Goal: Task Accomplishment & Management: Use online tool/utility

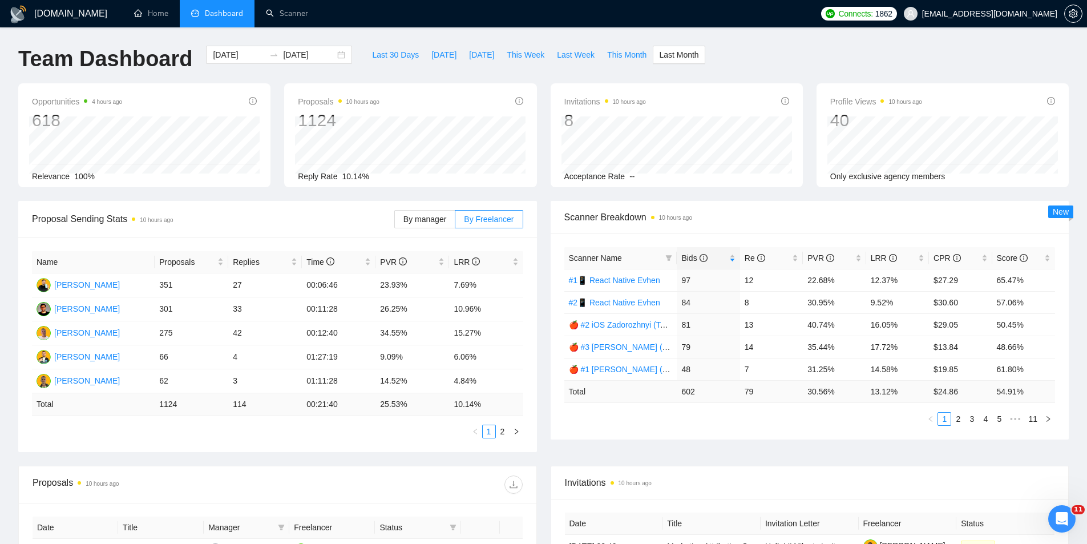
click at [556, 31] on div "[DOMAIN_NAME] Home Dashboard Scanner Connects: 1862 [EMAIL_ADDRESS][DOMAIN_NAME…" at bounding box center [543, 458] width 1087 height 917
click at [415, 222] on span "By manager" at bounding box center [424, 219] width 43 height 9
click at [395, 222] on input "By manager" at bounding box center [395, 222] width 0 height 0
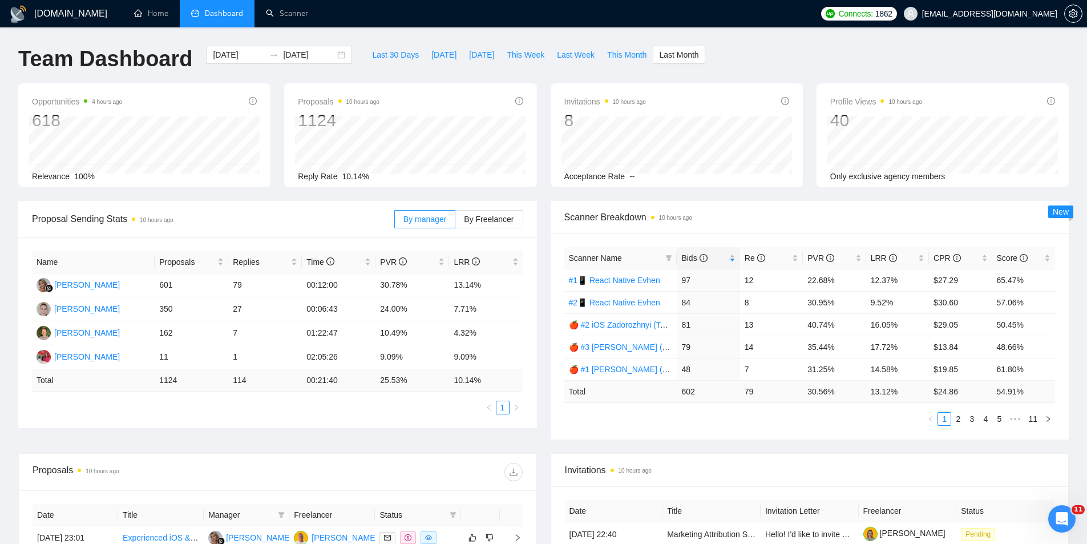
click at [305, 217] on span "Proposal Sending Stats 10 hours ago" at bounding box center [213, 219] width 362 height 14
click at [543, 195] on div "Opportunities 4 hours ago 618 Relevance 100% Proposals 10 hours ago 1124 [DATE]…" at bounding box center [543, 142] width 1064 height 118
click at [544, 199] on div "Opportunities 4 hours ago 618 Relevance 100% Proposals 10 hours ago 1124 [DATE]…" at bounding box center [543, 142] width 1064 height 118
click at [572, 21] on ul "Home Dashboard Scanner" at bounding box center [467, 13] width 697 height 27
click at [543, 200] on div "Opportunities 4 hours ago 618 Relevance 100% Proposals 10 hours ago 1124 [DATE]…" at bounding box center [543, 142] width 1064 height 118
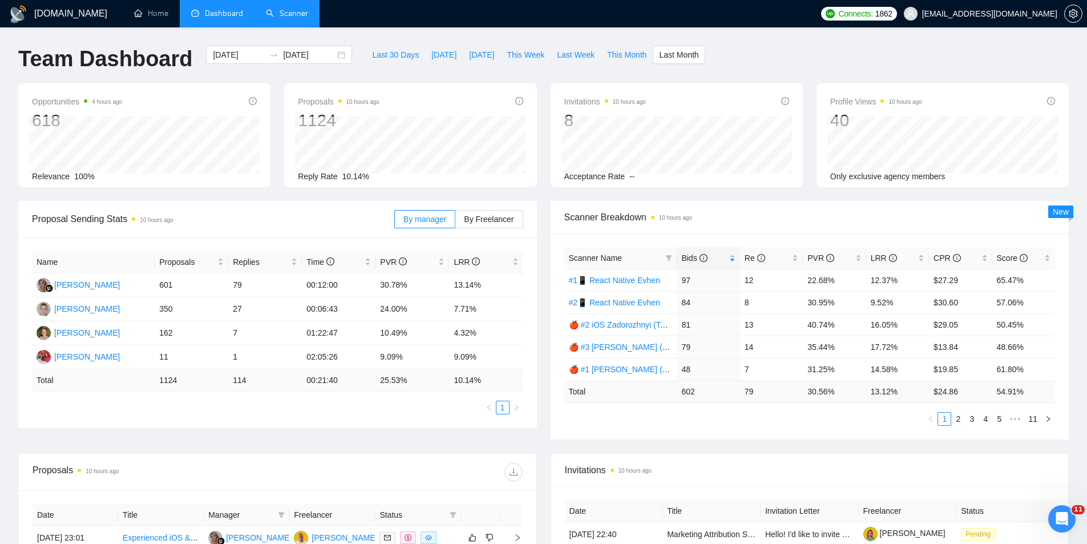
click at [284, 9] on link "Scanner" at bounding box center [287, 14] width 42 height 10
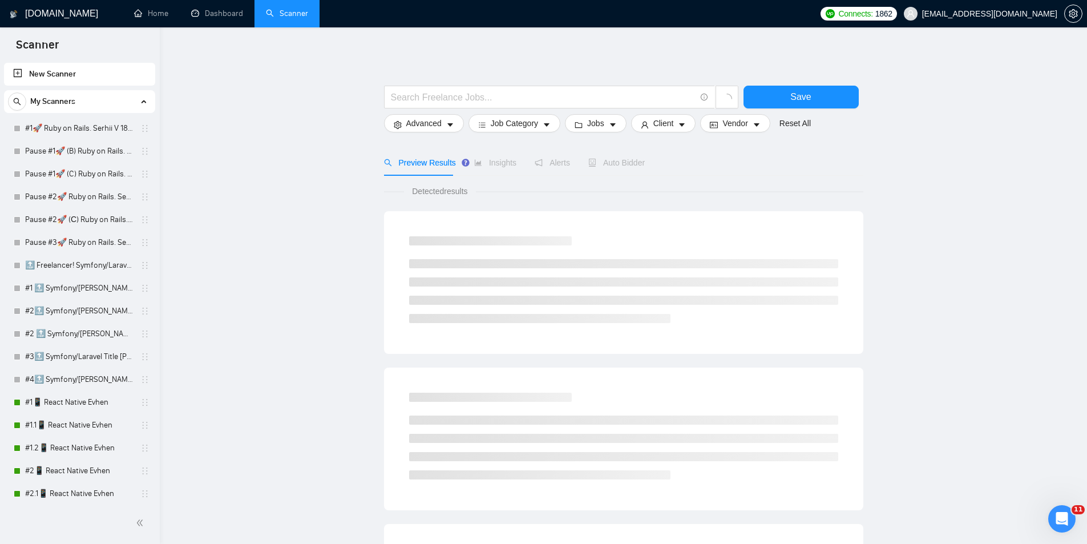
click at [296, 127] on main "Save Advanced Job Category Jobs Client Vendor Reset All Preview Results Insight…" at bounding box center [623, 512] width 891 height 933
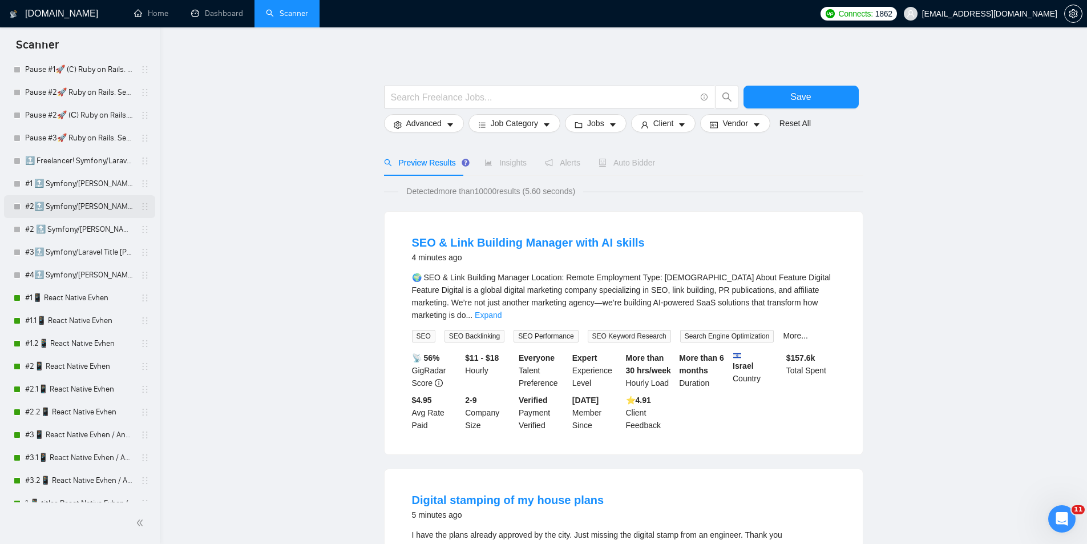
scroll to position [114, 0]
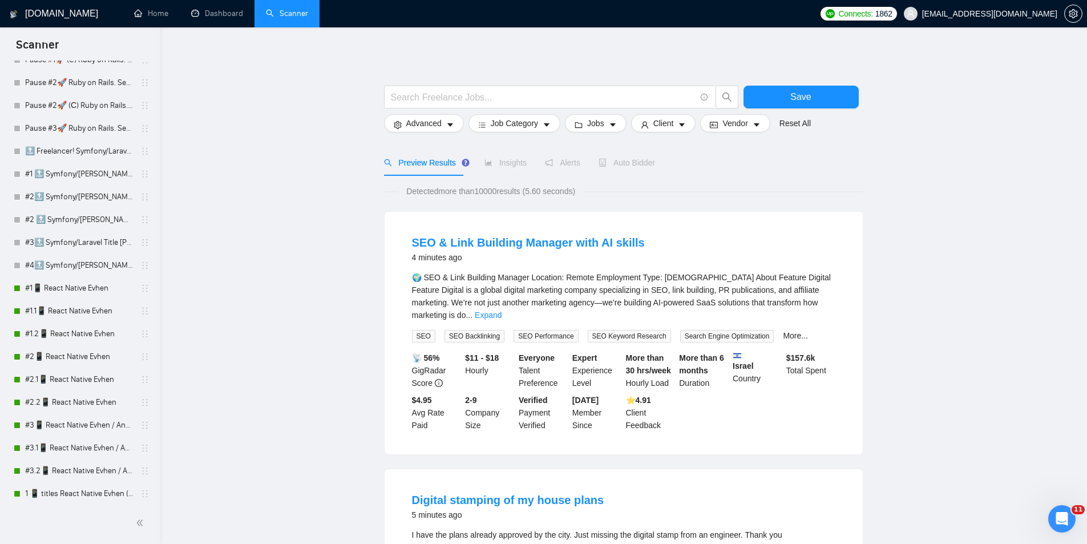
click at [224, 18] on link "Dashboard" at bounding box center [217, 14] width 52 height 10
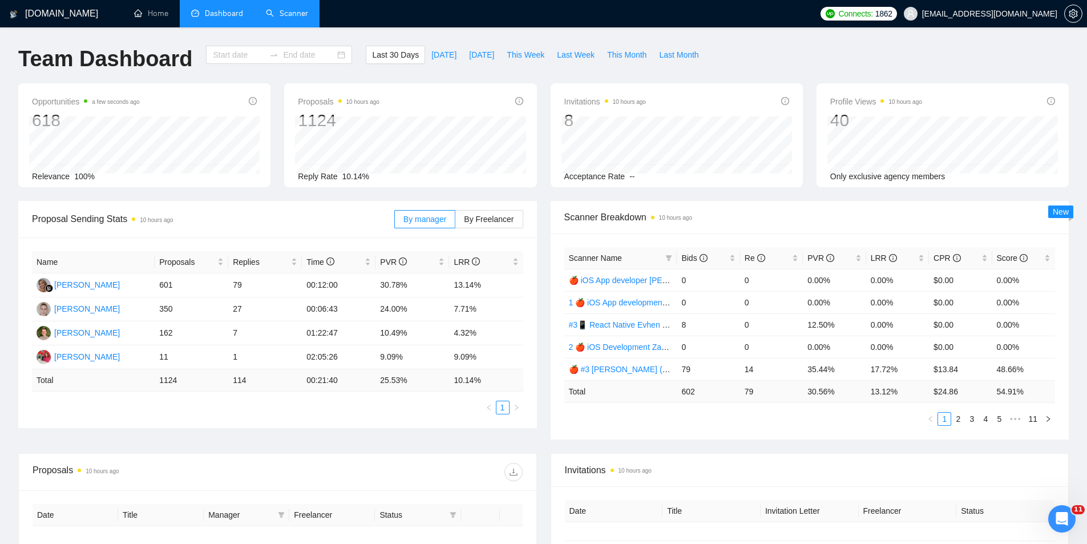
type input "2025-08-10"
type input "2025-09-09"
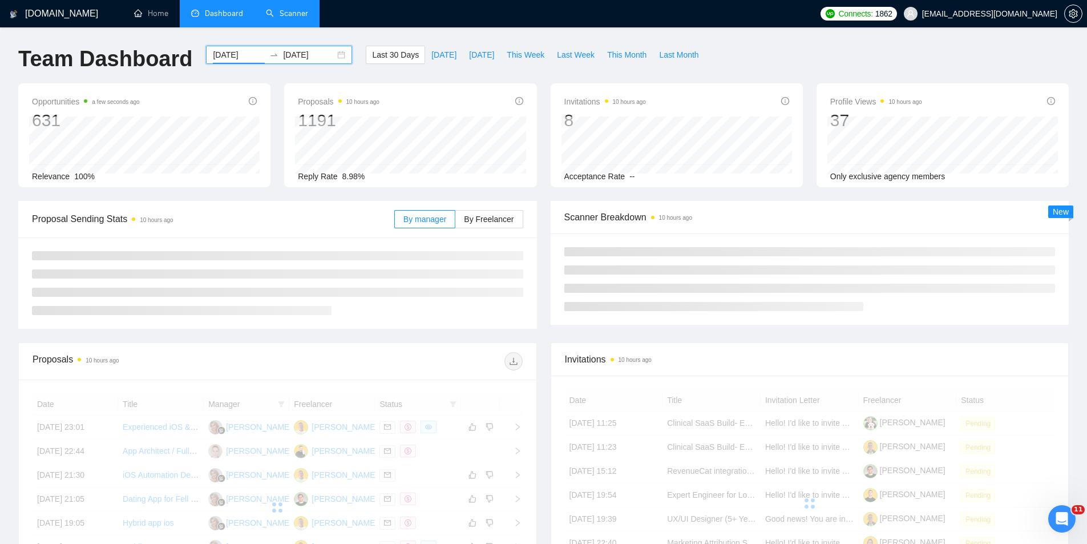
click at [219, 54] on input "2025-08-10" at bounding box center [239, 54] width 52 height 13
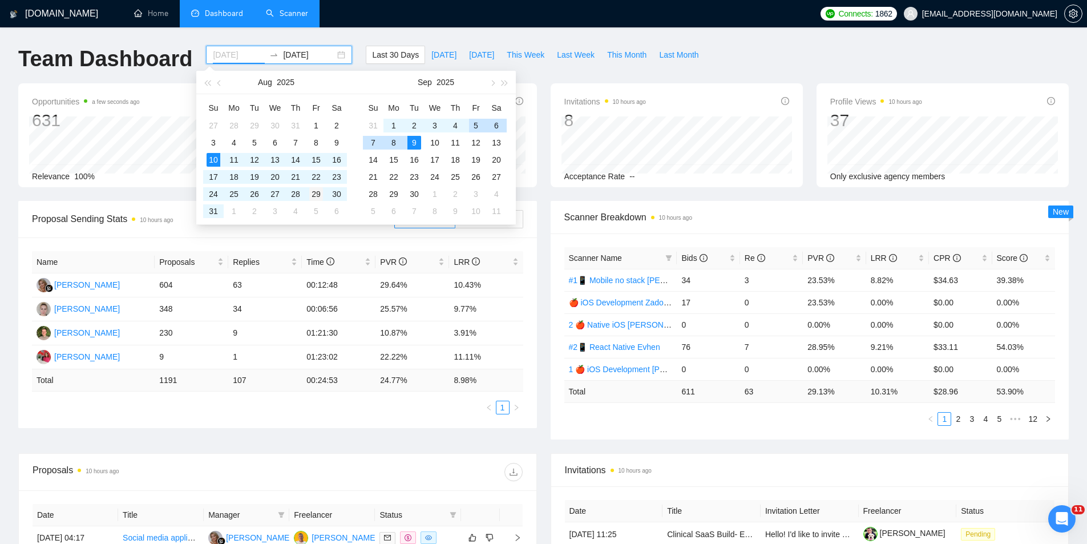
type input "2025-08-29"
click at [318, 194] on div "29" at bounding box center [316, 194] width 14 height 14
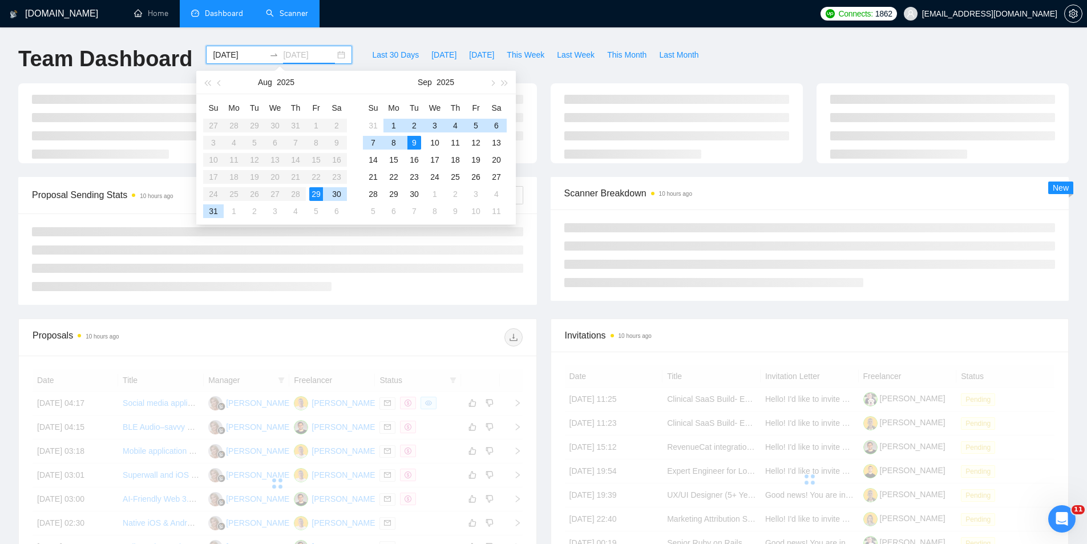
type input "2025-09-09"
click at [415, 141] on div "9" at bounding box center [414, 143] width 14 height 14
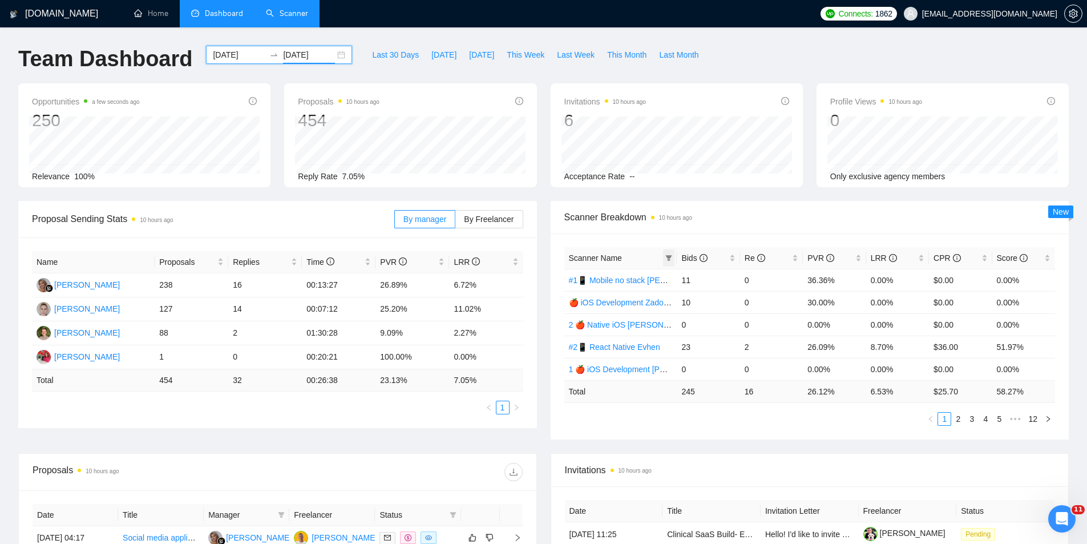
click at [671, 258] on icon "filter" at bounding box center [668, 257] width 7 height 7
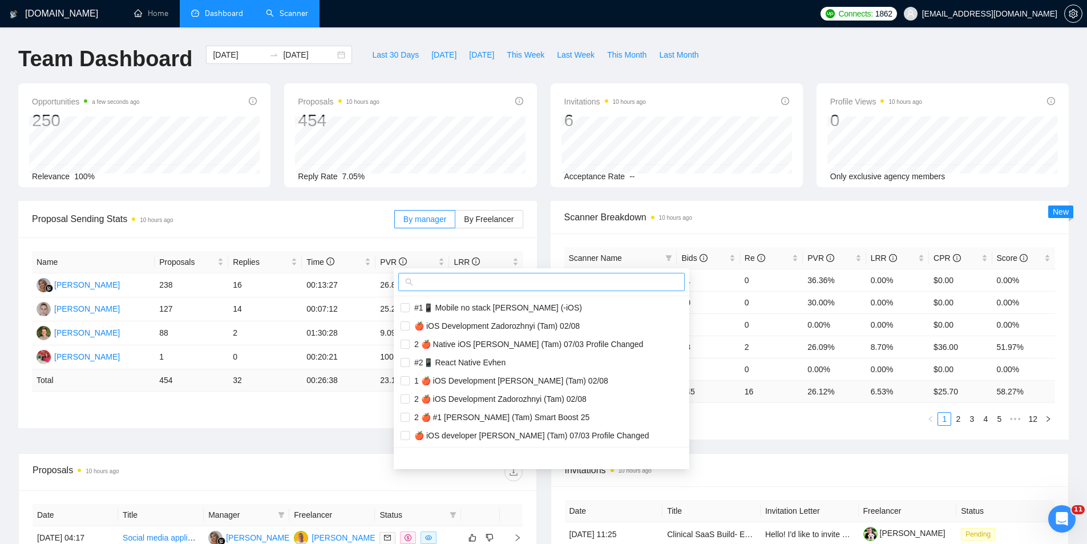
click at [521, 282] on input "text" at bounding box center [546, 282] width 262 height 13
type input "ios"
click at [490, 319] on span "🍎 iOS Development Zadorozhnyi (Tam) 02/08" at bounding box center [541, 325] width 282 height 13
checkbox input "true"
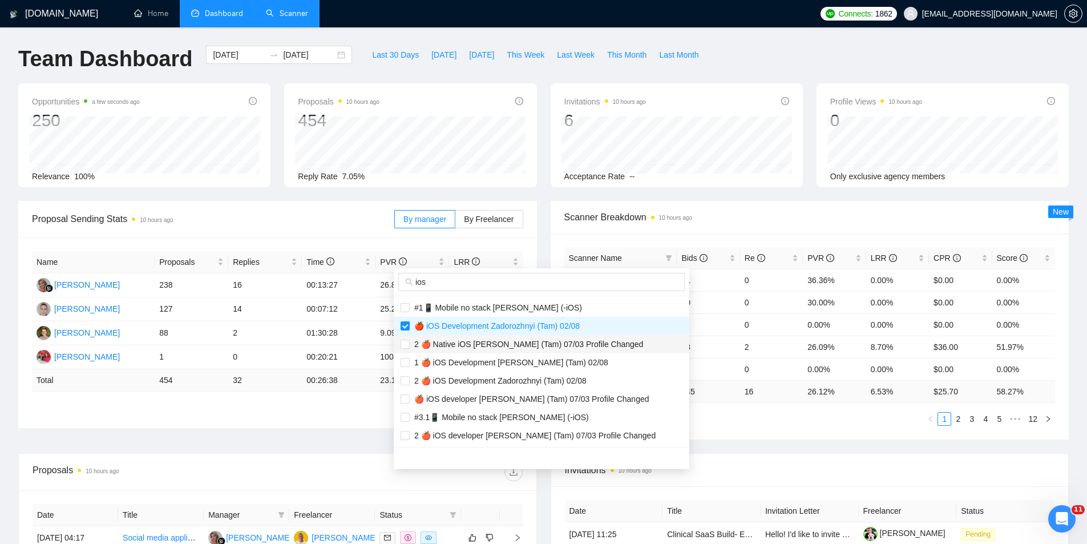
click at [493, 343] on span "2 🍎 Native iOS [PERSON_NAME] (Tam) 07/03 Profile Changed" at bounding box center [526, 343] width 233 height 9
checkbox input "true"
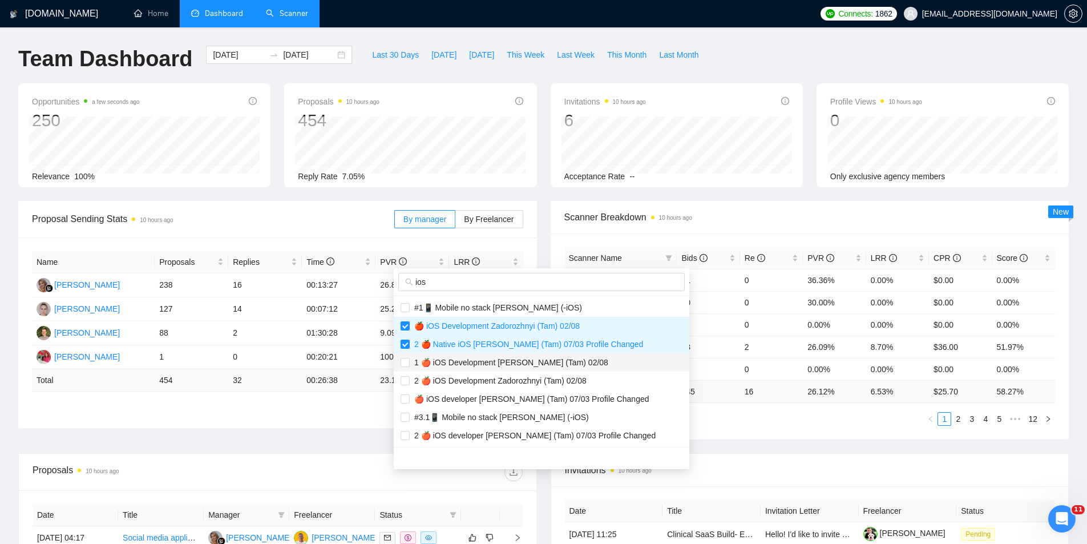
click at [489, 362] on span "1 🍎 iOS Development [PERSON_NAME] (Tam) 02/08" at bounding box center [509, 362] width 199 height 9
checkbox input "true"
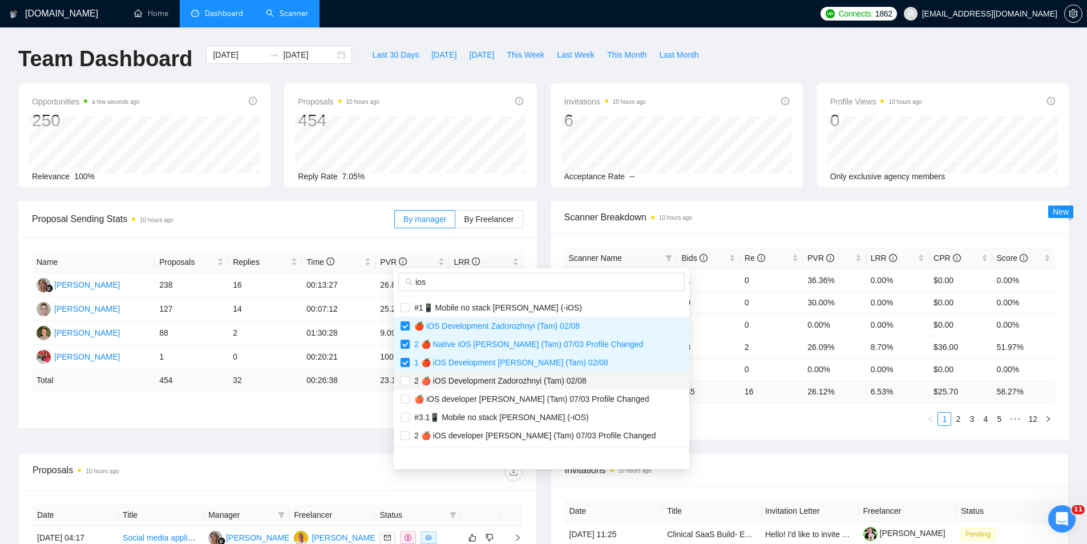
click at [485, 378] on span "2 🍎 iOS Development Zadorozhnyi (Tam) 02/08" at bounding box center [498, 380] width 177 height 9
checkbox input "true"
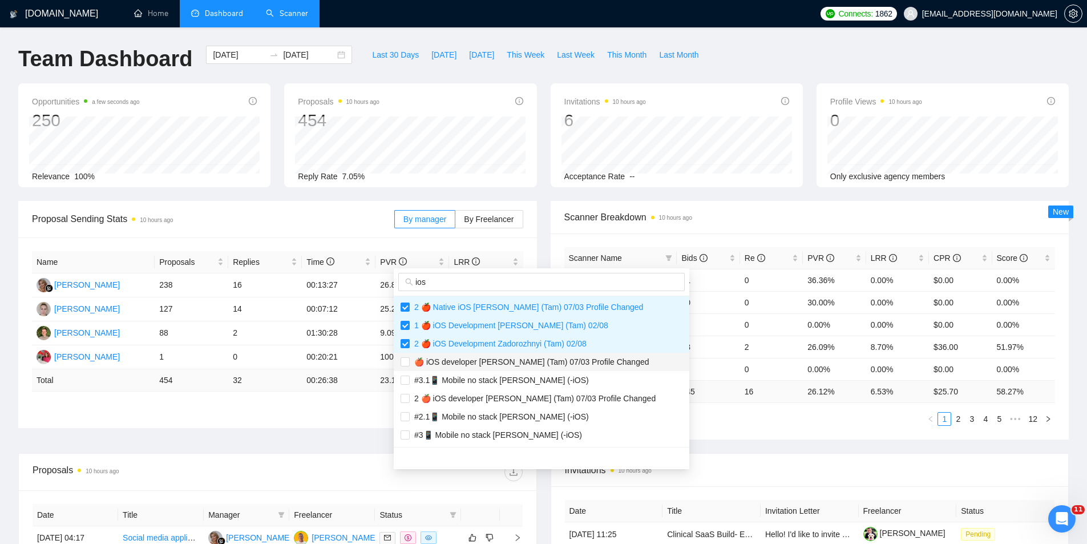
scroll to position [57, 0]
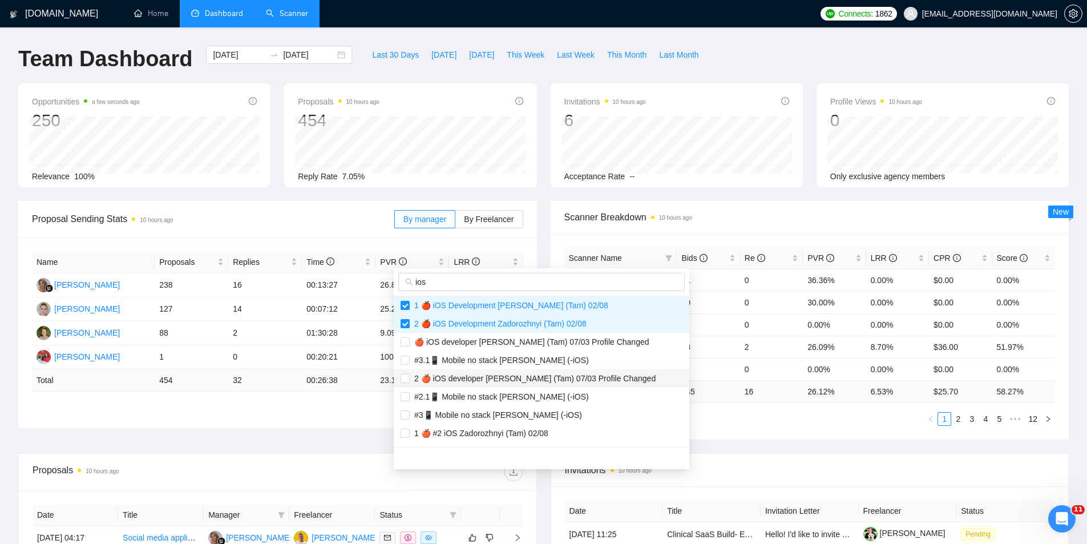
click at [487, 374] on span "2 🍎 iOS developer [PERSON_NAME] (Tam) 07/03 Profile Changed" at bounding box center [533, 378] width 246 height 9
checkbox input "true"
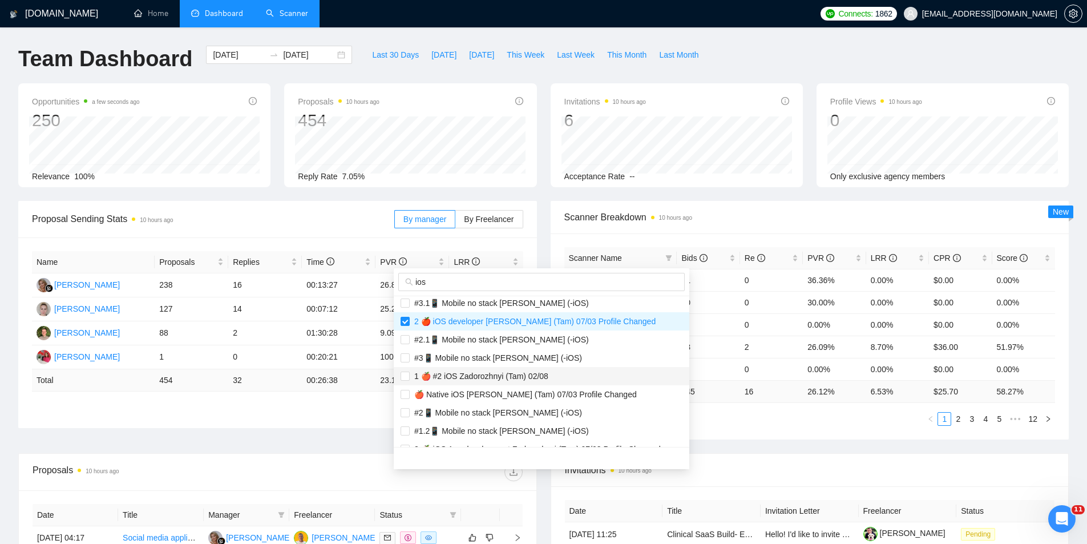
click at [497, 372] on span "1 🍎 #2 iOS Zadorozhnyi (Tam) 02/08" at bounding box center [479, 375] width 139 height 9
checkbox input "true"
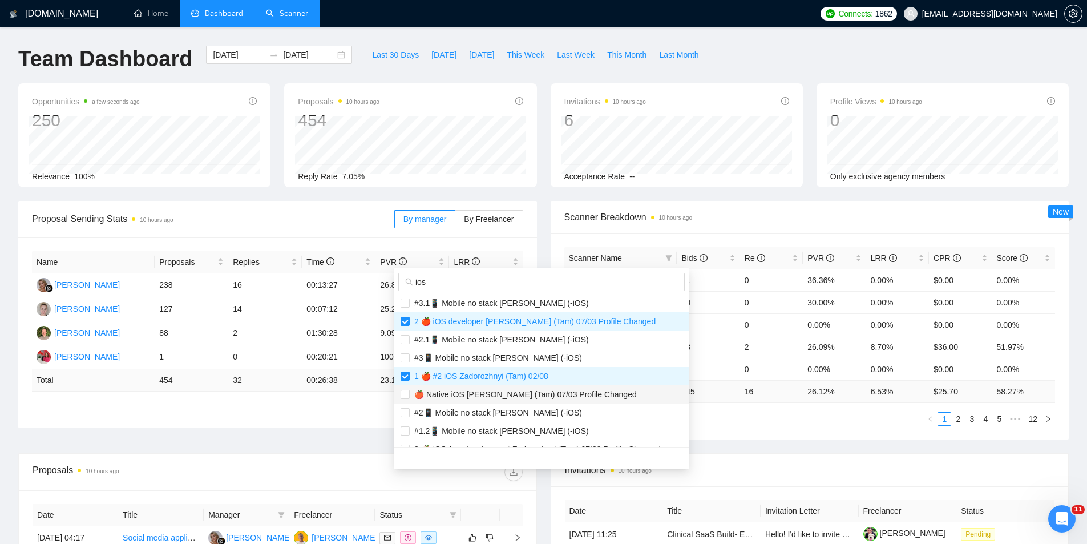
drag, startPoint x: 496, startPoint y: 387, endPoint x: 496, endPoint y: 394, distance: 6.3
click at [496, 388] on li "🍎 Native iOS [PERSON_NAME] (Tam) 07/03 Profile Changed" at bounding box center [542, 394] width 296 height 18
checkbox input "true"
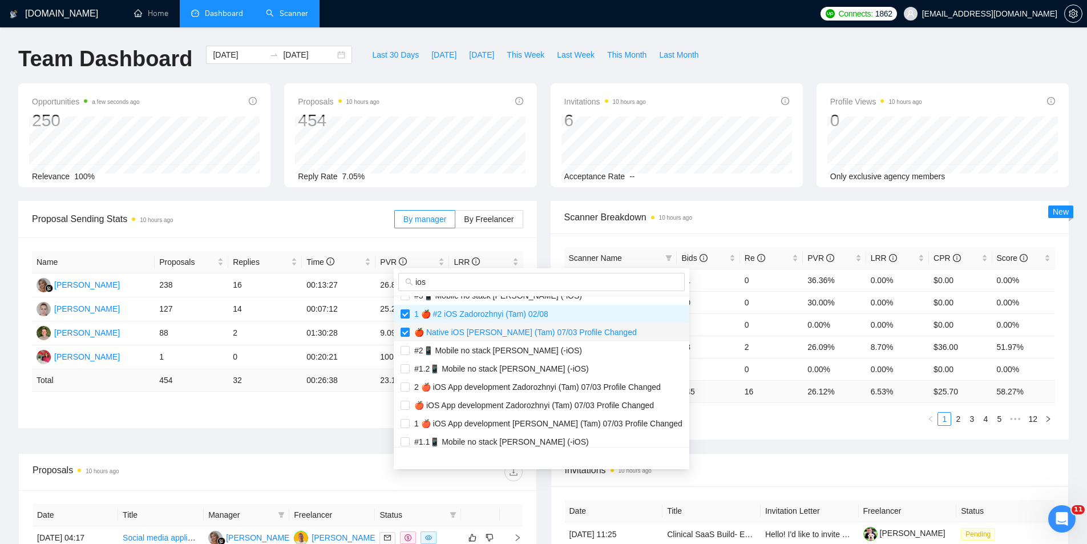
scroll to position [228, 0]
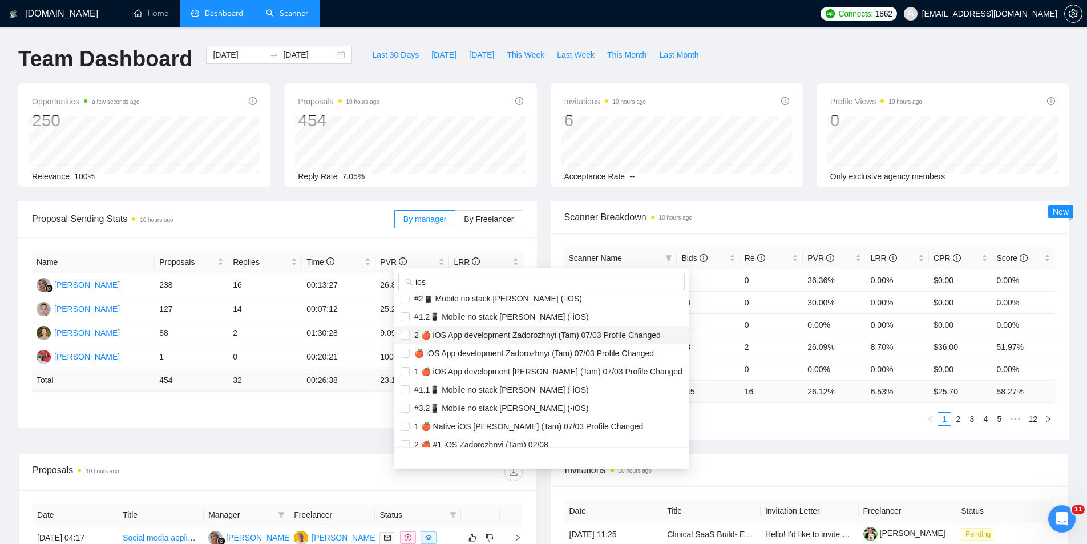
click at [488, 339] on span "2 🍎 iOS App development Zadorozhnyi (Tam) 07/03 Profile Changed" at bounding box center [535, 334] width 251 height 9
checkbox input "true"
click at [485, 350] on span "🍎 iOS App development Zadorozhnyi (Tam) 07/03 Profile Changed" at bounding box center [532, 353] width 244 height 9
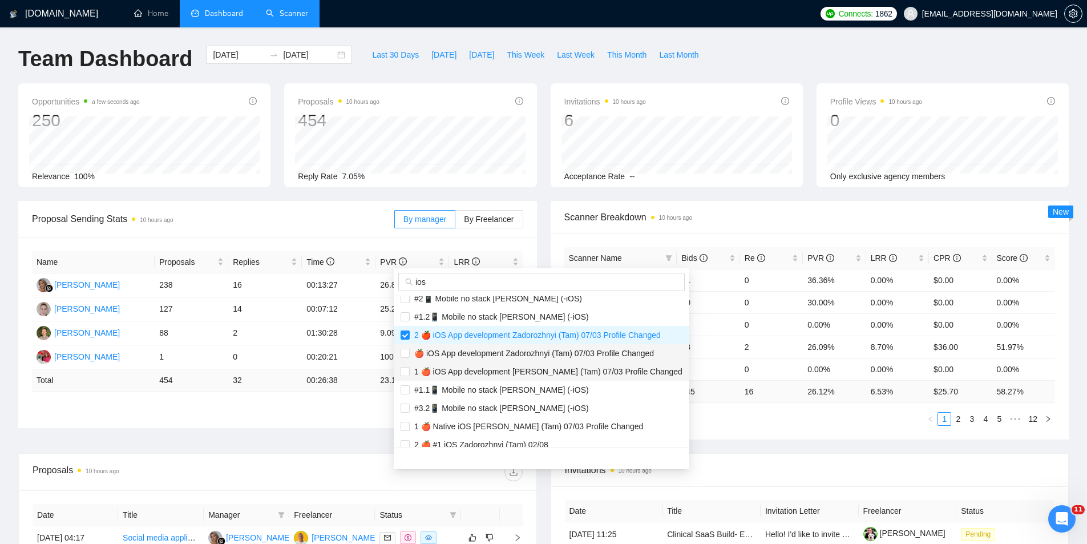
checkbox input "true"
click at [485, 364] on li "1 🍎 iOS App development [PERSON_NAME] (Tam) 07/03 Profile Changed" at bounding box center [542, 371] width 296 height 18
checkbox input "true"
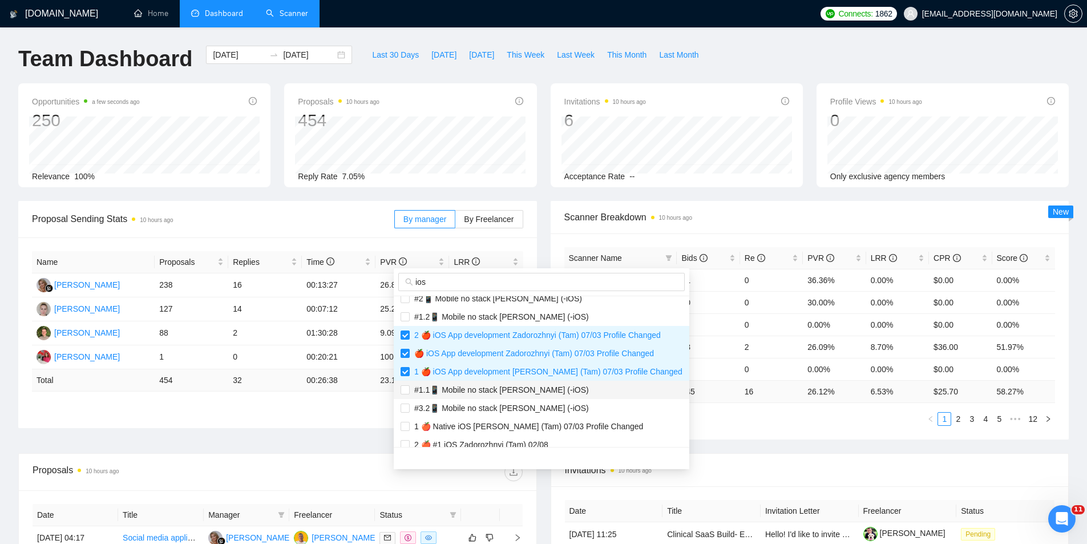
scroll to position [285, 0]
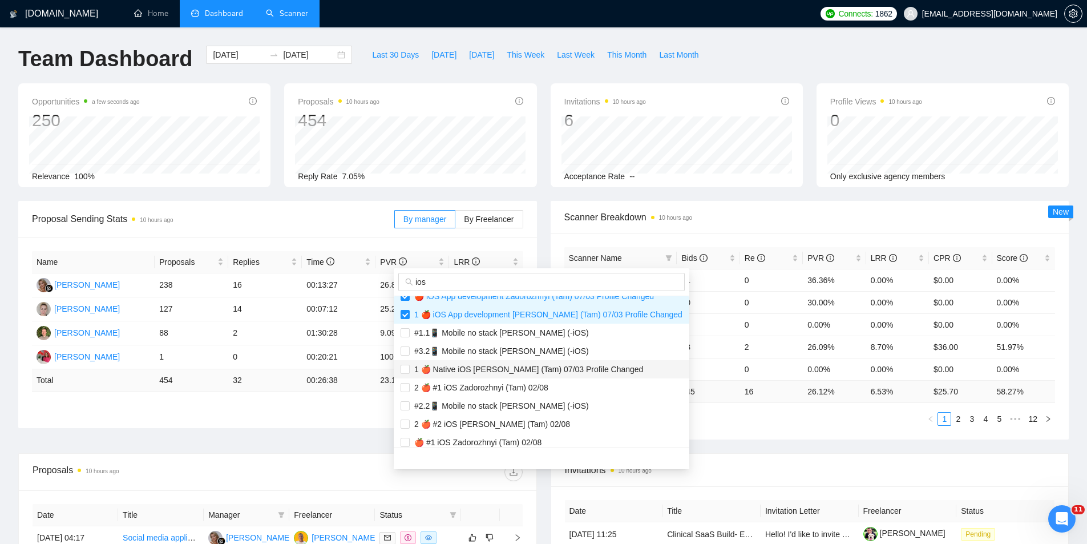
click at [492, 369] on span "1 🍎 Native iOS [PERSON_NAME] (Tam) 07/03 Profile Changed" at bounding box center [526, 369] width 233 height 9
checkbox input "true"
click at [491, 390] on span "2 🍎 #1 iOS Zadorozhnyi (Tam) 02/08" at bounding box center [479, 387] width 139 height 9
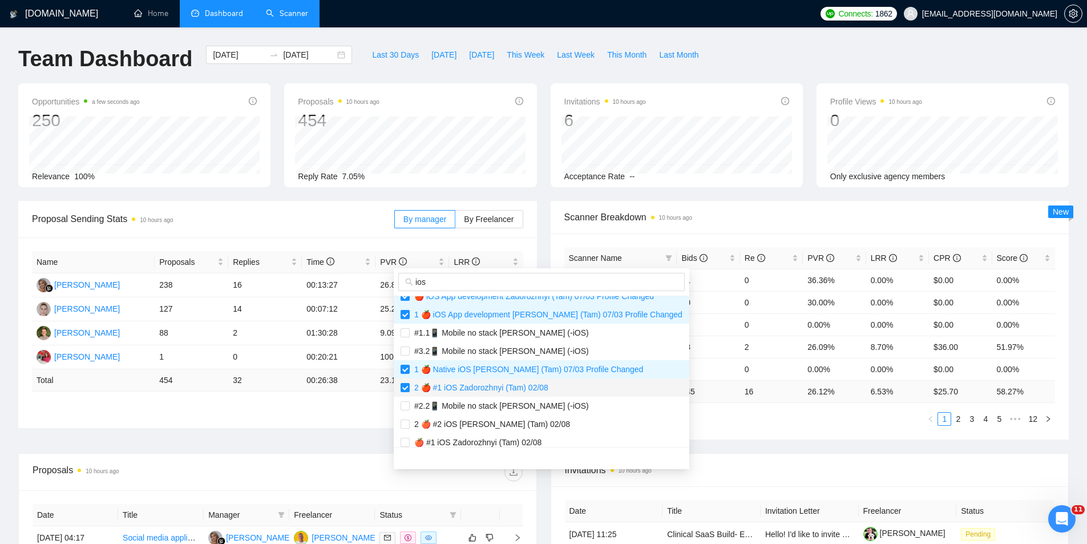
checkbox input "true"
click at [489, 423] on span "2 🍎 #2 iOS [PERSON_NAME] (Tam) 02/08" at bounding box center [490, 423] width 160 height 9
checkbox input "true"
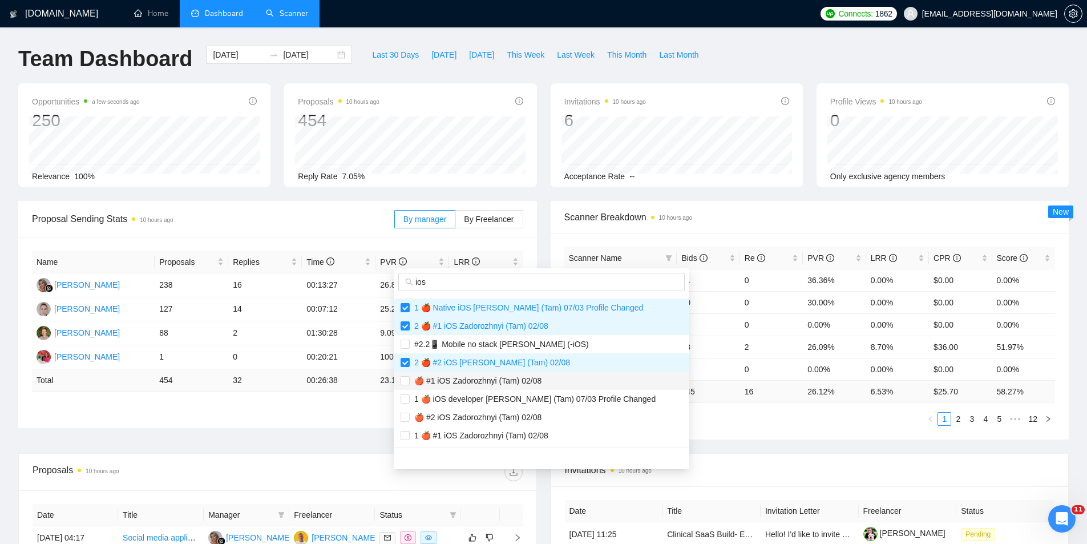
click at [483, 386] on span "🍎 #1 iOS Zadorozhnyi (Tam) 02/08" at bounding box center [541, 380] width 282 height 13
checkbox input "true"
click at [489, 395] on span "1 🍎 iOS developer [PERSON_NAME] (Tam) 07/03 Profile Changed" at bounding box center [533, 398] width 246 height 9
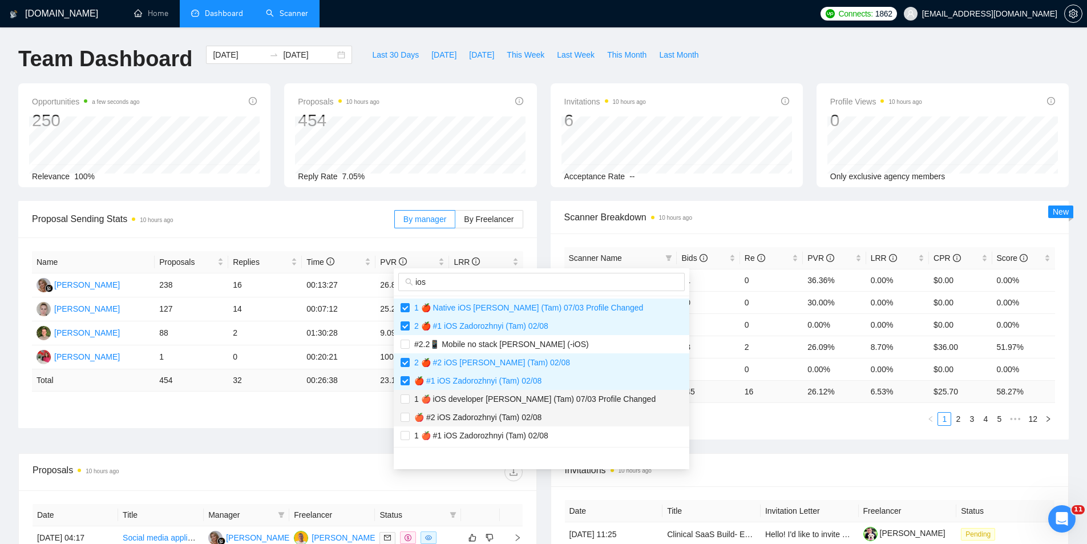
checkbox input "true"
click at [482, 416] on span "🍎 #2 iOS Zadorozhnyi (Tam) 02/08" at bounding box center [476, 416] width 132 height 9
checkbox input "true"
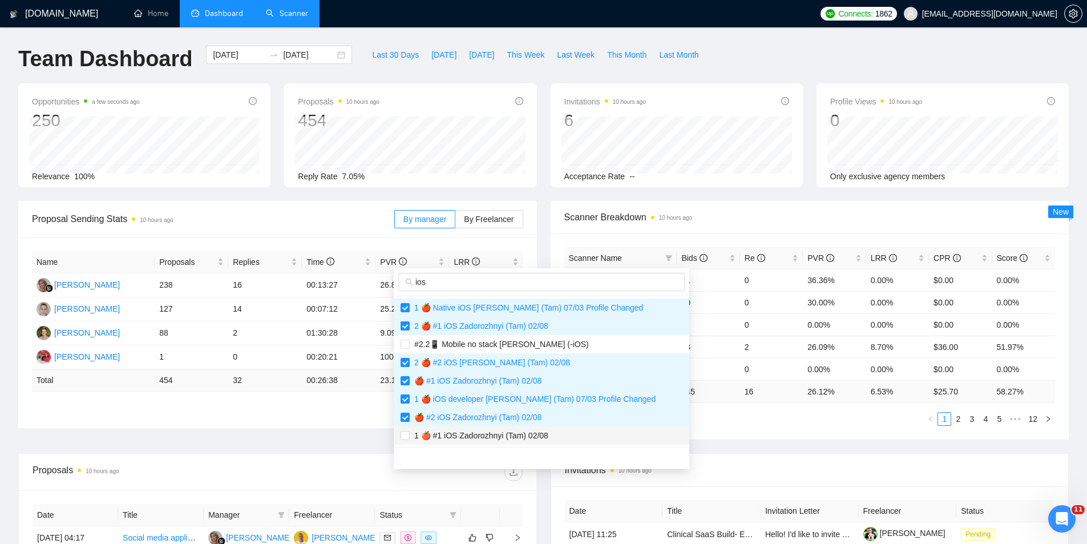
click at [480, 428] on li "1 🍎 #1 iOS Zadorozhnyi (Tam) 02/08" at bounding box center [542, 435] width 296 height 18
checkbox input "true"
drag, startPoint x: 791, startPoint y: 451, endPoint x: 798, endPoint y: 460, distance: 11.4
click at [791, 451] on div "Proposal Sending Stats 10 hours ago By manager By Freelancer Name Proposals Rep…" at bounding box center [543, 327] width 1064 height 252
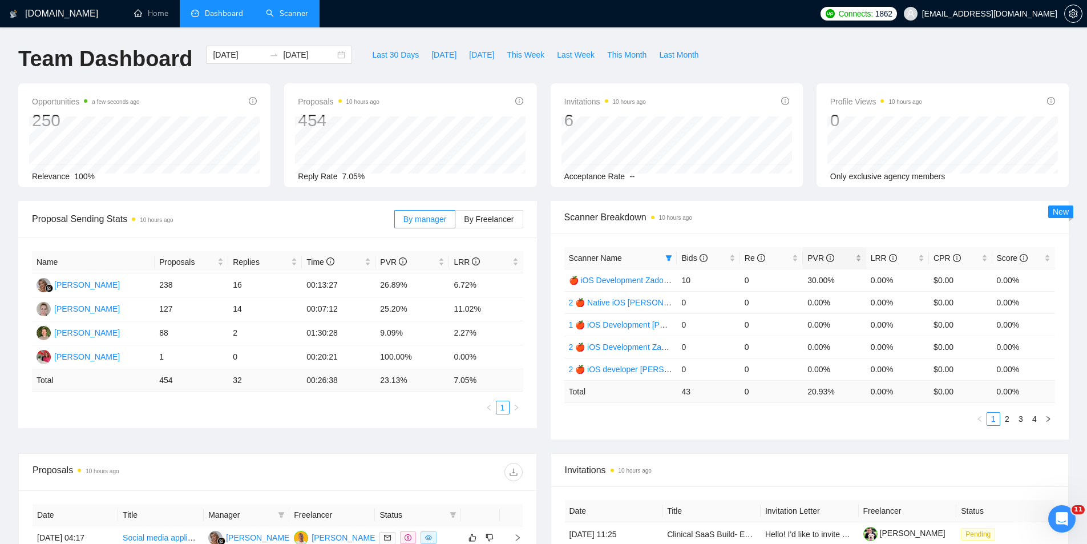
click at [857, 261] on div "PVR" at bounding box center [834, 258] width 54 height 13
click at [842, 442] on div "Proposal Sending Stats 10 hours ago By manager By Freelancer Name Proposals Rep…" at bounding box center [543, 327] width 1064 height 252
click at [731, 262] on div "Bids" at bounding box center [708, 258] width 54 height 13
click at [731, 257] on div "Bids" at bounding box center [708, 258] width 54 height 13
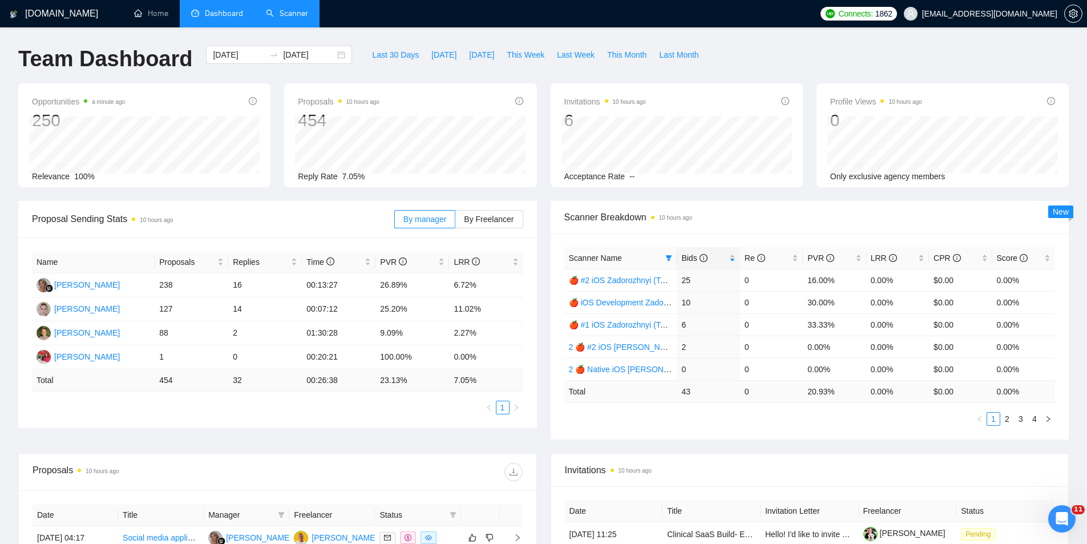
click at [286, 16] on link "Scanner" at bounding box center [287, 14] width 42 height 10
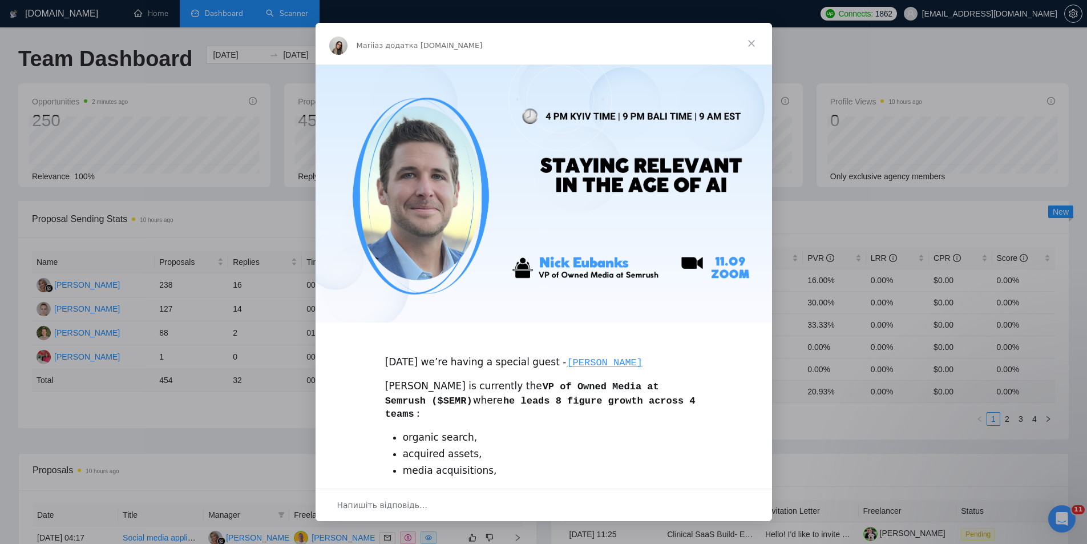
scroll to position [0, 0]
click at [752, 41] on span "Закрити" at bounding box center [751, 43] width 41 height 41
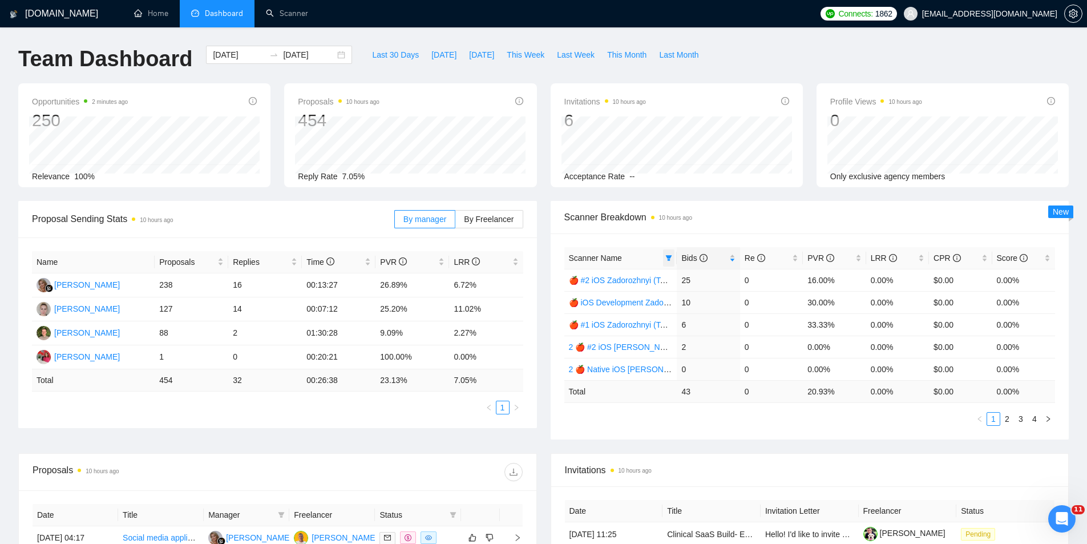
click at [669, 262] on span at bounding box center [668, 257] width 11 height 17
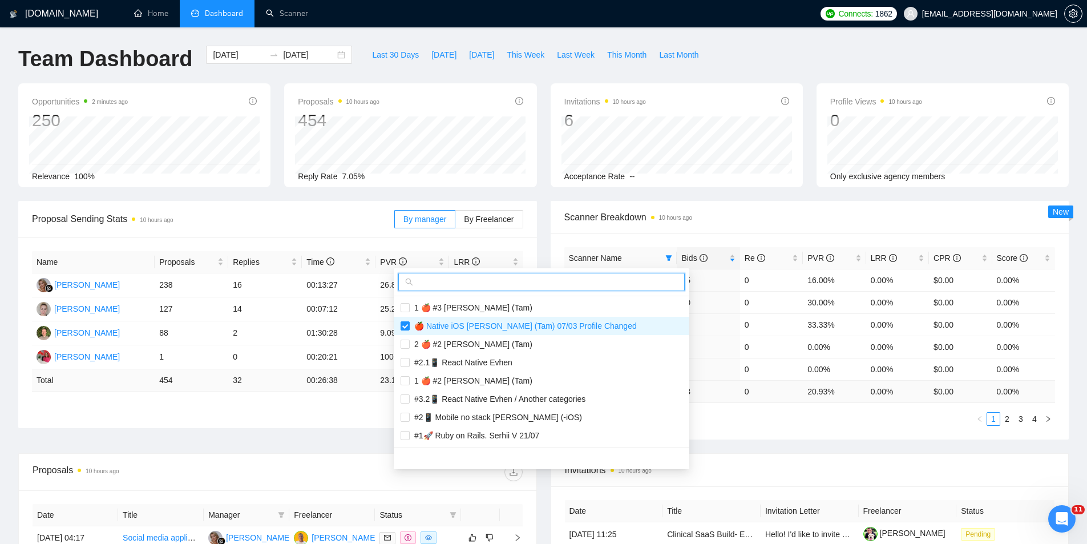
click at [511, 284] on input "text" at bounding box center [546, 282] width 262 height 13
click at [404, 323] on input "checkbox" at bounding box center [404, 325] width 9 height 9
checkbox input "false"
click at [447, 281] on input "text" at bounding box center [546, 282] width 262 height 13
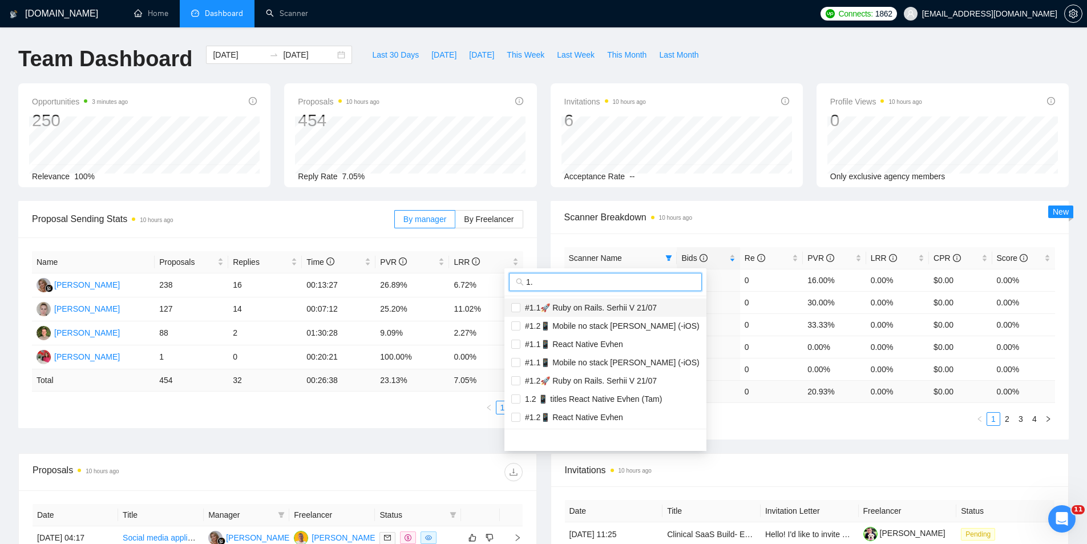
type input "1"
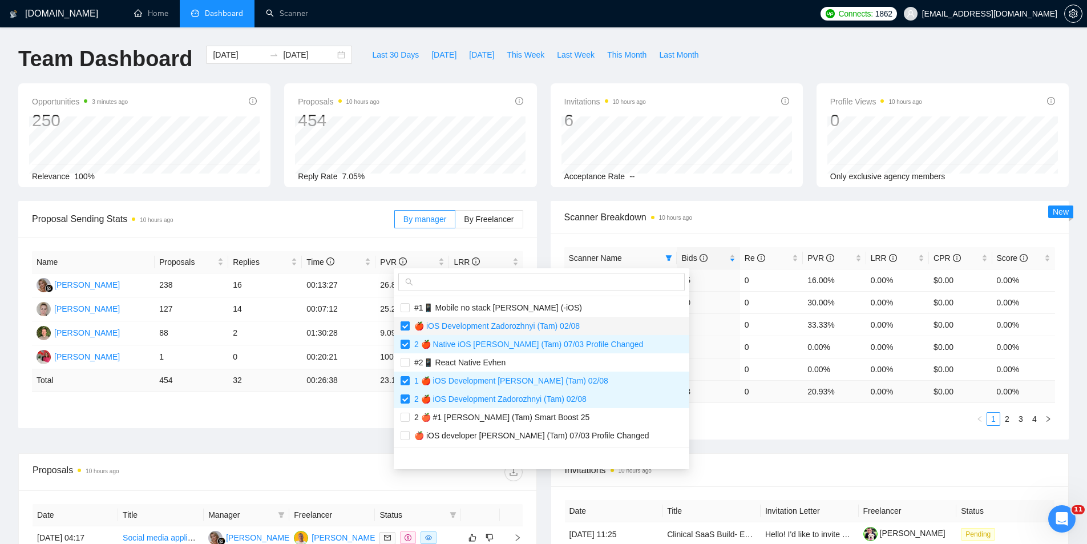
click at [406, 325] on input "checkbox" at bounding box center [404, 325] width 9 height 9
checkbox input "false"
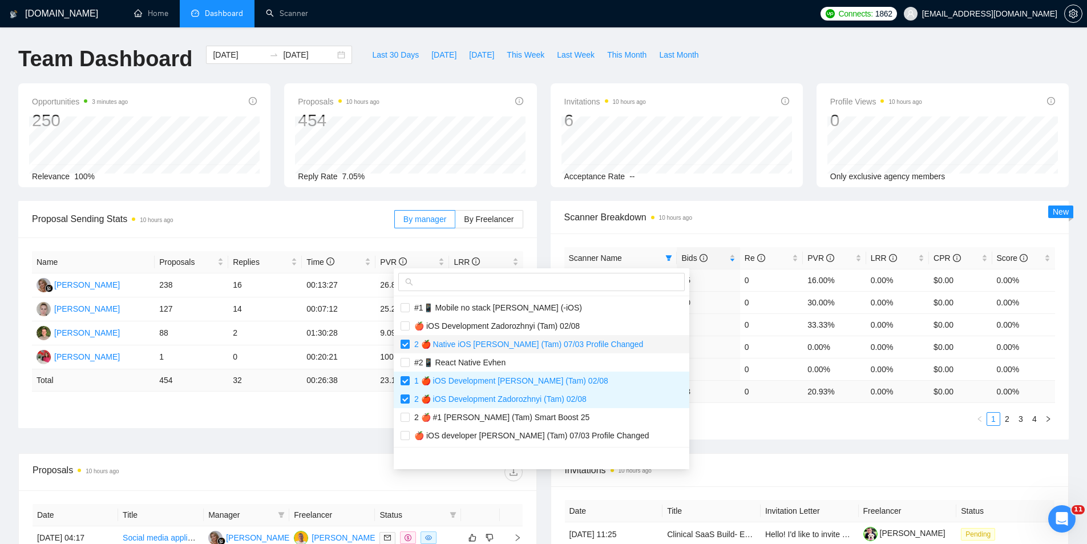
click at [405, 350] on label at bounding box center [404, 344] width 9 height 13
click at [405, 349] on input "checkbox" at bounding box center [404, 343] width 9 height 9
checkbox input "true"
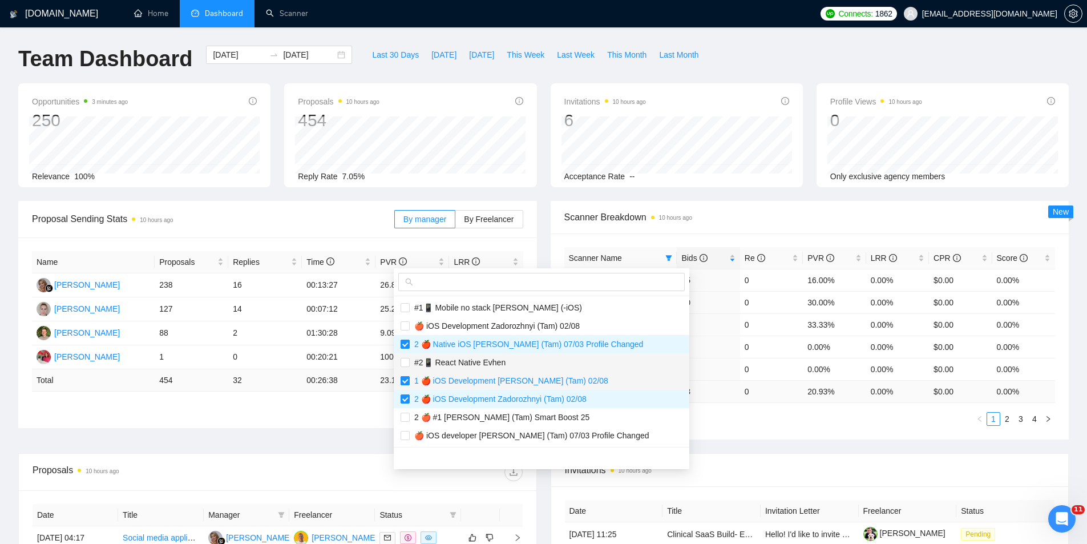
drag, startPoint x: 406, startPoint y: 371, endPoint x: 404, endPoint y: 378, distance: 7.2
click at [406, 373] on li "1 🍎 iOS Development [PERSON_NAME] (Tam) 02/08" at bounding box center [542, 380] width 296 height 18
checkbox input "false"
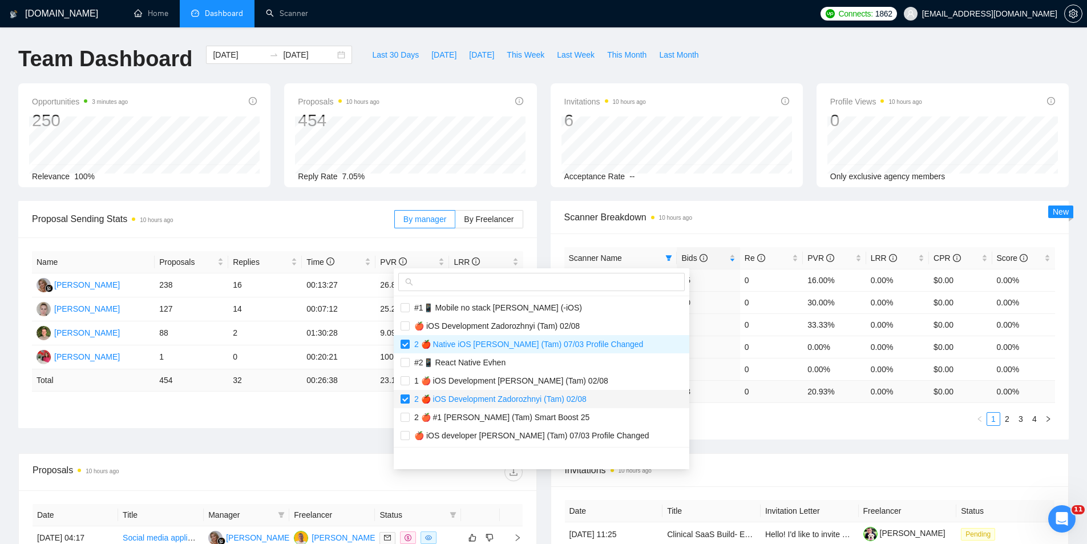
click at [403, 400] on input "checkbox" at bounding box center [404, 398] width 9 height 9
checkbox input "false"
click at [407, 339] on input "checkbox" at bounding box center [404, 343] width 9 height 9
checkbox input "false"
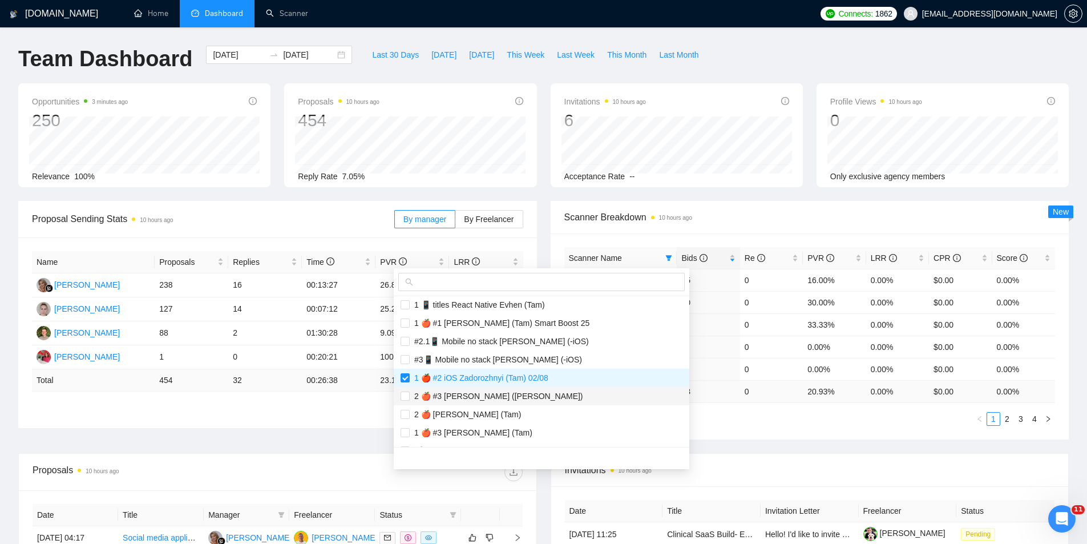
scroll to position [228, 0]
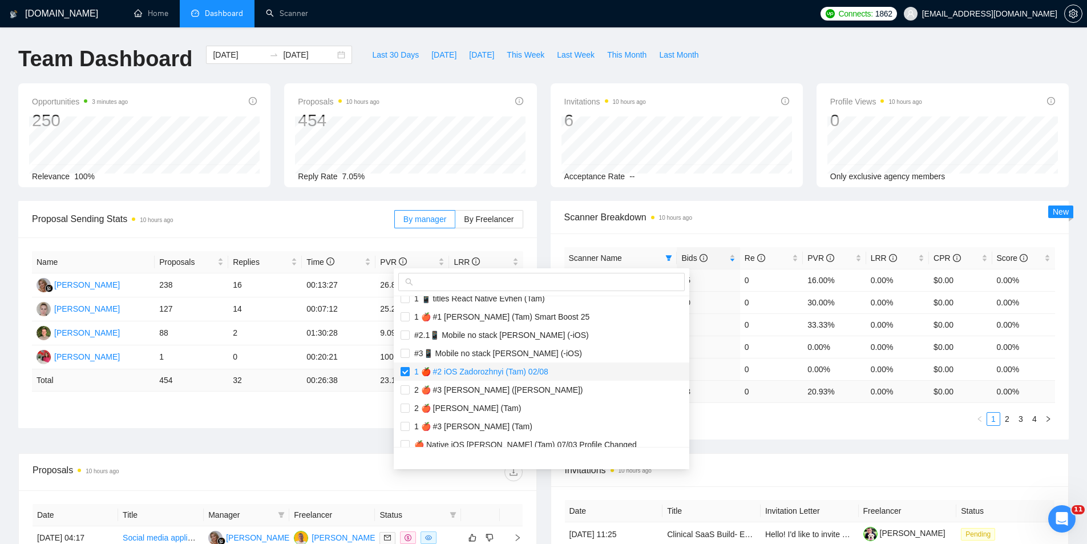
click at [402, 373] on input "checkbox" at bounding box center [404, 371] width 9 height 9
checkbox input "false"
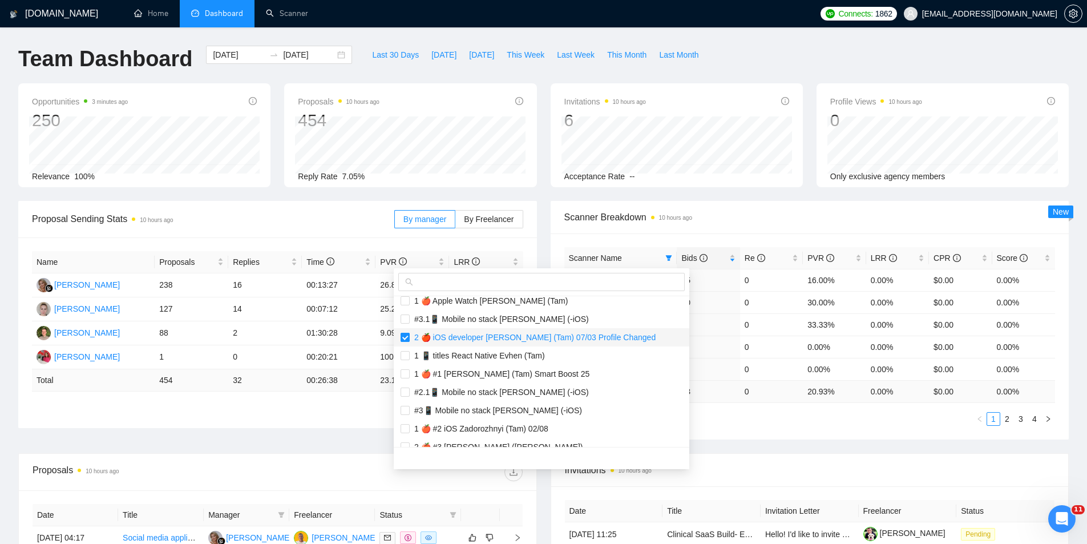
click at [404, 335] on input "checkbox" at bounding box center [404, 337] width 9 height 9
checkbox input "false"
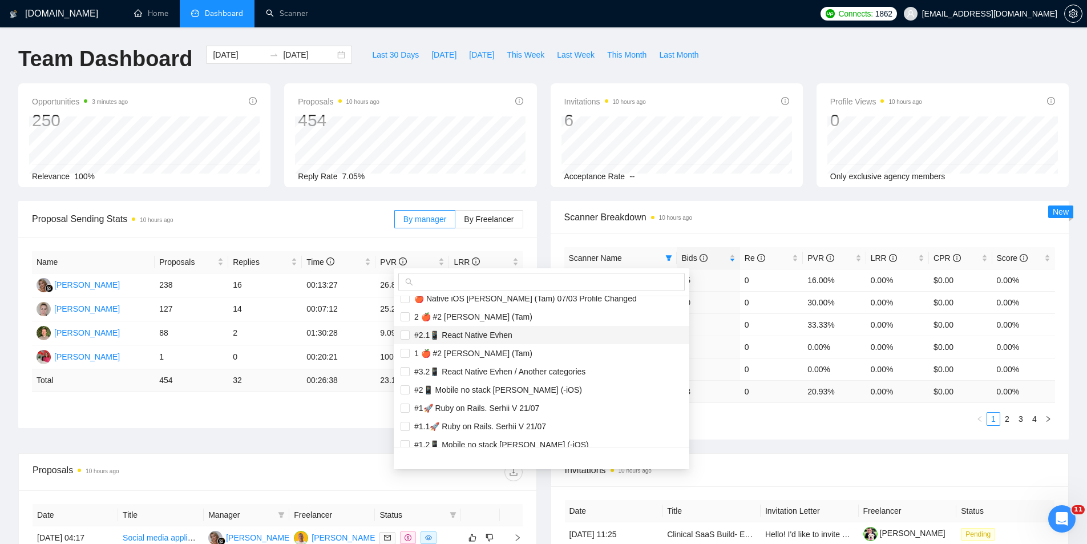
scroll to position [456, 0]
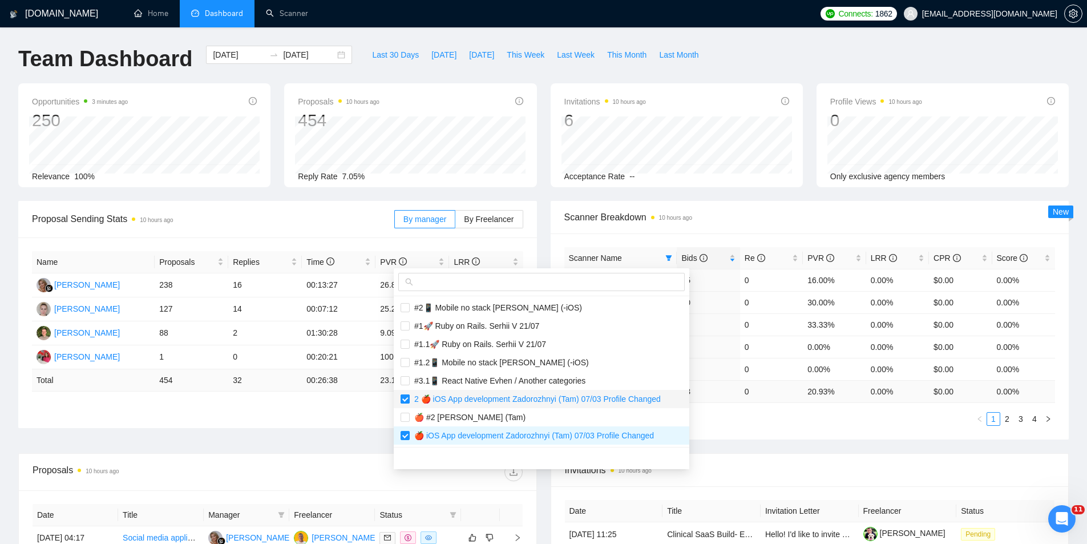
click at [404, 398] on input "checkbox" at bounding box center [404, 398] width 9 height 9
checkbox input "false"
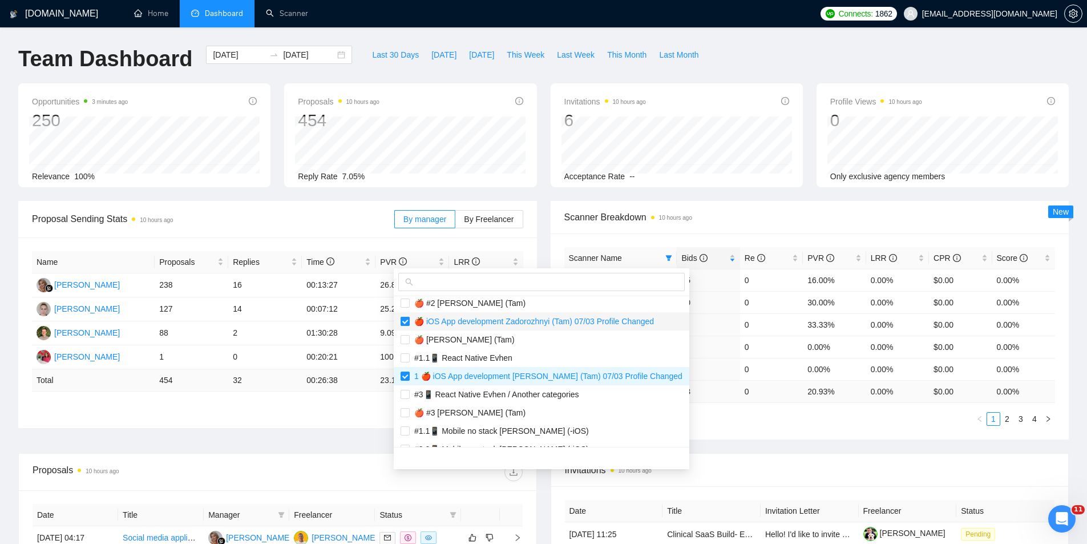
click at [406, 321] on input "checkbox" at bounding box center [404, 321] width 9 height 9
checkbox input "false"
drag, startPoint x: 406, startPoint y: 375, endPoint x: 422, endPoint y: 381, distance: 17.2
click at [405, 375] on input "checkbox" at bounding box center [404, 375] width 9 height 9
checkbox input "false"
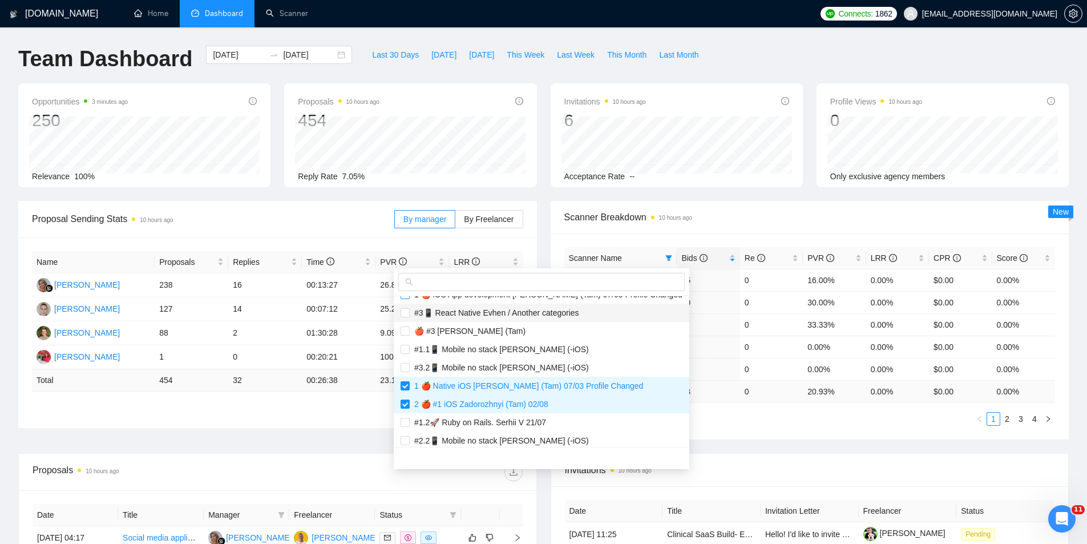
scroll to position [685, 0]
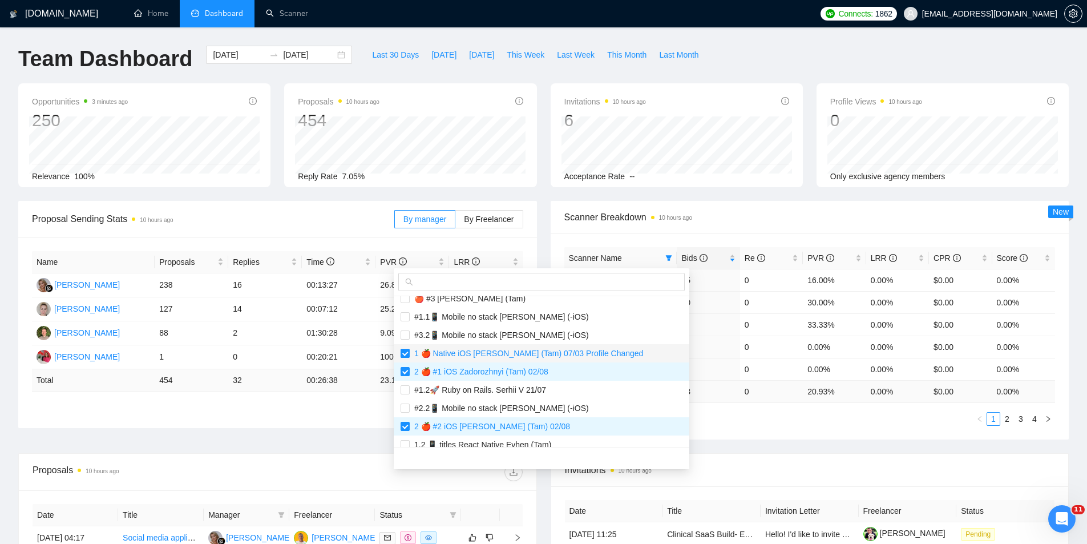
click at [408, 355] on input "checkbox" at bounding box center [404, 353] width 9 height 9
checkbox input "false"
click at [405, 373] on input "checkbox" at bounding box center [404, 371] width 9 height 9
checkbox input "false"
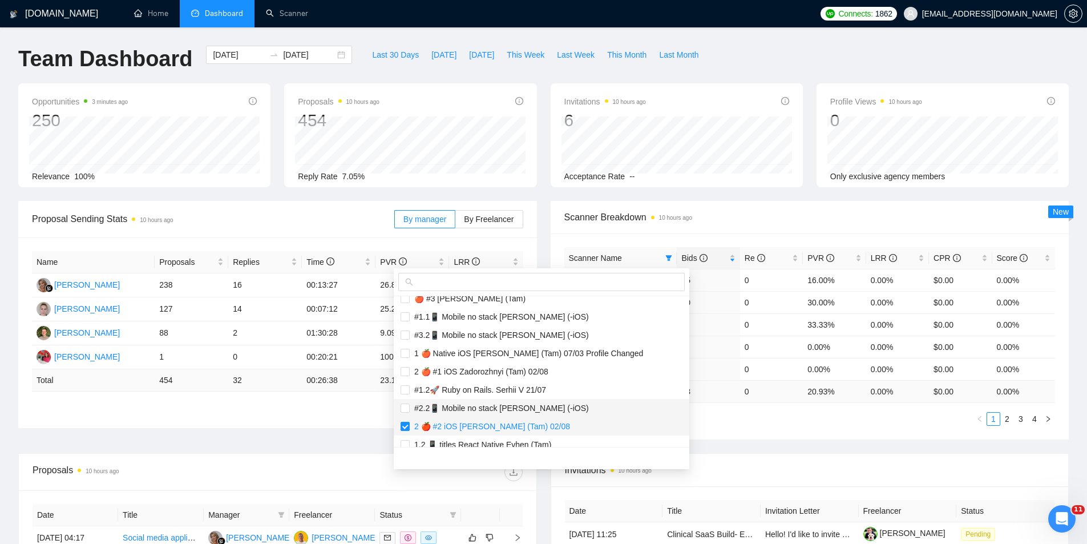
drag, startPoint x: 407, startPoint y: 425, endPoint x: 475, endPoint y: 413, distance: 69.5
click at [407, 423] on input "checkbox" at bounding box center [404, 426] width 9 height 9
checkbox input "false"
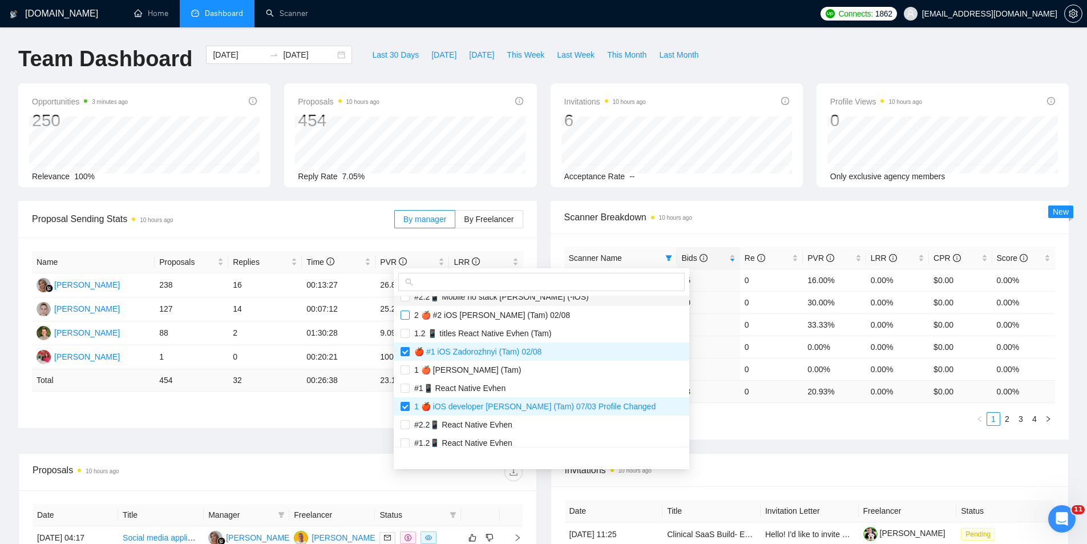
scroll to position [799, 0]
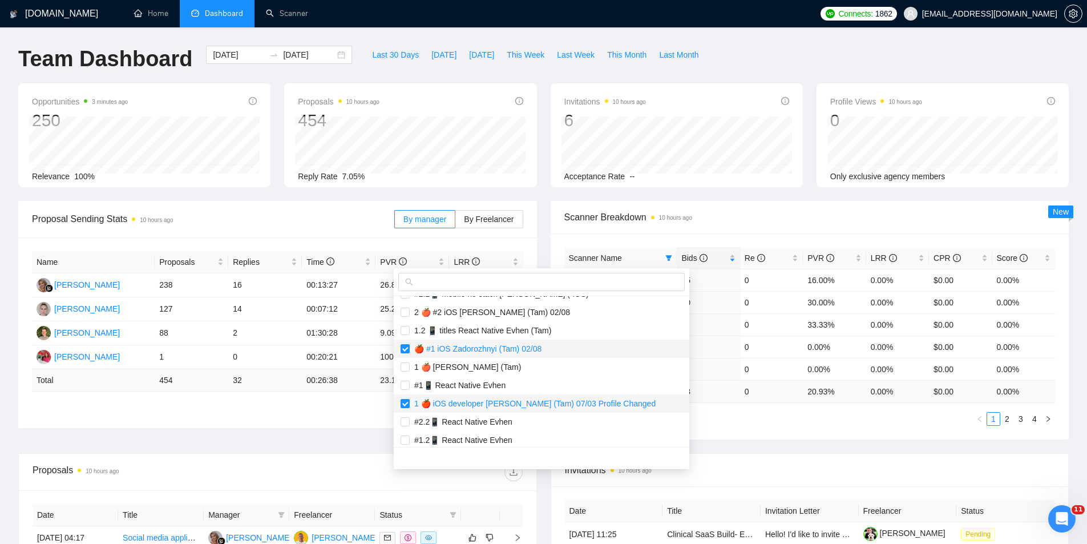
drag, startPoint x: 405, startPoint y: 349, endPoint x: 398, endPoint y: 404, distance: 55.8
click at [405, 349] on input "checkbox" at bounding box center [404, 348] width 9 height 9
checkbox input "false"
click at [406, 401] on input "checkbox" at bounding box center [404, 403] width 9 height 9
checkbox input "false"
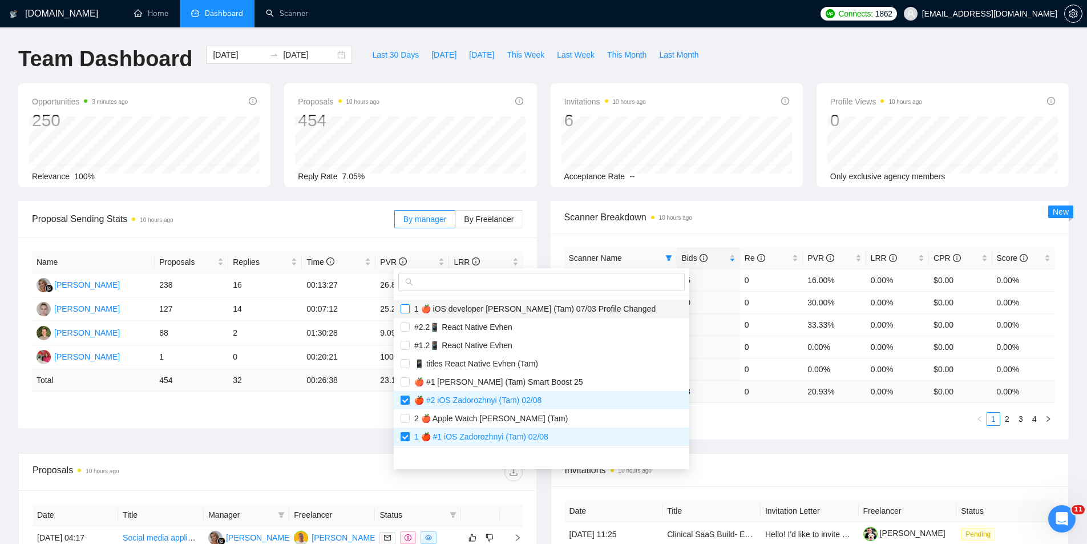
scroll to position [895, 0]
drag, startPoint x: 409, startPoint y: 396, endPoint x: 414, endPoint y: 406, distance: 11.0
click at [408, 397] on input "checkbox" at bounding box center [404, 398] width 9 height 9
checkbox input "false"
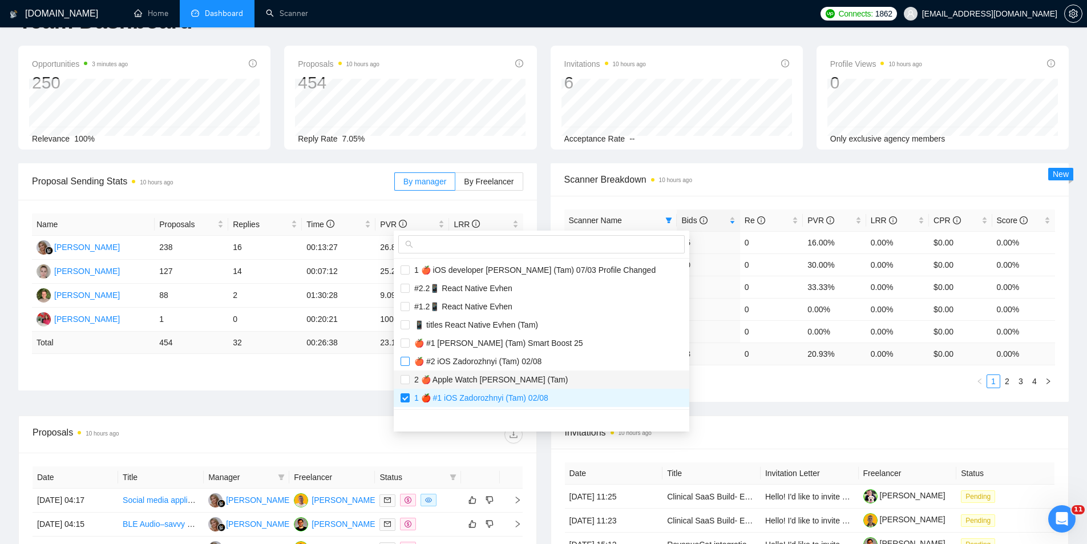
scroll to position [57, 0]
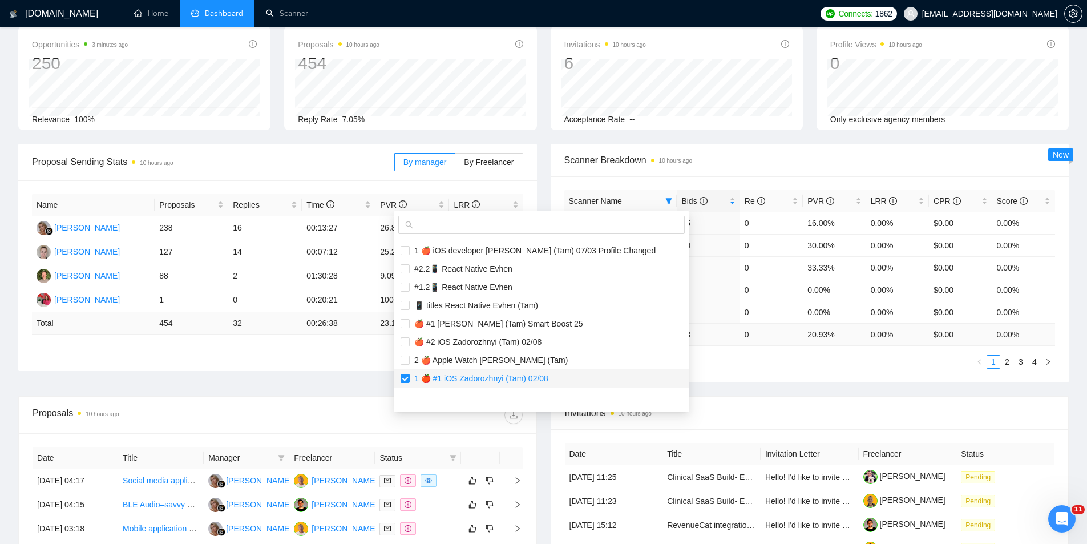
drag, startPoint x: 407, startPoint y: 371, endPoint x: 444, endPoint y: 384, distance: 38.8
click at [407, 371] on li "1 🍎 #1 iOS Zadorozhnyi (Tam) 02/08" at bounding box center [542, 378] width 296 height 18
checkbox input "false"
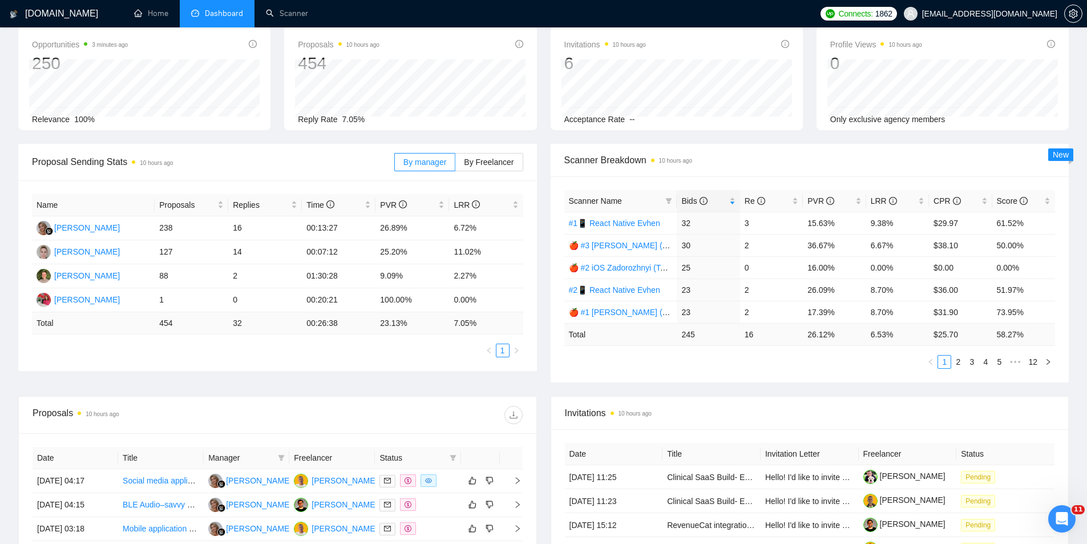
click at [746, 396] on div "Invitations 10 hours ago" at bounding box center [810, 412] width 490 height 33
click at [666, 200] on icon "filter" at bounding box center [668, 200] width 7 height 7
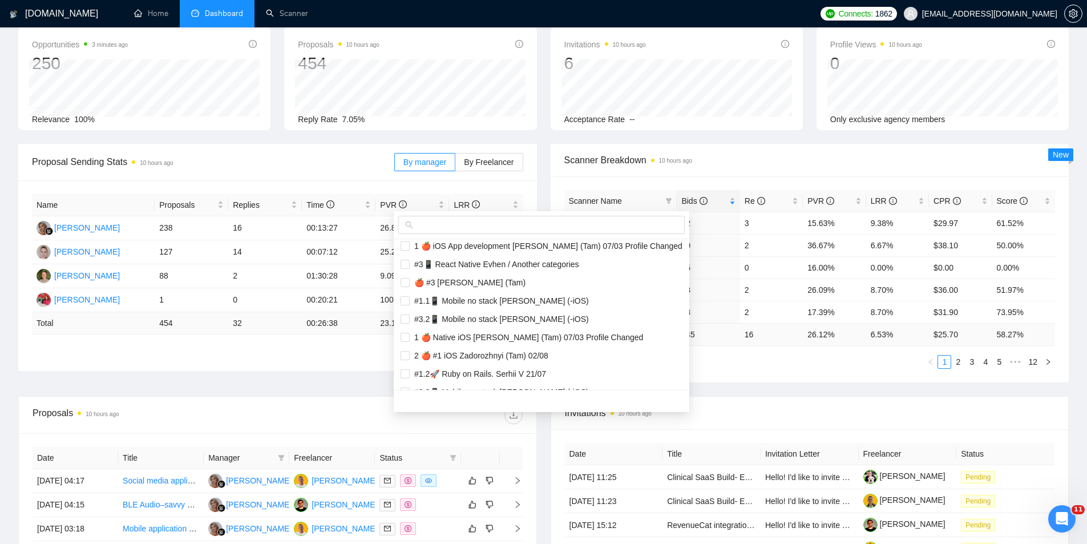
click at [601, 214] on div at bounding box center [542, 225] width 296 height 28
click at [600, 220] on input "text" at bounding box center [546, 225] width 262 height 13
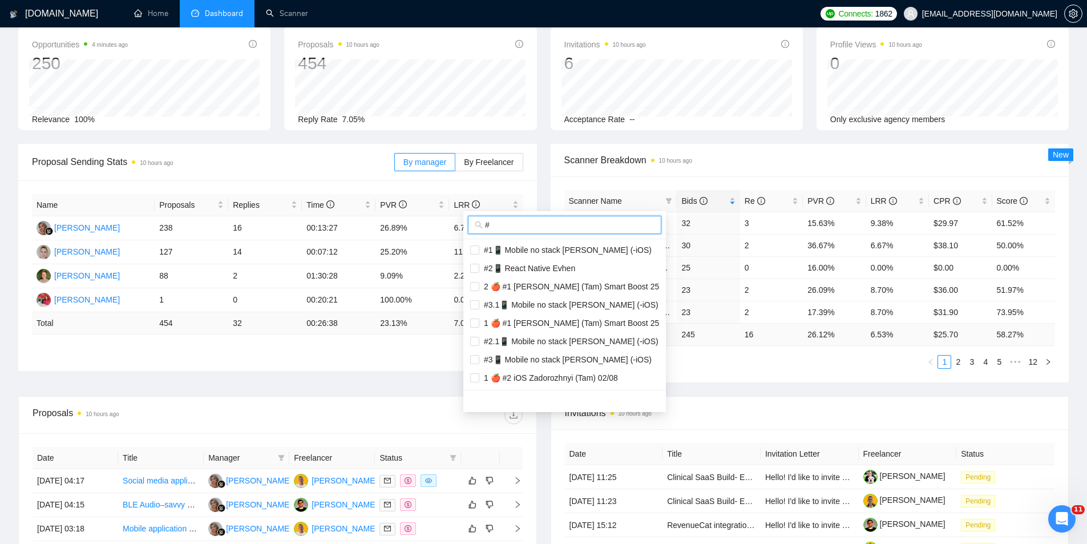
scroll to position [0, 0]
type input "#1"
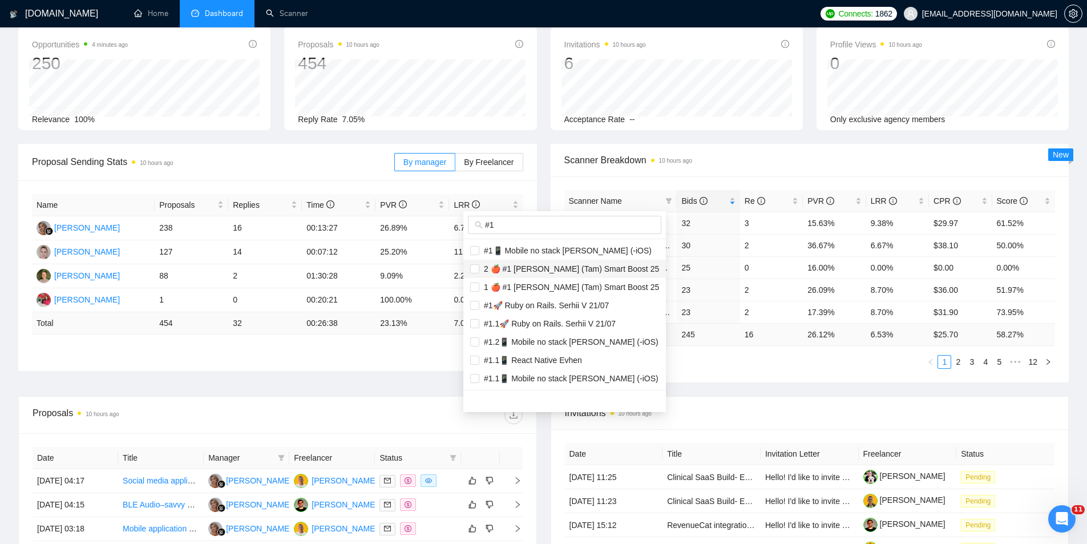
click at [556, 268] on span "2 🍎 #1 [PERSON_NAME] (Tam) Smart Boost 25" at bounding box center [569, 268] width 180 height 9
checkbox input "true"
click at [554, 283] on span "1 🍎 #1 [PERSON_NAME] (Tam) Smart Boost 25" at bounding box center [569, 286] width 180 height 9
checkbox input "true"
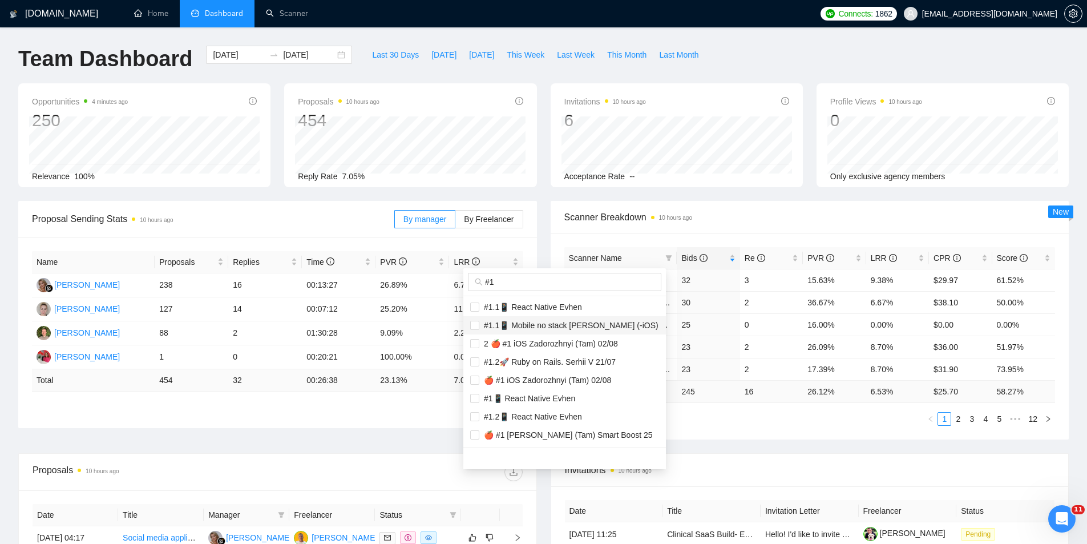
scroll to position [128, 0]
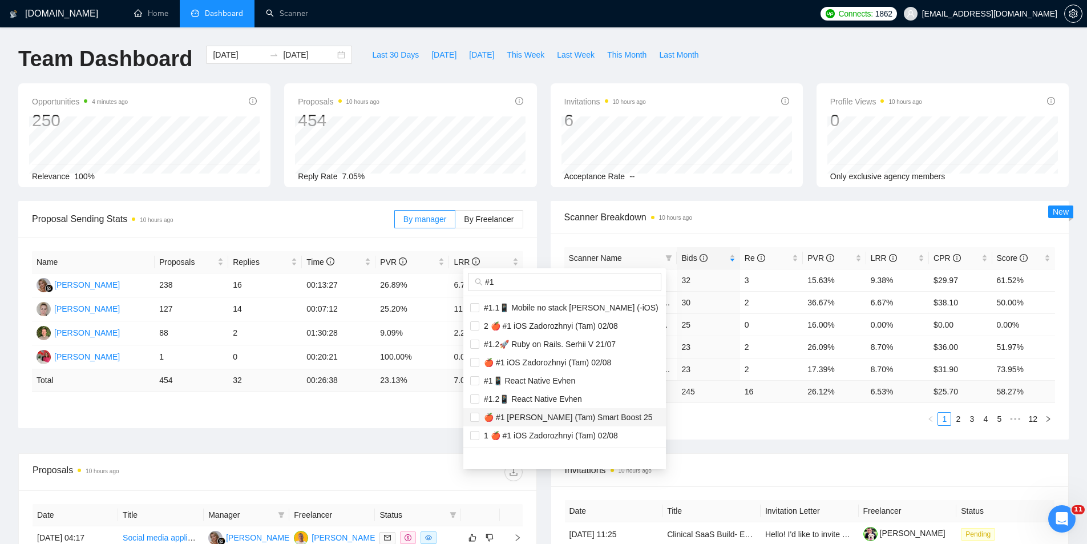
click at [541, 418] on span "🍎 #1 [PERSON_NAME] (Tam) Smart Boost 25" at bounding box center [565, 416] width 173 height 9
checkbox input "true"
click at [743, 439] on body "GigRadar.io Home Dashboard Scanner Connects: 1862 serhii.verzhbytskyi@snotor.pr…" at bounding box center [543, 272] width 1087 height 544
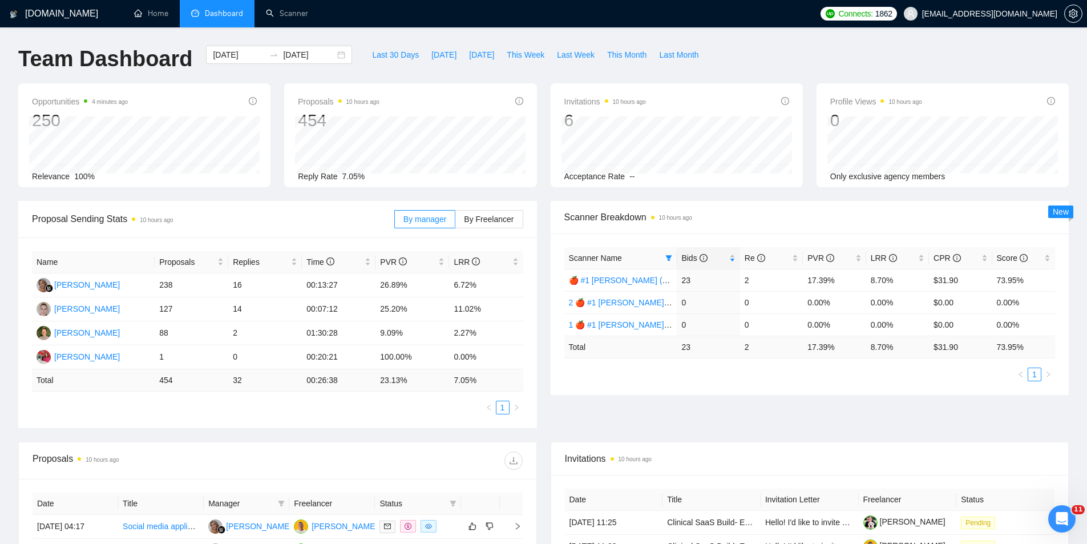
click at [784, 396] on div "Proposal Sending Stats 10 hours ago By manager By Freelancer Name Proposals Rep…" at bounding box center [543, 321] width 1064 height 241
click at [488, 223] on span "By Freelancer" at bounding box center [489, 219] width 50 height 9
click at [455, 222] on input "By Freelancer" at bounding box center [455, 222] width 0 height 0
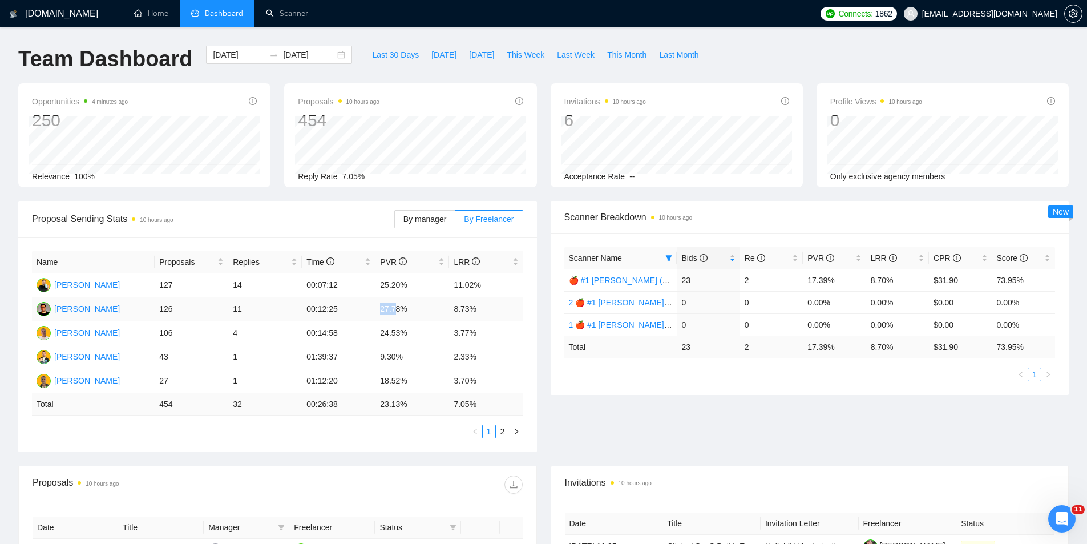
drag, startPoint x: 377, startPoint y: 309, endPoint x: 394, endPoint y: 309, distance: 16.5
click at [394, 309] on td "27.78%" at bounding box center [412, 309] width 74 height 24
drag, startPoint x: 383, startPoint y: 334, endPoint x: 409, endPoint y: 329, distance: 26.2
click at [409, 329] on td "24.53%" at bounding box center [412, 333] width 74 height 24
click at [456, 336] on td "3.77%" at bounding box center [486, 333] width 74 height 24
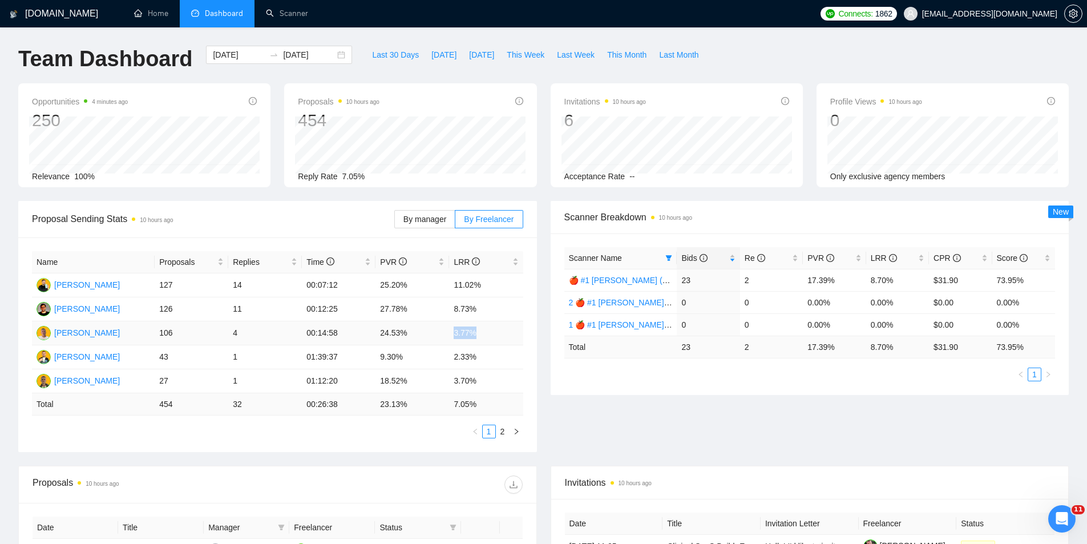
drag, startPoint x: 454, startPoint y: 336, endPoint x: 497, endPoint y: 335, distance: 43.4
click at [497, 335] on td "3.77%" at bounding box center [486, 333] width 74 height 24
click at [487, 334] on td "3.77%" at bounding box center [486, 333] width 74 height 24
click at [483, 334] on td "3.77%" at bounding box center [486, 333] width 74 height 24
click at [481, 334] on td "3.77%" at bounding box center [486, 333] width 74 height 24
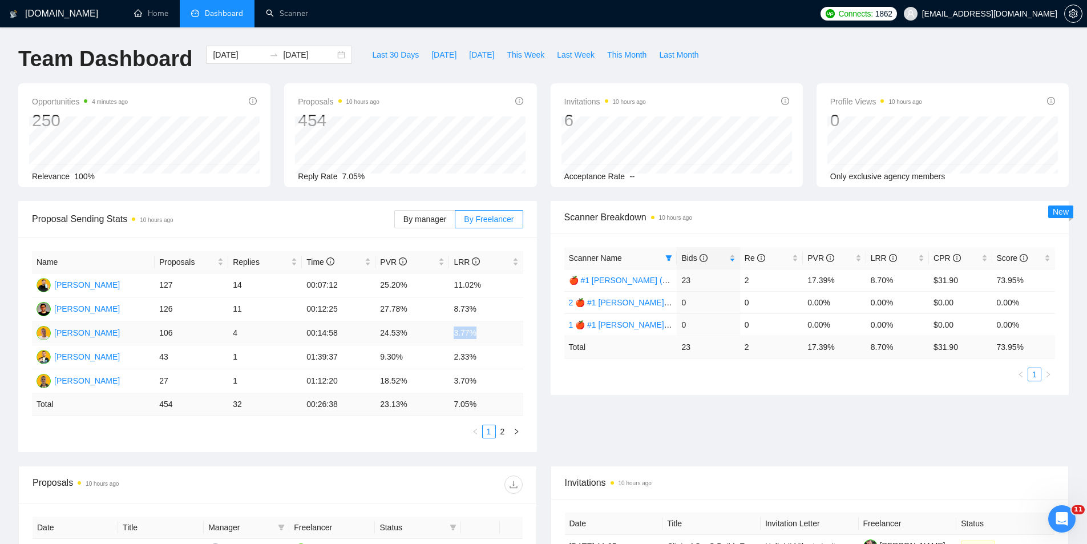
drag, startPoint x: 475, startPoint y: 334, endPoint x: 435, endPoint y: 329, distance: 39.8
click at [435, 329] on tr "Valentyn Zadorozhny 106 4 00:14:58 24.53% 3.77%" at bounding box center [277, 333] width 491 height 24
drag, startPoint x: 382, startPoint y: 333, endPoint x: 398, endPoint y: 334, distance: 16.1
click at [398, 334] on td "24.53%" at bounding box center [412, 333] width 74 height 24
click at [395, 330] on td "24.53%" at bounding box center [412, 333] width 74 height 24
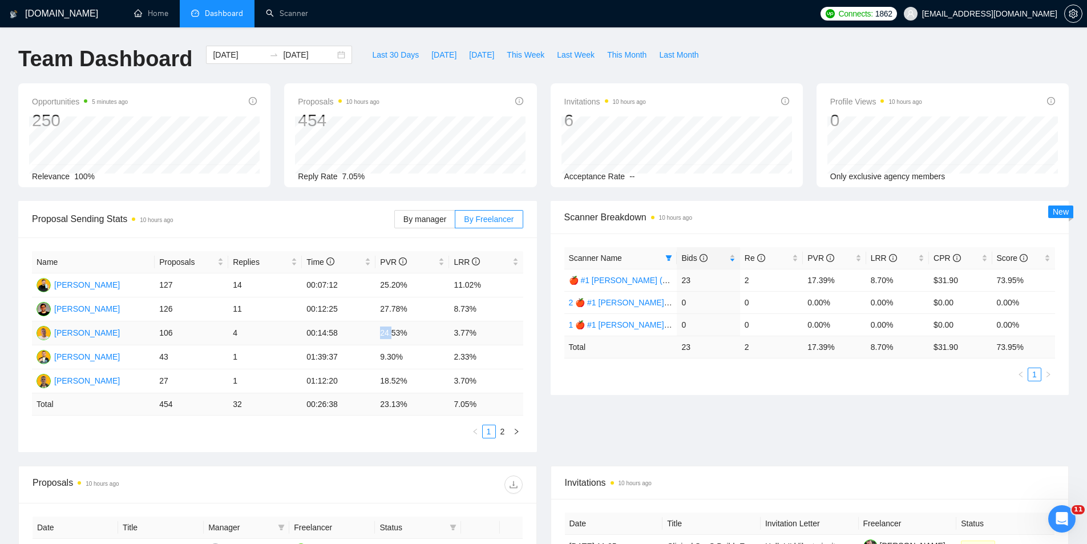
drag, startPoint x: 381, startPoint y: 333, endPoint x: 413, endPoint y: 337, distance: 32.3
click at [394, 335] on td "24.53%" at bounding box center [412, 333] width 74 height 24
drag, startPoint x: 453, startPoint y: 334, endPoint x: 479, endPoint y: 336, distance: 26.3
click at [479, 336] on td "3.77%" at bounding box center [486, 333] width 74 height 24
click at [665, 260] on icon "filter" at bounding box center [668, 257] width 7 height 7
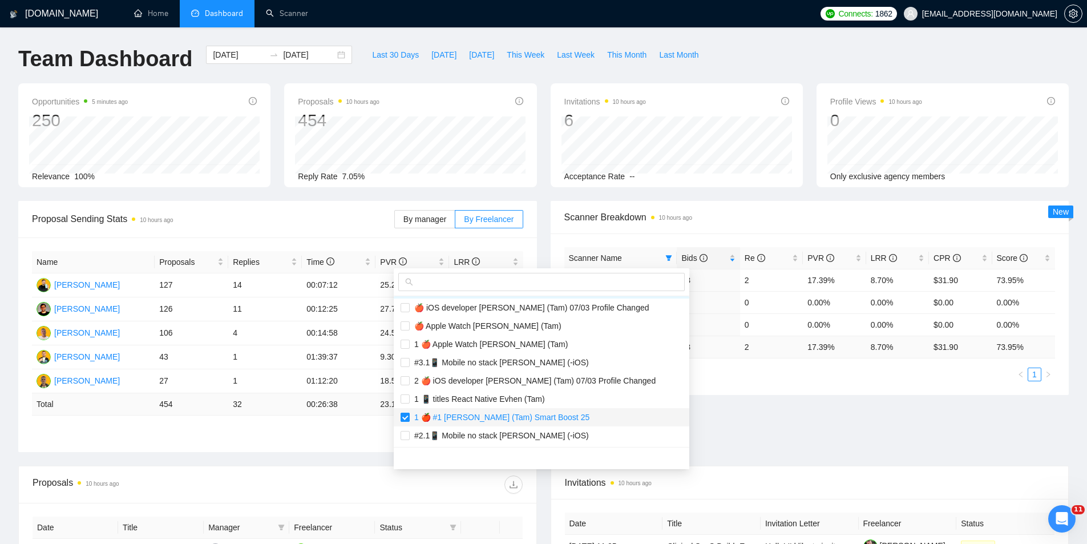
click at [402, 418] on input "checkbox" at bounding box center [404, 416] width 9 height 9
checkbox input "false"
click at [430, 286] on input "text" at bounding box center [546, 282] width 262 height 13
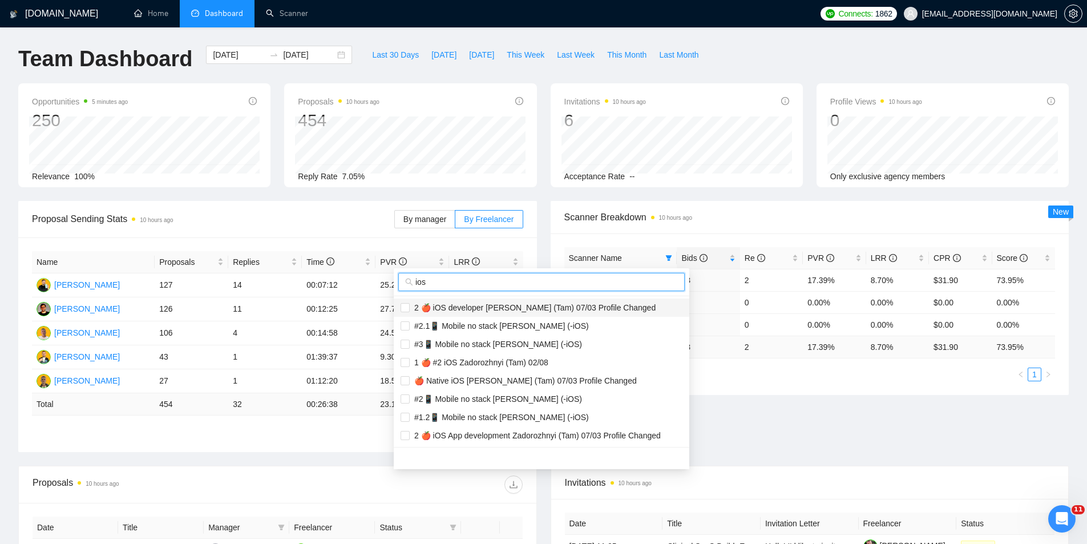
type input "ios"
click at [446, 308] on span "2 🍎 iOS developer [PERSON_NAME] (Tam) 07/03 Profile Changed" at bounding box center [533, 307] width 246 height 9
checkbox input "true"
click at [426, 277] on input "ios" at bounding box center [546, 282] width 262 height 13
drag, startPoint x: 428, startPoint y: 278, endPoint x: 412, endPoint y: 280, distance: 15.5
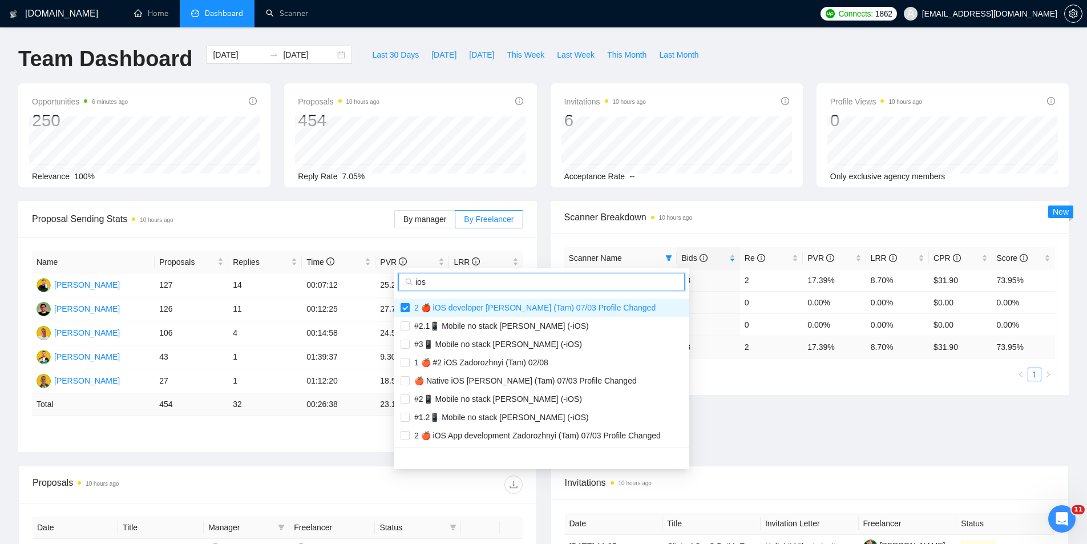
click at [412, 280] on span "ios" at bounding box center [541, 282] width 286 height 18
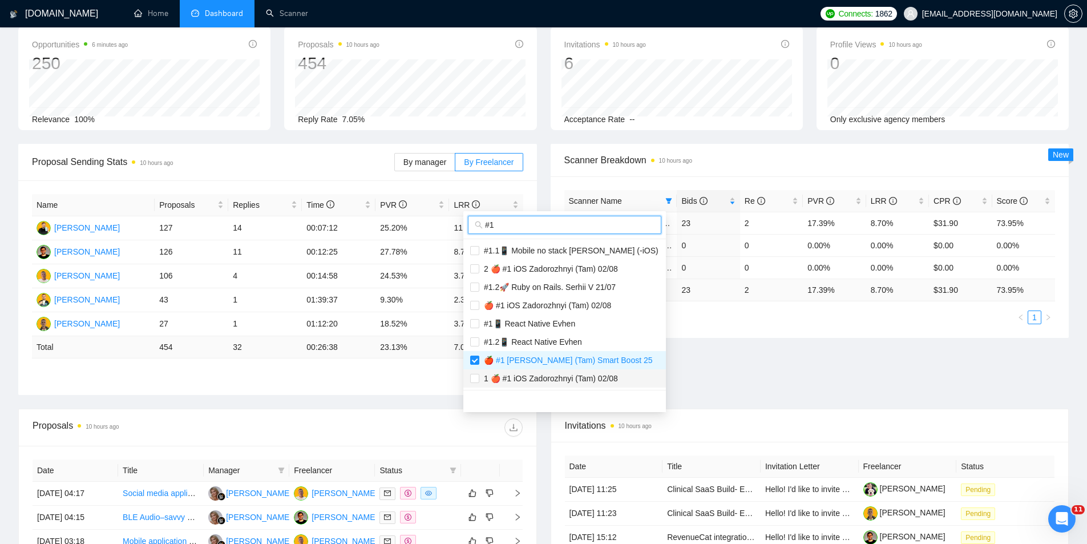
type input "#1"
click at [544, 374] on span "1 🍎 #1 iOS Zadorozhnyi (Tam) 02/08" at bounding box center [548, 378] width 139 height 9
checkbox input "true"
click at [539, 306] on span "🍎 #1 iOS Zadorozhnyi (Tam) 02/08" at bounding box center [545, 305] width 132 height 9
checkbox input "true"
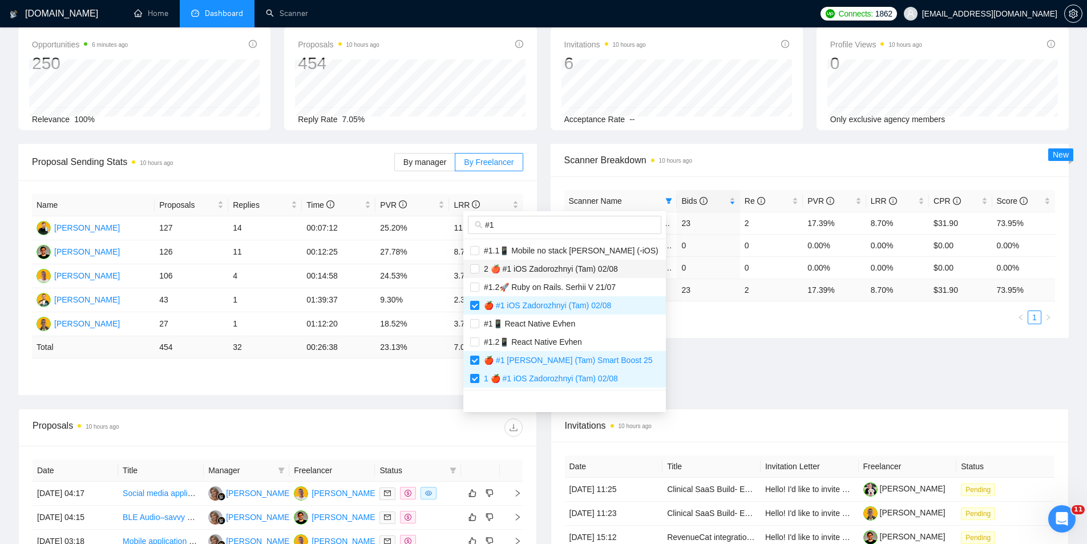
click at [529, 266] on span "2 🍎 #1 iOS Zadorozhnyi (Tam) 02/08" at bounding box center [548, 268] width 139 height 9
checkbox input "true"
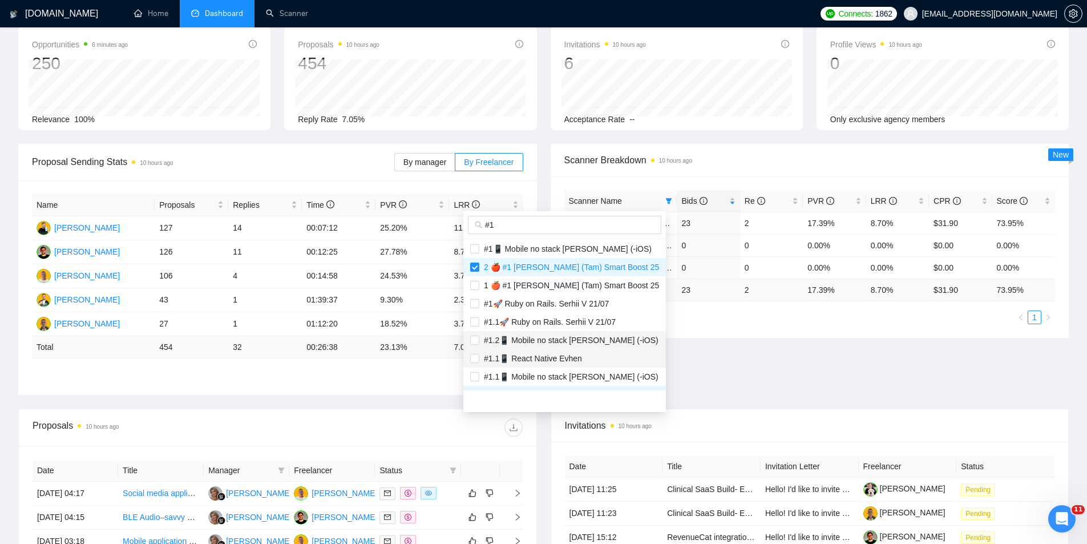
scroll to position [0, 0]
click at [795, 354] on div "Proposal Sending Stats 10 hours ago By manager By Freelancer Name Proposals Rep…" at bounding box center [543, 276] width 1064 height 265
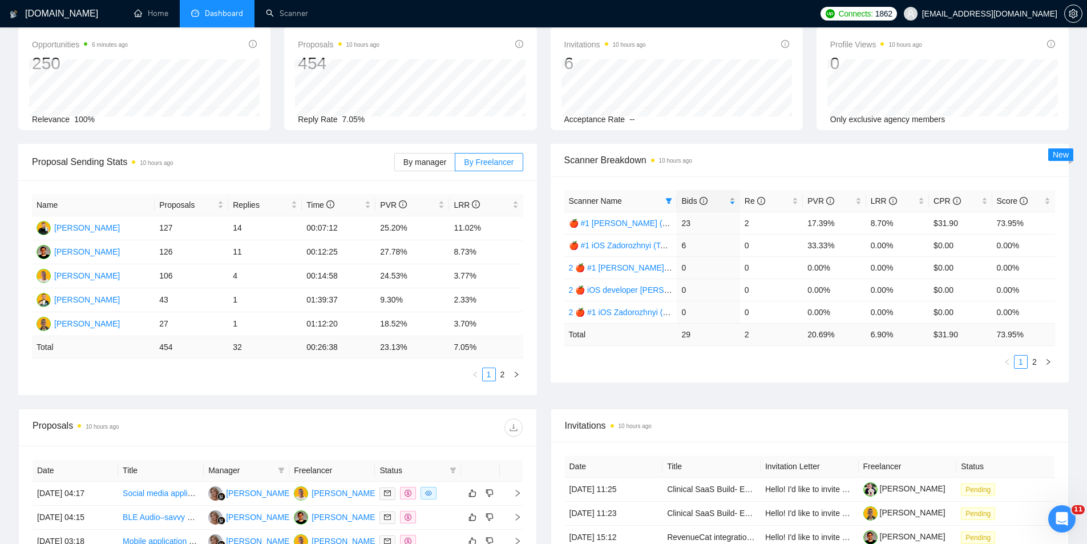
click at [731, 201] on div "Bids" at bounding box center [708, 201] width 54 height 13
drag, startPoint x: 688, startPoint y: 248, endPoint x: 679, endPoint y: 248, distance: 8.6
click at [679, 248] on td "6" at bounding box center [708, 245] width 63 height 22
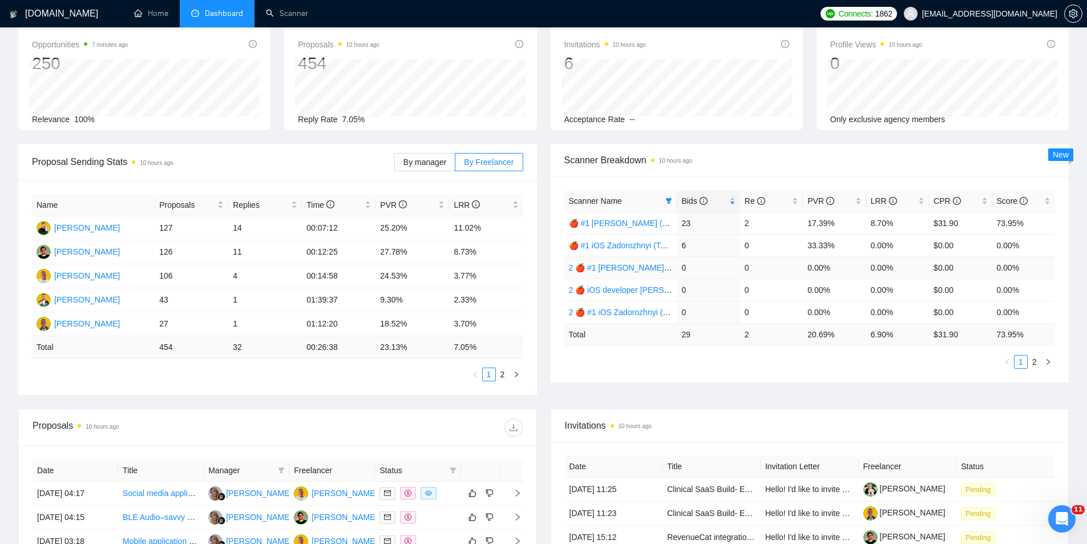
click at [689, 270] on td "0" at bounding box center [708, 267] width 63 height 22
drag, startPoint x: 689, startPoint y: 270, endPoint x: 682, endPoint y: 267, distance: 7.4
click at [682, 267] on td "0" at bounding box center [708, 267] width 63 height 22
drag, startPoint x: 455, startPoint y: 277, endPoint x: 482, endPoint y: 269, distance: 27.8
click at [482, 269] on td "3.77%" at bounding box center [486, 276] width 74 height 24
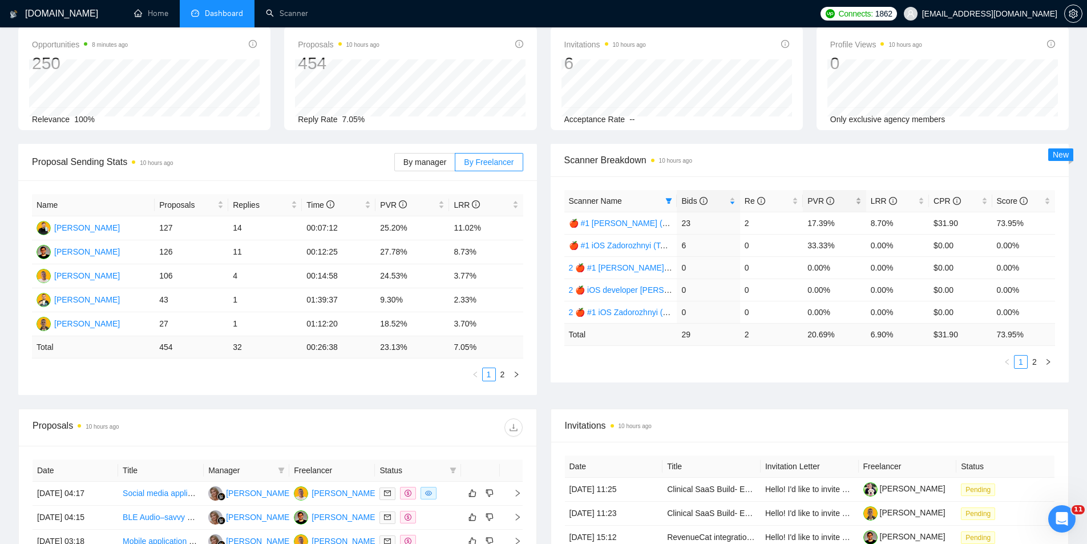
click at [858, 200] on div "PVR" at bounding box center [834, 201] width 54 height 13
click at [832, 262] on td "0.00%" at bounding box center [834, 267] width 63 height 22
click at [545, 393] on div "Proposal Sending Stats 10 hours ago By manager By Freelancer Name Proposals Rep…" at bounding box center [543, 276] width 1064 height 265
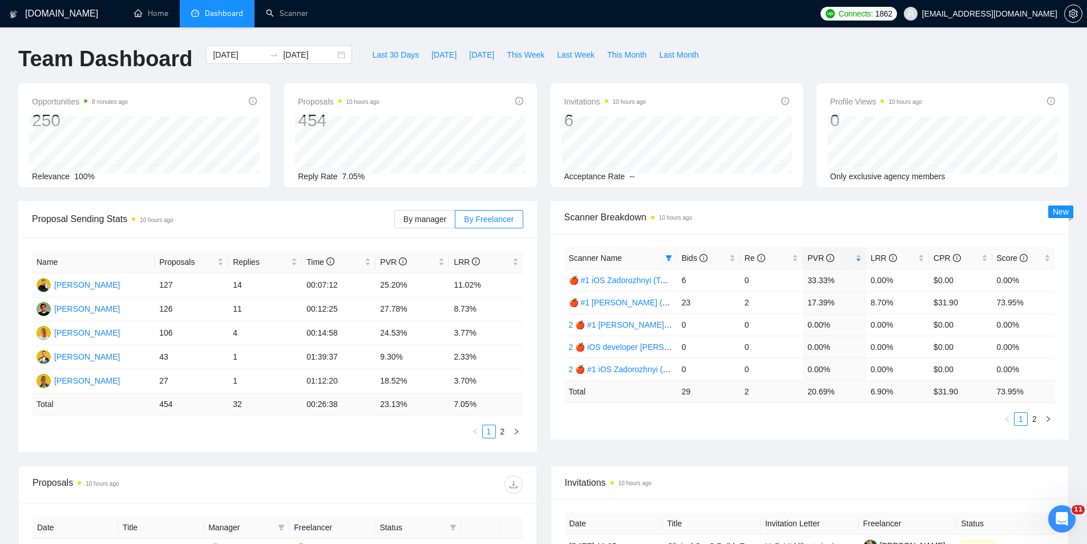
click at [547, 380] on div "Scanner Breakdown 10 hours ago Scanner Name Bids Re PVR LRR CPR Score 🍎 #1 iOS …" at bounding box center [810, 320] width 532 height 238
click at [544, 378] on div "Scanner Breakdown 10 hours ago Scanner Name Bids Re PVR LRR CPR Score 🍎 #1 iOS …" at bounding box center [810, 320] width 532 height 238
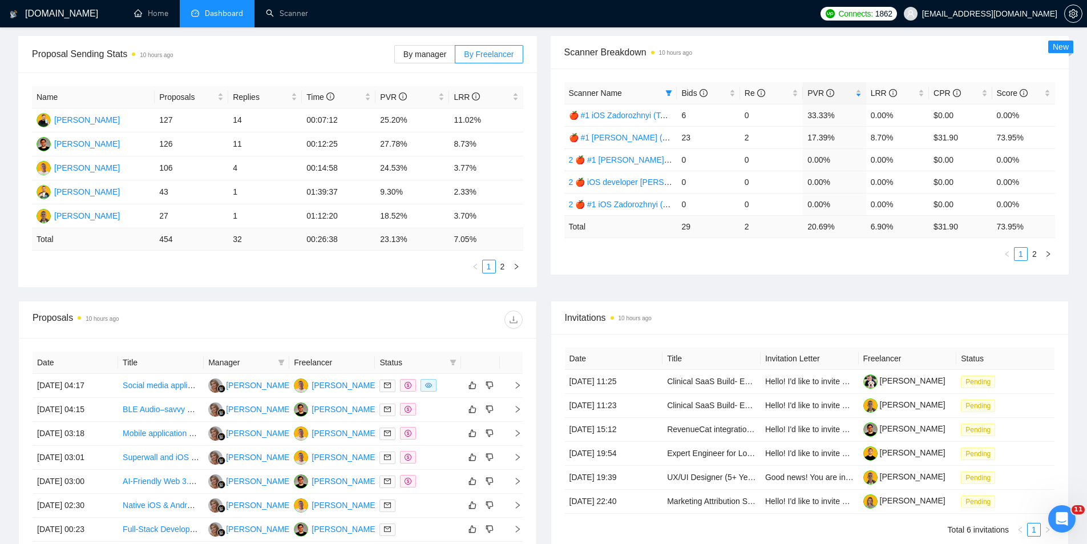
scroll to position [171, 0]
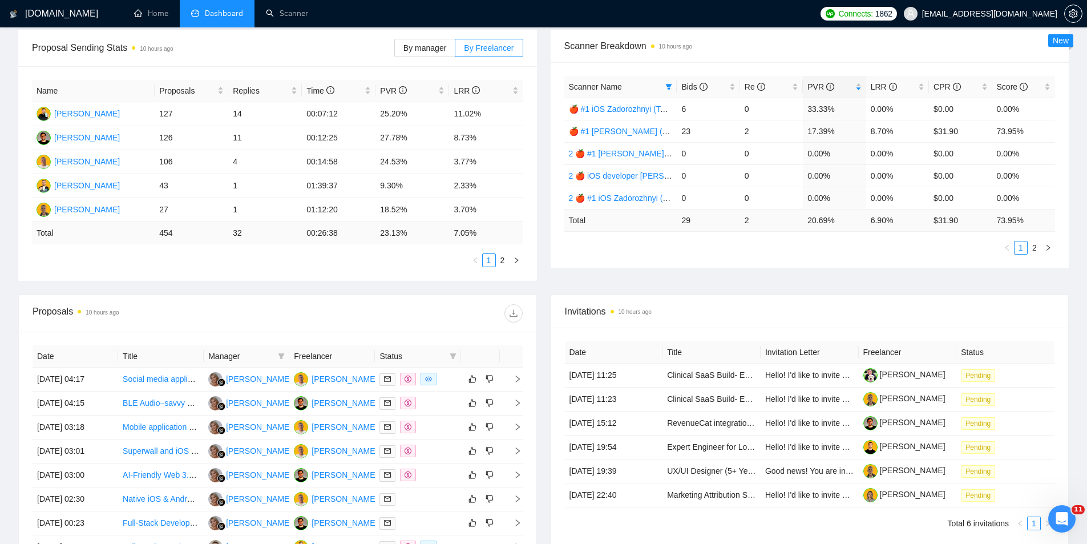
click at [544, 331] on div "Invitations 10 hours ago Date Title Invitation Letter Freelancer Status 09 Sep,…" at bounding box center [810, 469] width 532 height 350
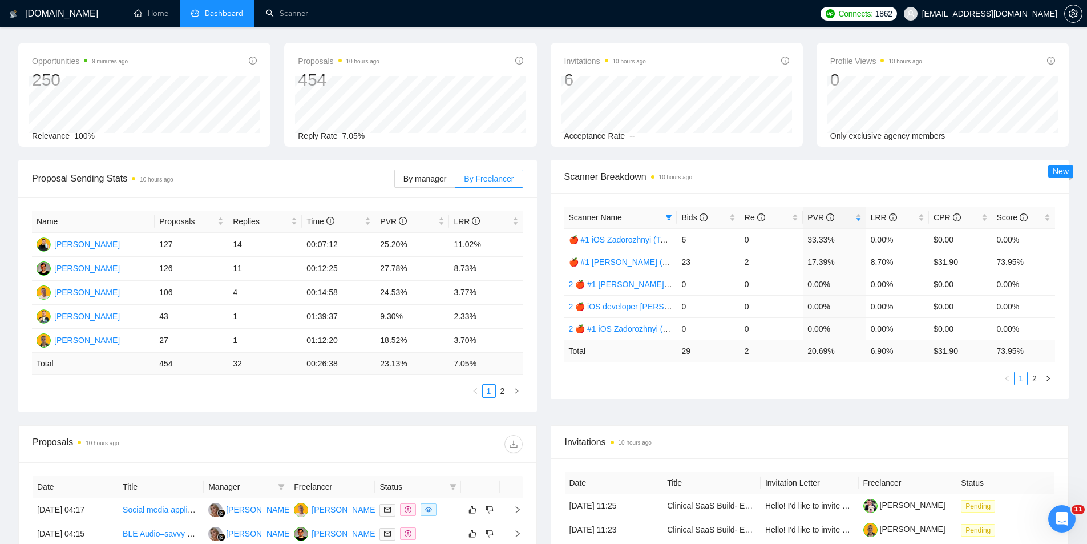
scroll to position [0, 0]
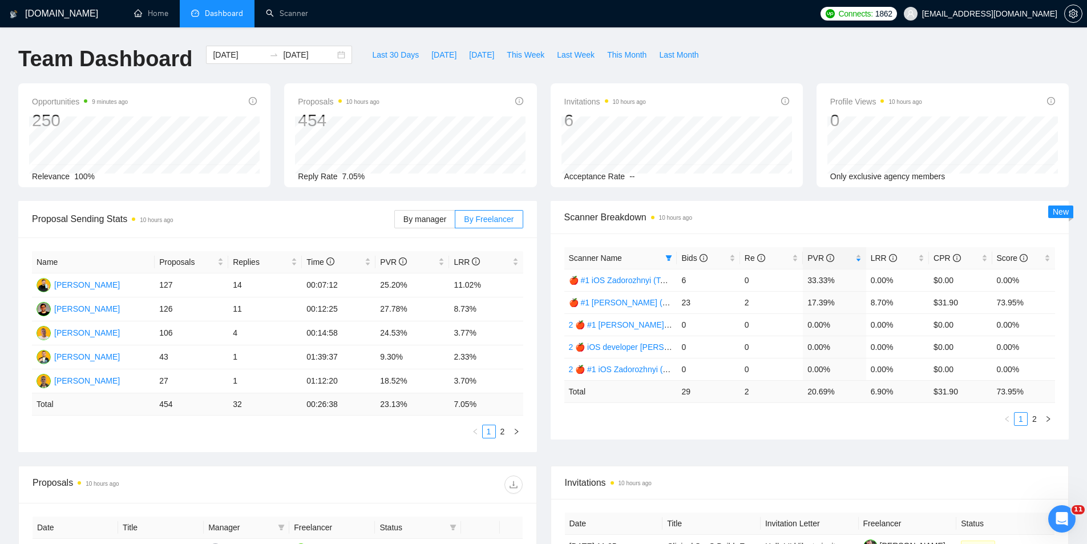
click at [535, 331] on div "Name Proposals Replies Time PVR LRR Oleksandr Volik 127 14 00:07:12 25.20% 11.0…" at bounding box center [277, 344] width 519 height 215
click at [545, 342] on div "Scanner Breakdown 10 hours ago Scanner Name Bids Re PVR LRR CPR Score 🍎 #1 iOS …" at bounding box center [810, 320] width 532 height 238
click at [542, 341] on div "Proposal Sending Stats 10 hours ago By manager By Freelancer Name Proposals Rep…" at bounding box center [277, 326] width 532 height 251
click at [729, 261] on div "Bids" at bounding box center [708, 258] width 54 height 13
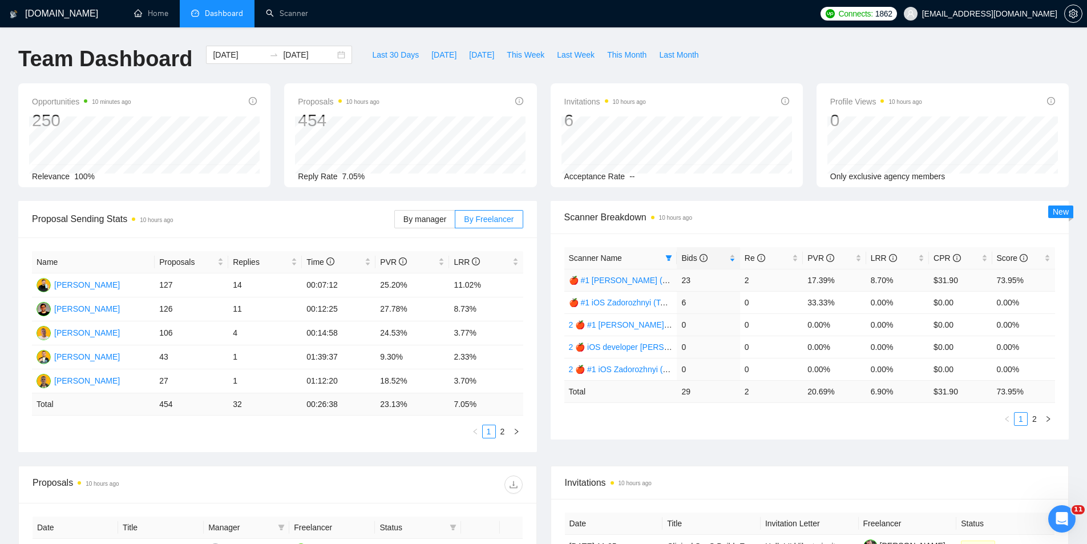
click at [622, 280] on link "🍎 #1 [PERSON_NAME] (Tam) Smart Boost 25" at bounding box center [653, 280] width 169 height 9
click at [631, 301] on link "🍎 #1 iOS Zadorozhnyi (Tam) 02/08" at bounding box center [632, 302] width 127 height 9
drag, startPoint x: 682, startPoint y: 392, endPoint x: 690, endPoint y: 394, distance: 7.8
click at [690, 394] on td "29" at bounding box center [708, 391] width 63 height 22
click at [701, 198] on div "Opportunities 10 minutes ago 250 Relevance 100% Proposals 10 hours ago 454 2025…" at bounding box center [543, 142] width 1064 height 118
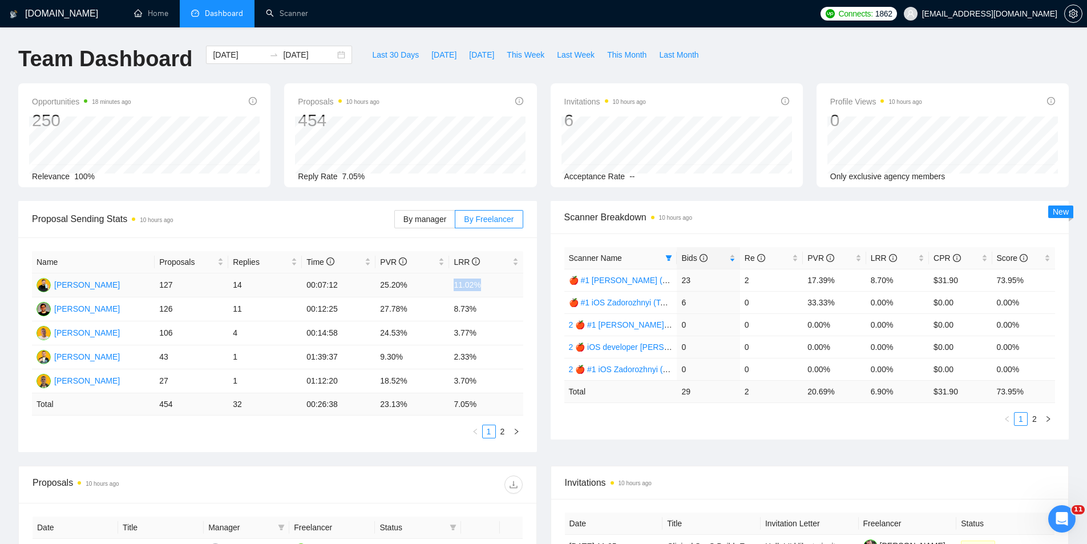
drag, startPoint x: 485, startPoint y: 286, endPoint x: 450, endPoint y: 288, distance: 35.4
click at [450, 288] on td "11.02%" at bounding box center [486, 285] width 74 height 24
drag, startPoint x: 446, startPoint y: 301, endPoint x: 355, endPoint y: 92, distance: 228.2
click at [445, 301] on td "27.78%" at bounding box center [412, 309] width 74 height 24
drag, startPoint x: 488, startPoint y: 288, endPoint x: 456, endPoint y: 282, distance: 32.0
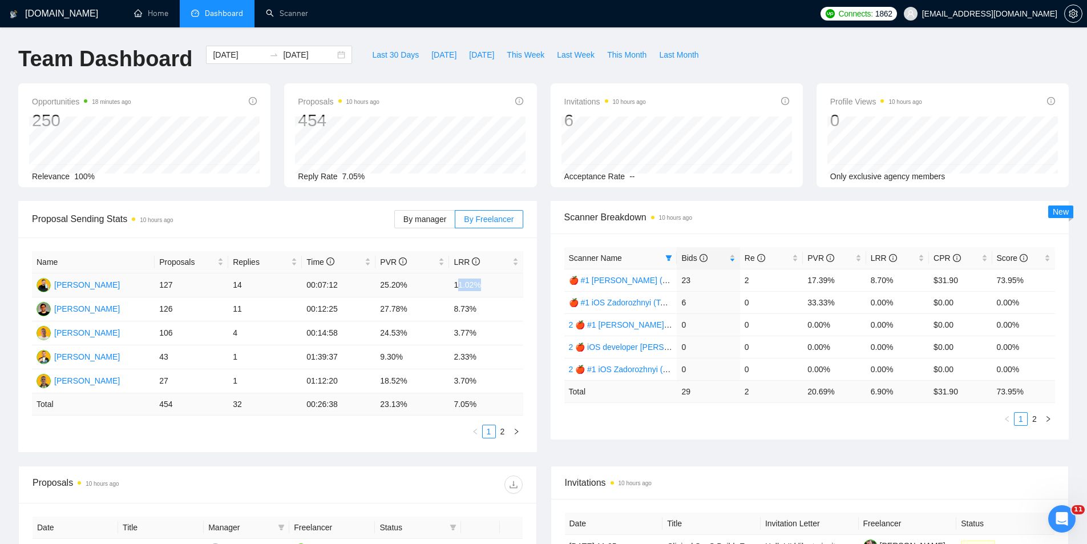
click at [456, 282] on td "11.02%" at bounding box center [486, 285] width 74 height 24
click at [487, 289] on td "11.02%" at bounding box center [486, 285] width 74 height 24
drag, startPoint x: 479, startPoint y: 286, endPoint x: 451, endPoint y: 286, distance: 28.5
click at [451, 286] on td "11.02%" at bounding box center [486, 285] width 74 height 24
click at [492, 285] on td "11.02%" at bounding box center [486, 285] width 74 height 24
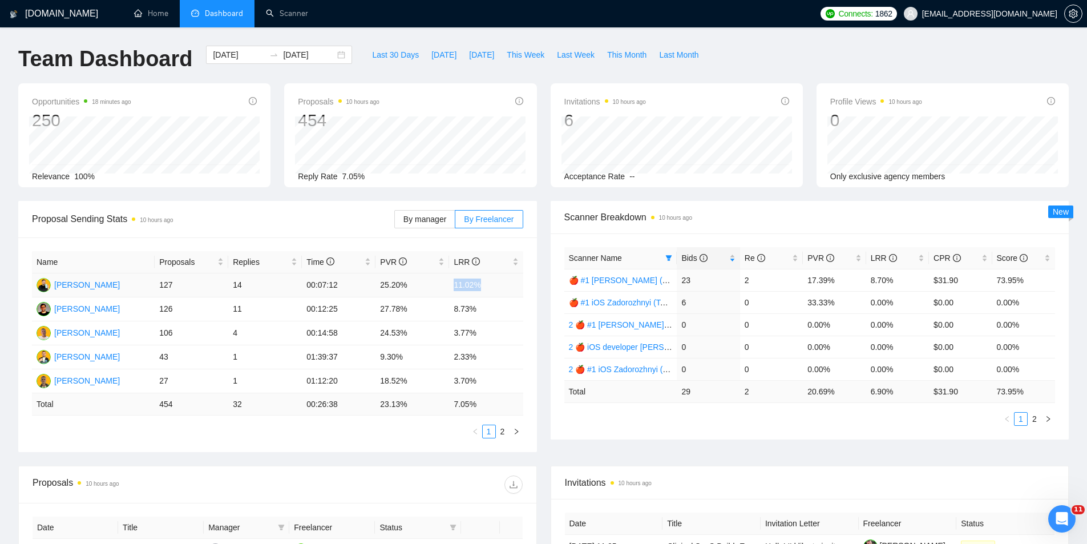
drag, startPoint x: 487, startPoint y: 286, endPoint x: 455, endPoint y: 288, distance: 32.0
click at [455, 288] on td "11.02%" at bounding box center [486, 285] width 74 height 24
click at [496, 296] on td "11.02%" at bounding box center [486, 285] width 74 height 24
click at [290, 18] on link "Scanner" at bounding box center [287, 14] width 42 height 10
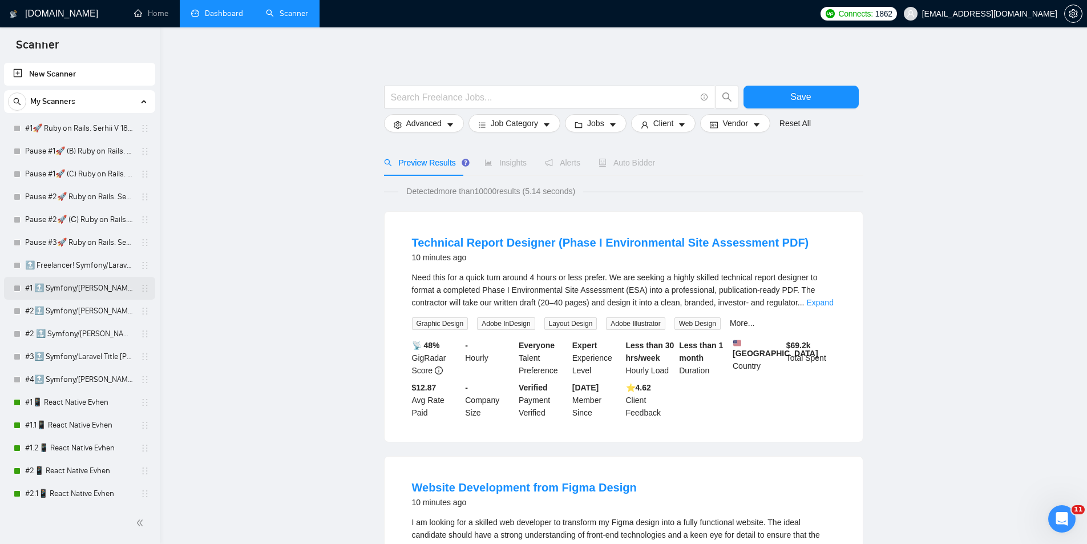
click at [70, 285] on link "#1 🔝 Symfony/[PERSON_NAME] (Viktoriia)" at bounding box center [79, 288] width 108 height 23
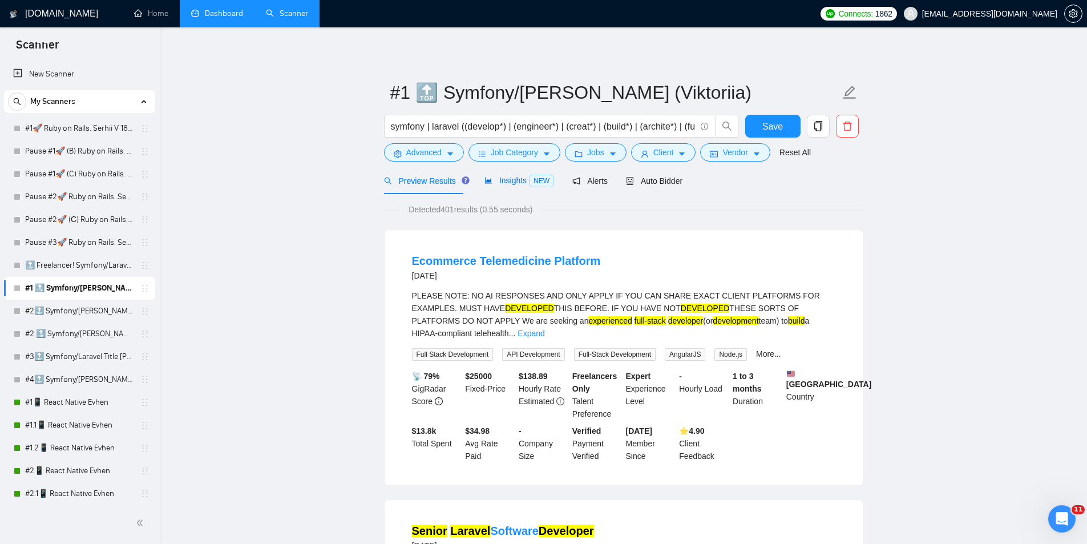
click at [501, 183] on span "Insights NEW" at bounding box center [519, 180] width 70 height 9
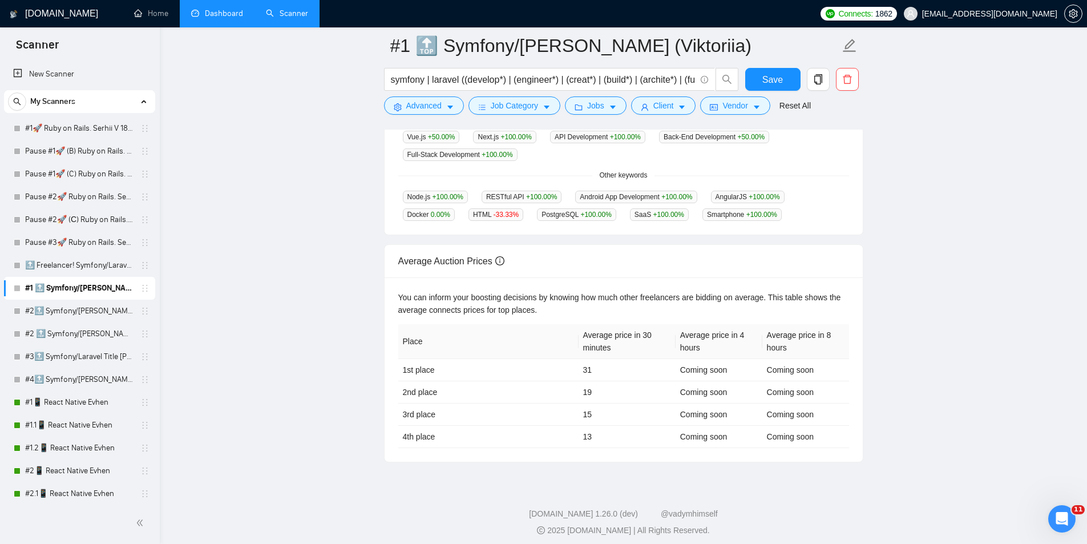
scroll to position [360, 0]
drag, startPoint x: 578, startPoint y: 361, endPoint x: 612, endPoint y: 394, distance: 47.2
click at [620, 371] on td "31" at bounding box center [626, 368] width 97 height 22
click at [853, 379] on div "You can inform your boosting decisions by knowing how much other freelancers ar…" at bounding box center [624, 367] width 478 height 184
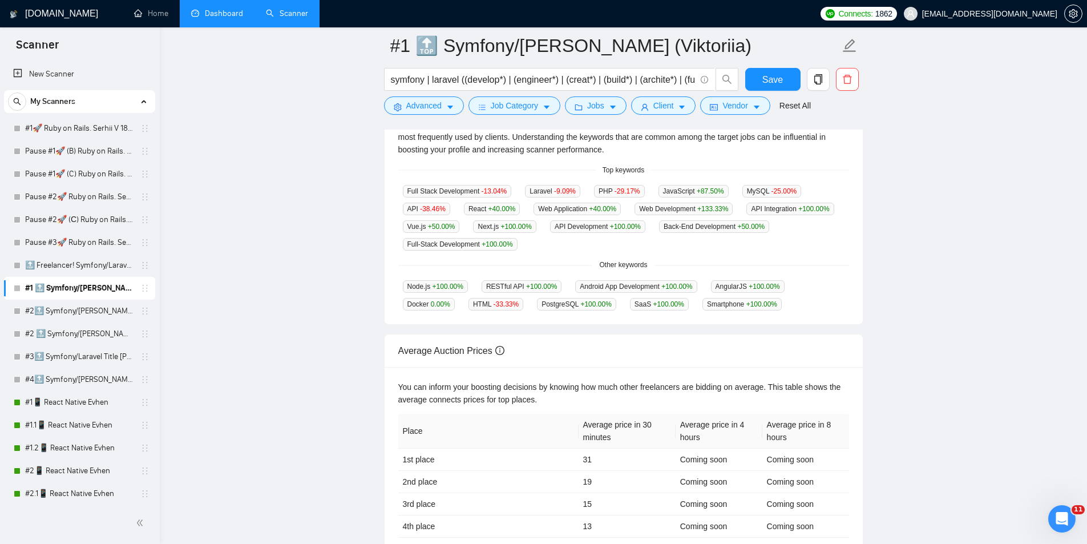
scroll to position [246, 0]
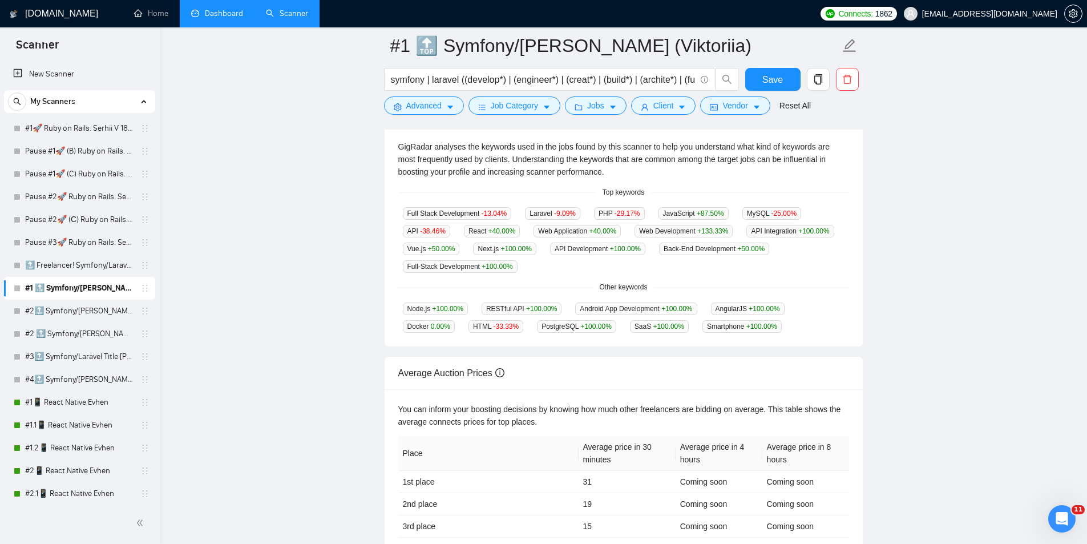
click at [948, 293] on main "#1 🔝 Symfony/Laravel Vasyl K. (Viktoriia) symfony | laravel ((develop*) | (engi…" at bounding box center [623, 187] width 891 height 774
click at [937, 317] on main "#1 🔝 Symfony/Laravel Vasyl K. (Viktoriia) symfony | laravel ((develop*) | (engi…" at bounding box center [623, 187] width 891 height 774
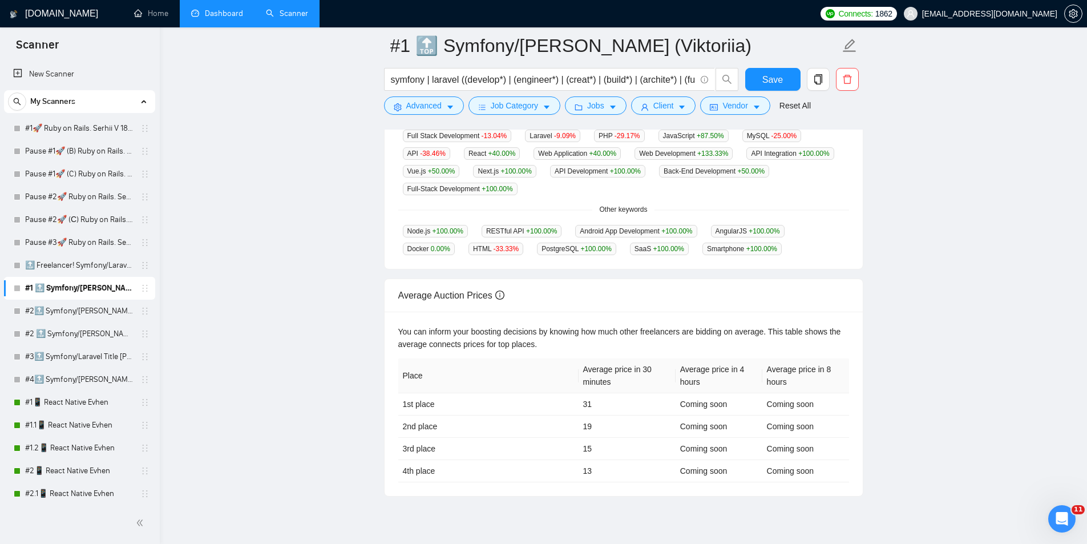
scroll to position [303, 0]
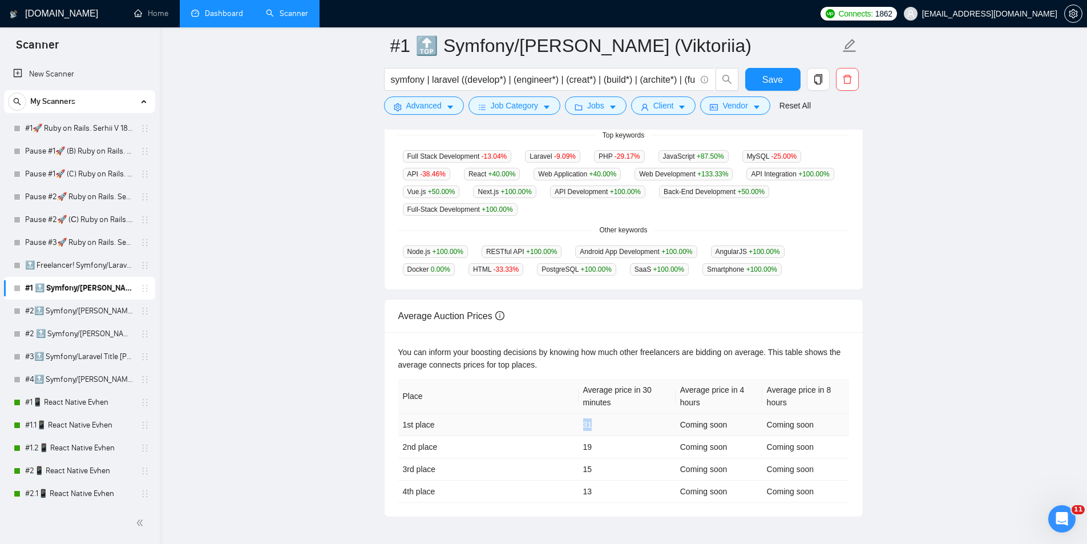
drag, startPoint x: 581, startPoint y: 423, endPoint x: 594, endPoint y: 424, distance: 12.6
click at [594, 424] on td "31" at bounding box center [626, 425] width 97 height 22
click at [606, 423] on td "31" at bounding box center [626, 425] width 97 height 22
click at [524, 436] on td "2nd place" at bounding box center [488, 447] width 180 height 22
click at [232, 254] on main "#1 🔝 Symfony/Laravel Vasyl K. (Viktoriia) symfony | laravel ((develop*) | (engi…" at bounding box center [623, 130] width 891 height 774
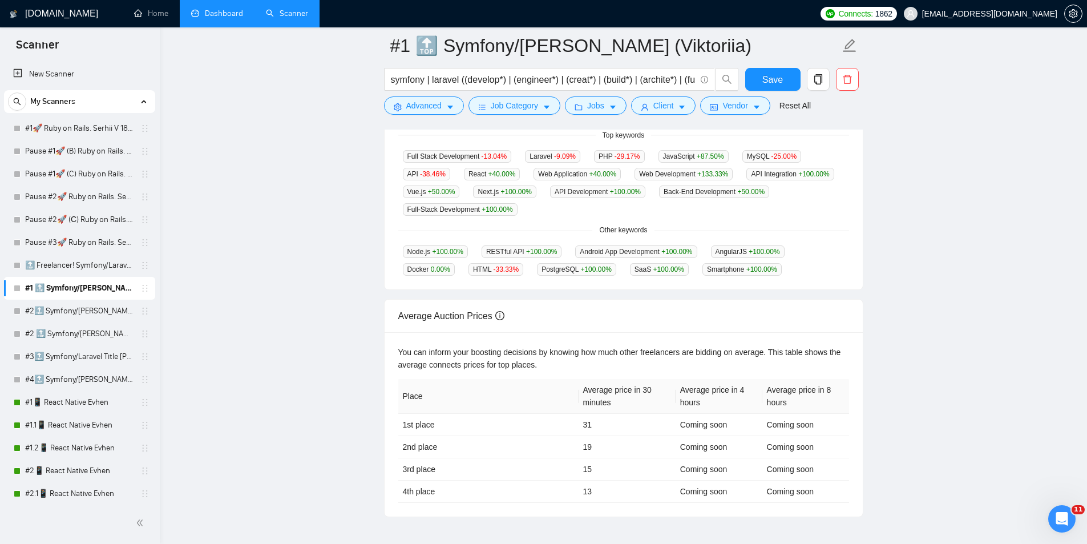
click at [277, 314] on main "#1 🔝 Symfony/Laravel Vasyl K. (Viktoriia) symfony | laravel ((develop*) | (engi…" at bounding box center [623, 130] width 891 height 774
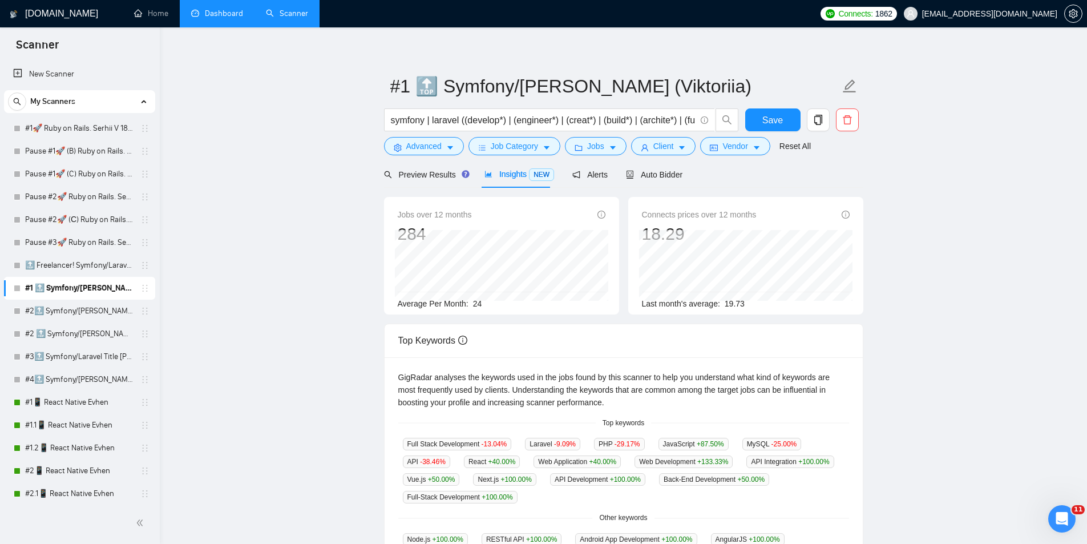
scroll to position [0, 0]
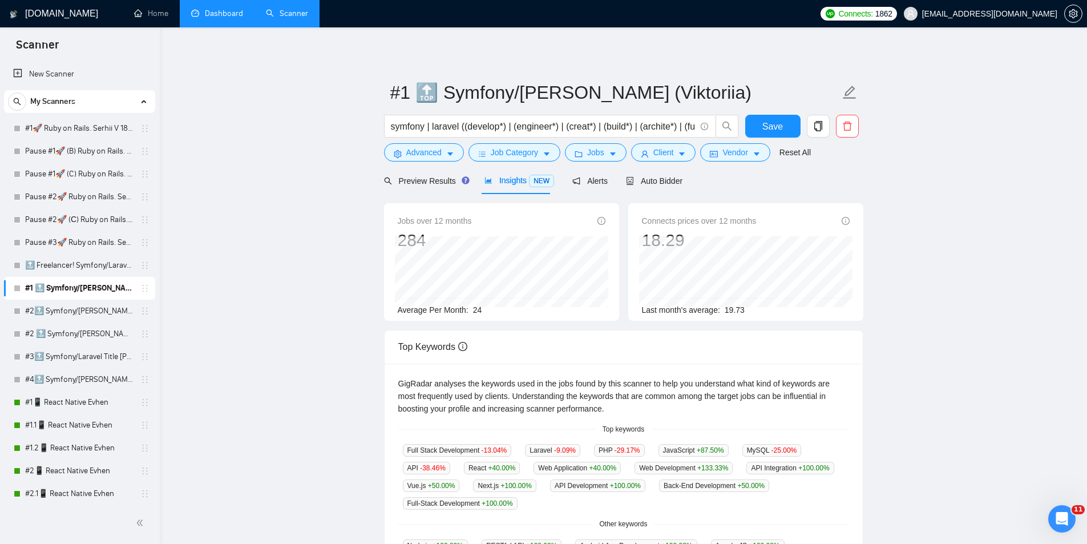
click at [268, 284] on main "#1 🔝 Symfony/Laravel Vasyl K. (Viktoriia) symfony | laravel ((develop*) | (engi…" at bounding box center [623, 428] width 891 height 765
click at [258, 252] on main "#1 🔝 Symfony/Laravel Vasyl K. (Viktoriia) symfony | laravel ((develop*) | (engi…" at bounding box center [623, 428] width 891 height 765
click at [247, 249] on main "#1 🔝 Symfony/Laravel Vasyl K. (Viktoriia) symfony | laravel ((develop*) | (engi…" at bounding box center [623, 428] width 891 height 765
click at [280, 379] on main "#1 🔝 Symfony/Laravel Vasyl K. (Viktoriia) symfony | laravel ((develop*) | (engi…" at bounding box center [623, 428] width 891 height 765
click at [72, 285] on link "#1 🔝 Symfony/[PERSON_NAME] (Viktoriia)" at bounding box center [79, 288] width 108 height 23
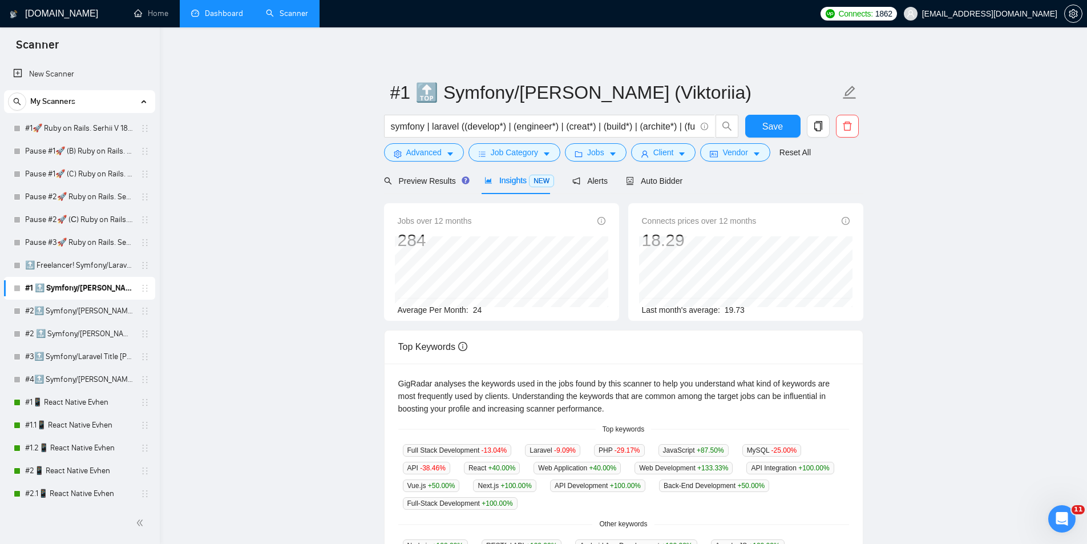
click at [215, 300] on main "#1 🔝 Symfony/Laravel Vasyl K. (Viktoriia) symfony | laravel ((develop*) | (engi…" at bounding box center [623, 428] width 891 height 765
drag, startPoint x: 78, startPoint y: 283, endPoint x: 160, endPoint y: 150, distance: 156.0
click at [78, 283] on link "#1 🔝 Symfony/[PERSON_NAME] (Viktoriia)" at bounding box center [79, 288] width 108 height 23
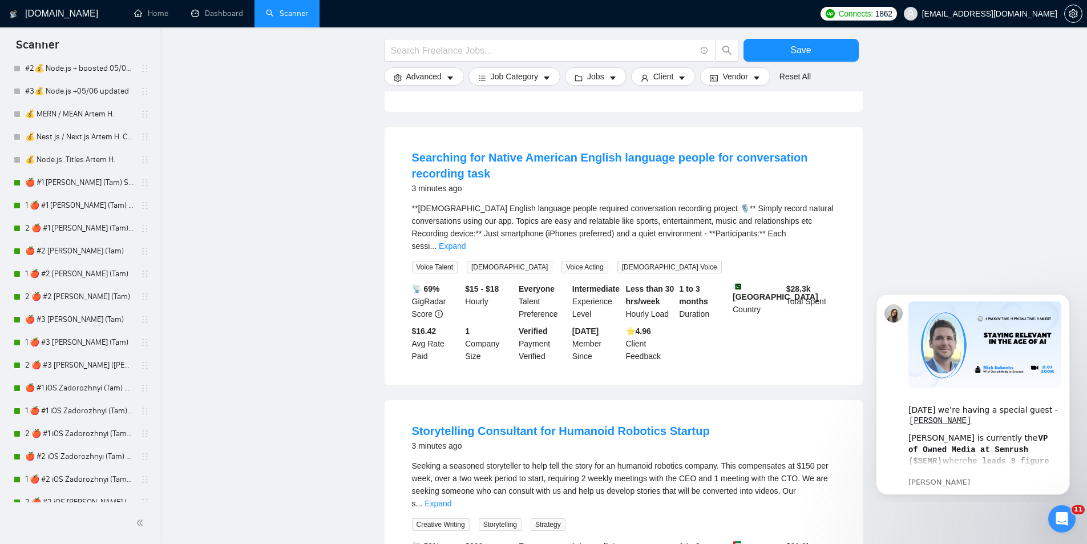
scroll to position [961, 0]
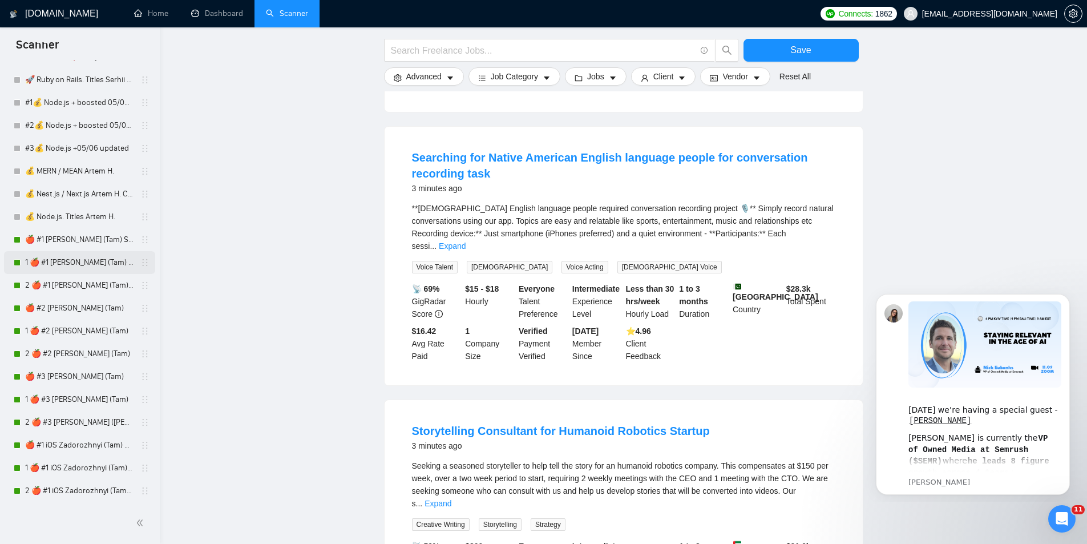
click at [75, 265] on link "1 🍎 #1 [PERSON_NAME] (Tam) Smart Boost 25" at bounding box center [79, 262] width 108 height 23
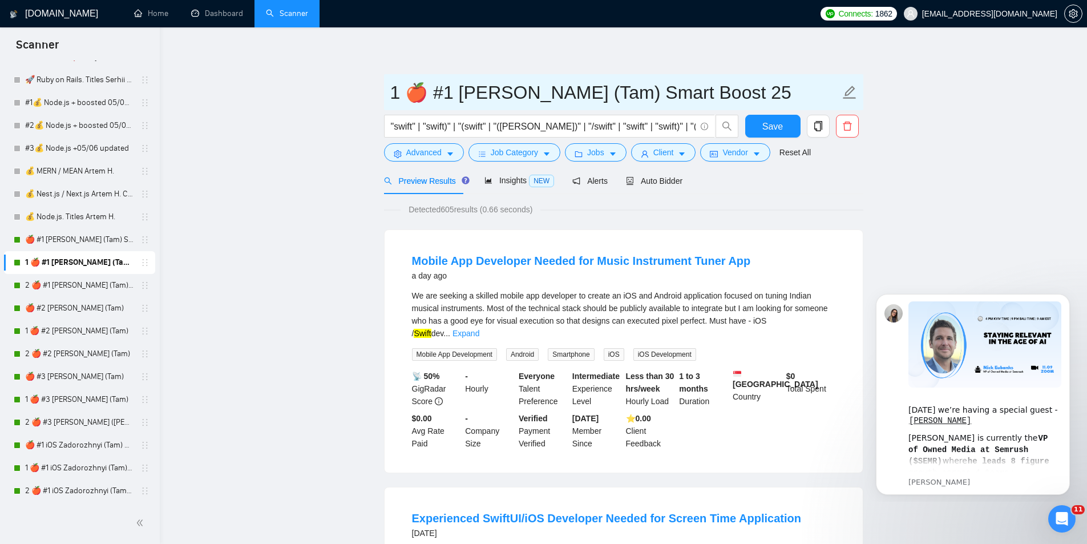
click at [452, 94] on input "1 🍎 #1 [PERSON_NAME] (Tam) Smart Boost 25" at bounding box center [615, 92] width 450 height 29
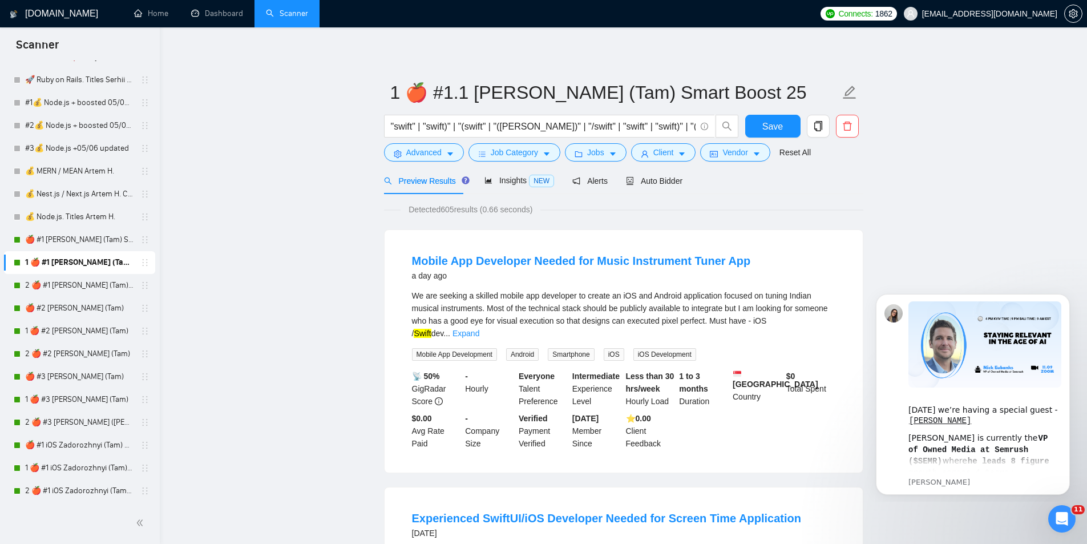
click at [462, 97] on input "1 🍎 #1.1 SWIFT Zadorozhnyi (Tam) Smart Boost 25" at bounding box center [615, 92] width 450 height 29
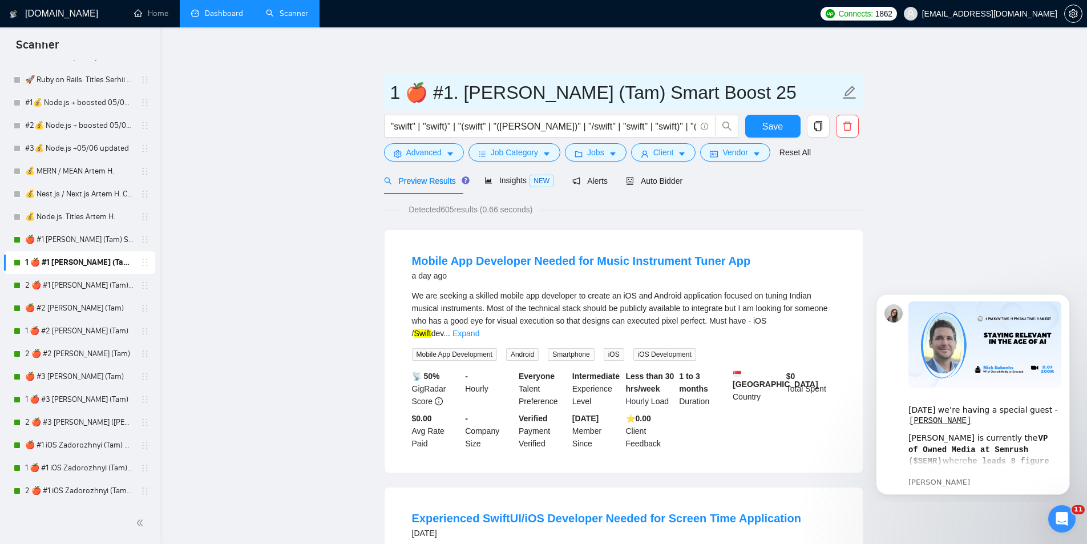
type input "1 🍎 #1. SWIFT Zadorozhnyi (Tam) Smart Boost 25"
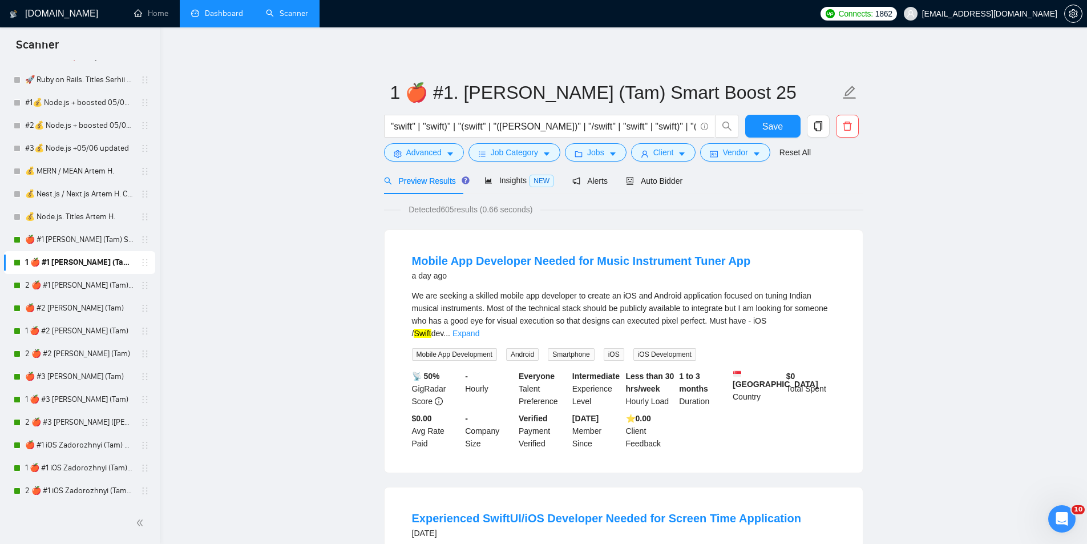
click at [231, 15] on link "Dashboard" at bounding box center [217, 14] width 52 height 10
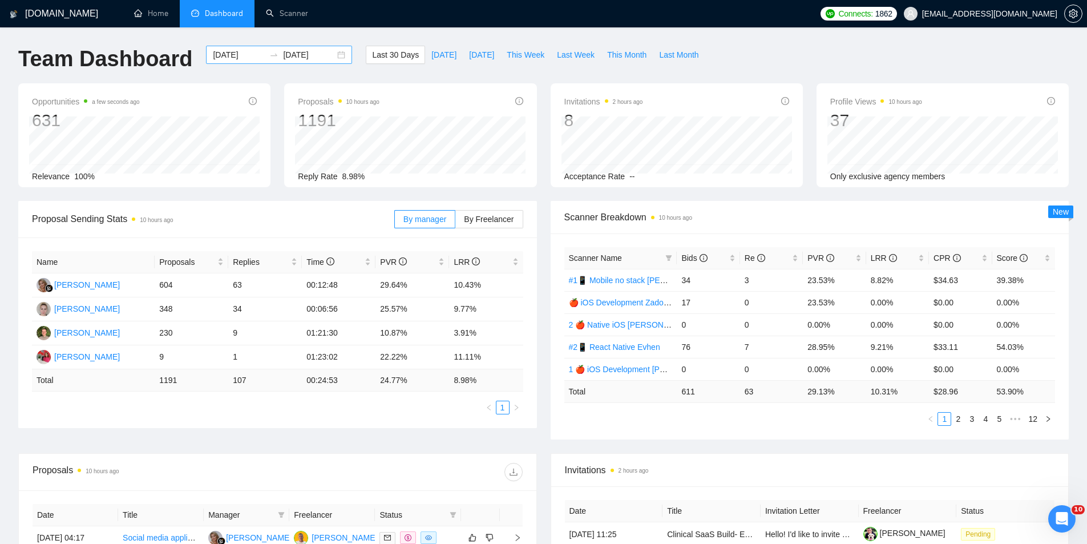
click at [234, 54] on input "[DATE]" at bounding box center [239, 54] width 52 height 13
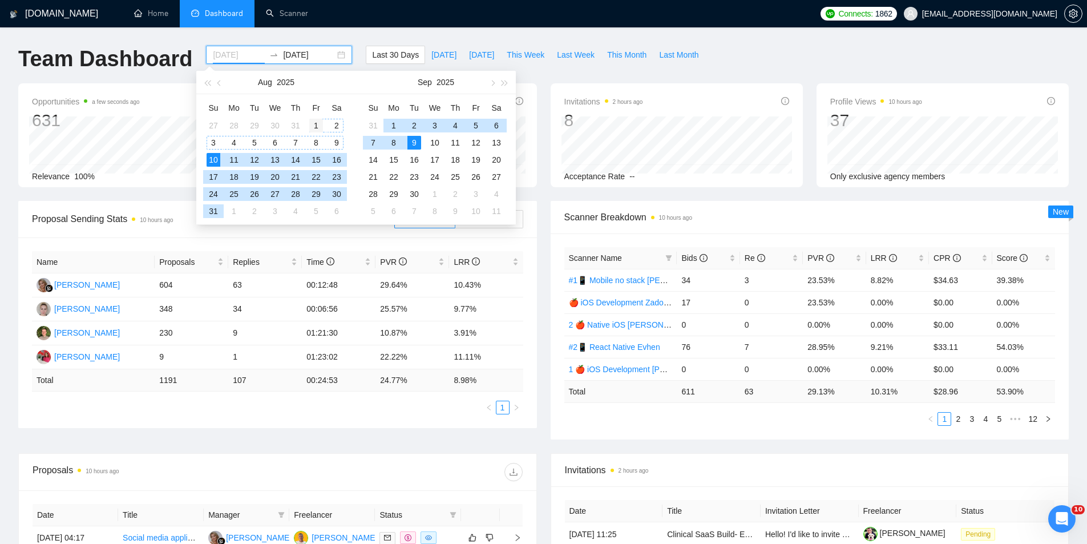
type input "2025-08-01"
click at [313, 125] on div "1" at bounding box center [316, 126] width 14 height 14
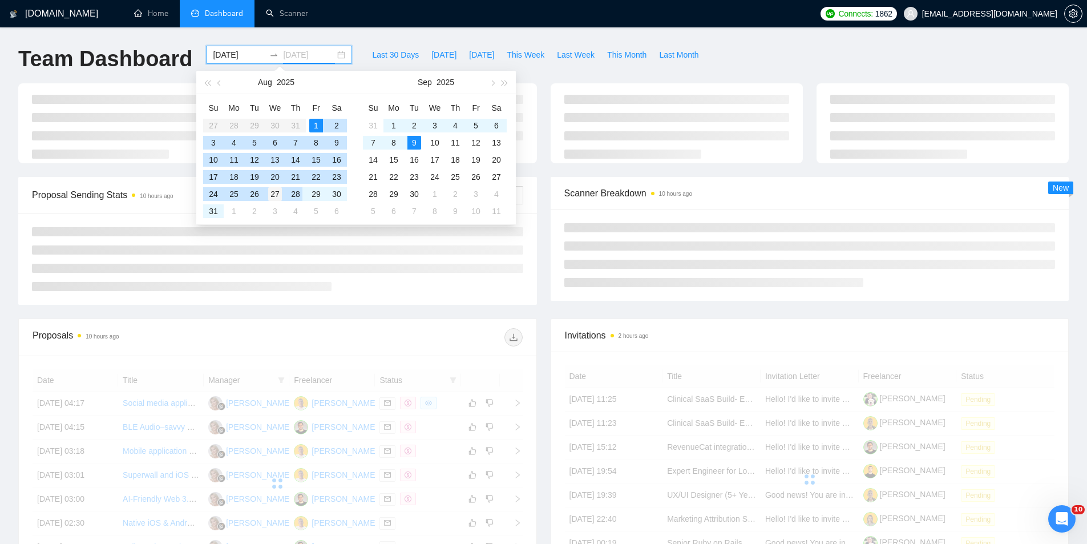
click at [274, 193] on div "27" at bounding box center [275, 194] width 14 height 14
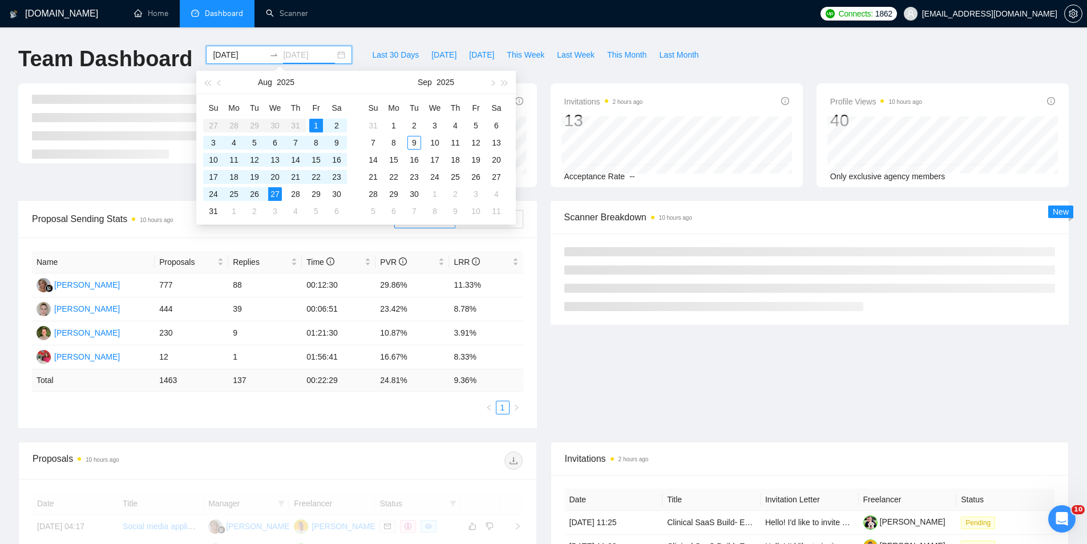
type input "2025-08-27"
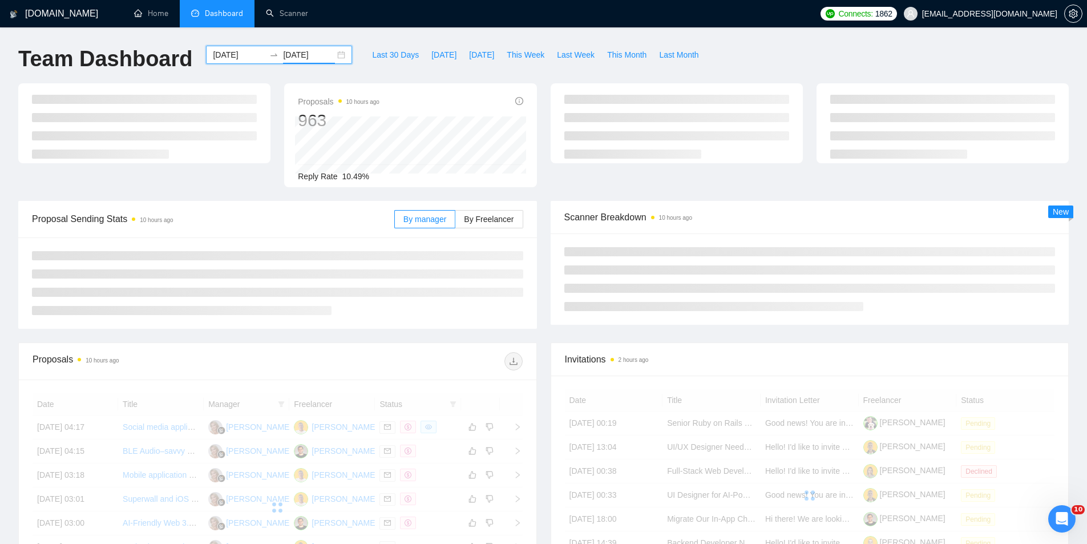
click at [532, 21] on ul "Home Dashboard Scanner" at bounding box center [466, 13] width 695 height 27
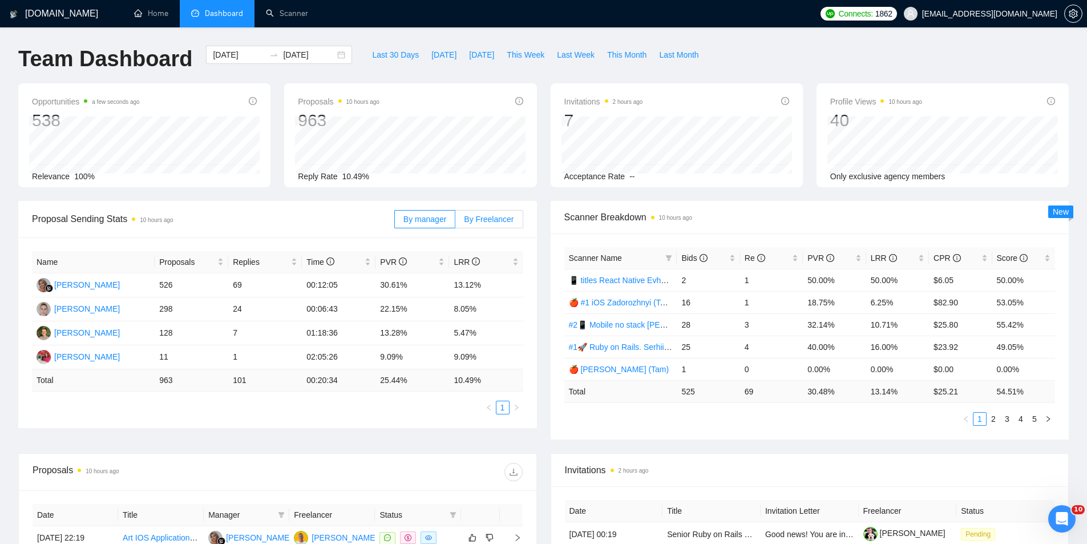
click at [501, 215] on span "By Freelancer" at bounding box center [489, 219] width 50 height 9
click at [455, 222] on input "By Freelancer" at bounding box center [455, 222] width 0 height 0
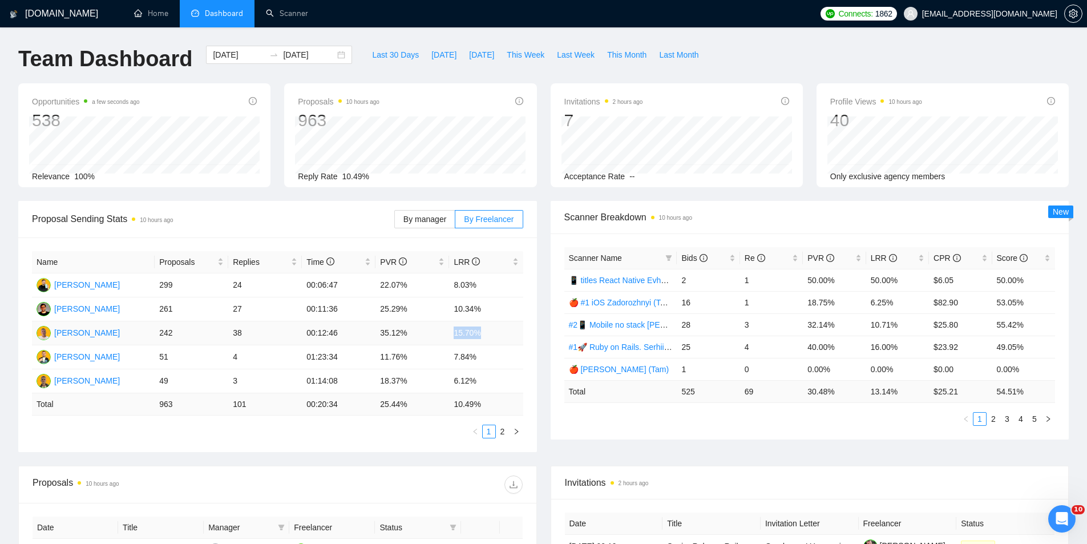
drag, startPoint x: 478, startPoint y: 332, endPoint x: 444, endPoint y: 334, distance: 33.7
click at [444, 334] on tr "Valentyn Zadorozhny 242 38 00:12:46 35.12% 15.70%" at bounding box center [277, 333] width 491 height 24
drag, startPoint x: 391, startPoint y: 339, endPoint x: 419, endPoint y: 343, distance: 28.2
click at [410, 343] on td "35.12%" at bounding box center [412, 333] width 74 height 24
click at [457, 334] on td "15.70%" at bounding box center [486, 333] width 74 height 24
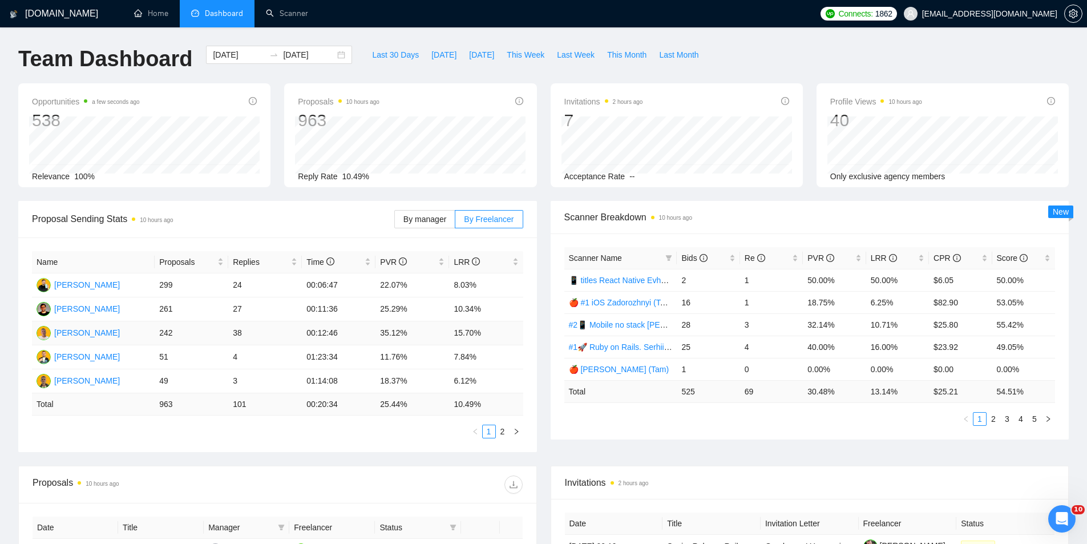
click at [466, 333] on td "15.70%" at bounding box center [486, 333] width 74 height 24
click at [390, 327] on td "35.12%" at bounding box center [412, 333] width 74 height 24
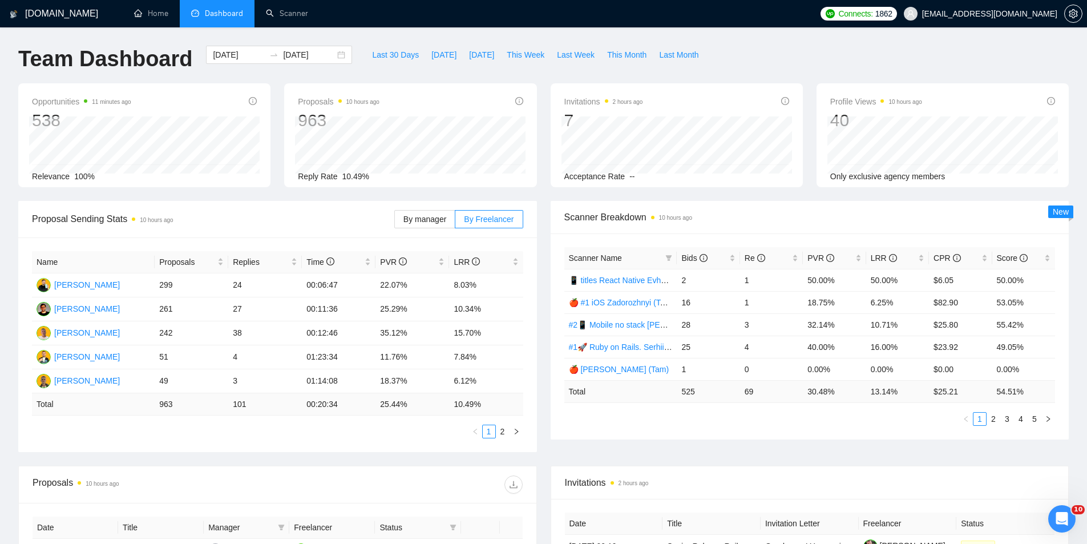
click at [550, 199] on div "Opportunities 11 minutes ago 538 Relevance 100% Proposals 10 hours ago 963 2025…" at bounding box center [543, 142] width 1064 height 118
click at [544, 217] on div "Proposal Sending Stats 10 hours ago By manager By Freelancer Name Proposals Rep…" at bounding box center [543, 333] width 1064 height 265
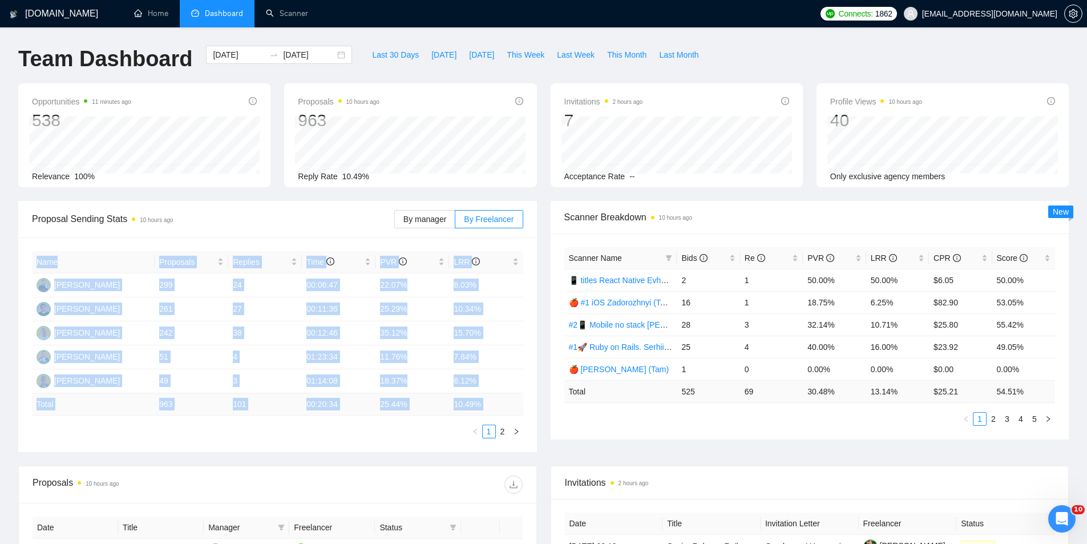
click at [543, 220] on div "Proposal Sending Stats 10 hours ago By manager By Freelancer Name Proposals Rep…" at bounding box center [277, 326] width 532 height 251
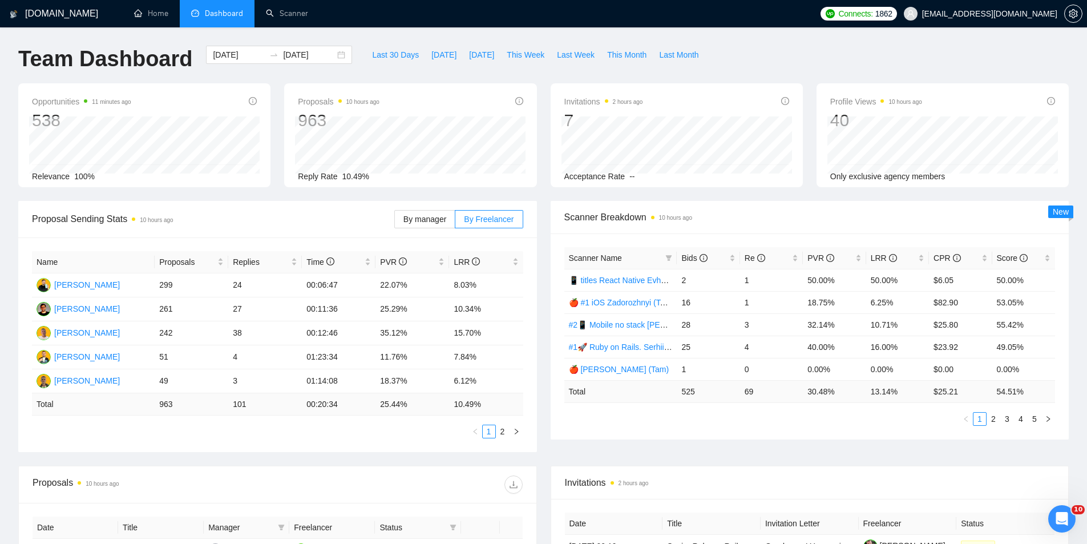
click at [543, 196] on div "Opportunities 11 minutes ago 538 Relevance 100% Proposals 10 hours ago 963 2025…" at bounding box center [543, 142] width 1064 height 118
click at [344, 225] on span "Proposal Sending Stats 10 hours ago" at bounding box center [213, 219] width 362 height 14
drag, startPoint x: 409, startPoint y: 218, endPoint x: 332, endPoint y: 220, distance: 77.1
click at [409, 218] on span "By manager" at bounding box center [424, 219] width 43 height 9
click at [395, 222] on input "By manager" at bounding box center [395, 222] width 0 height 0
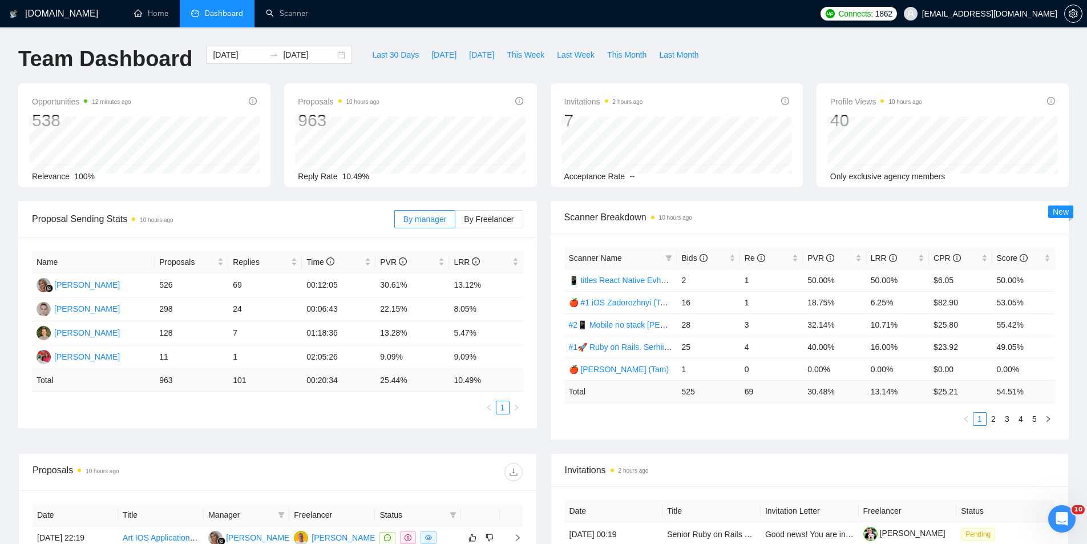
click at [543, 196] on div "Opportunities 12 minutes ago 538 Relevance 100% Proposals 10 hours ago 963 2025…" at bounding box center [543, 142] width 1064 height 118
click at [487, 220] on span "By Freelancer" at bounding box center [489, 219] width 50 height 9
click at [455, 222] on input "By Freelancer" at bounding box center [455, 222] width 0 height 0
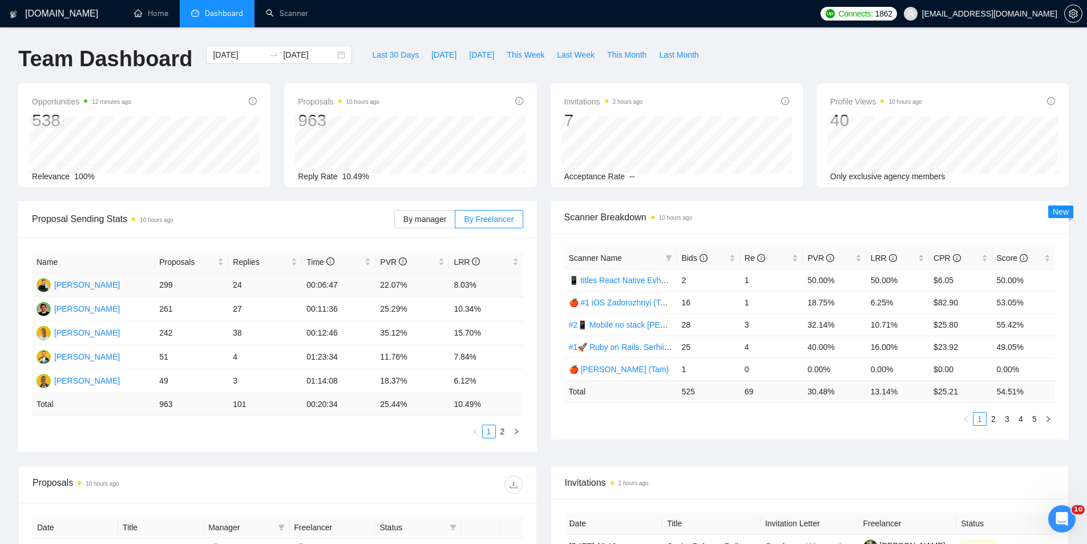
drag, startPoint x: 378, startPoint y: 285, endPoint x: 366, endPoint y: 276, distance: 15.1
click at [378, 285] on td "22.07%" at bounding box center [412, 285] width 74 height 24
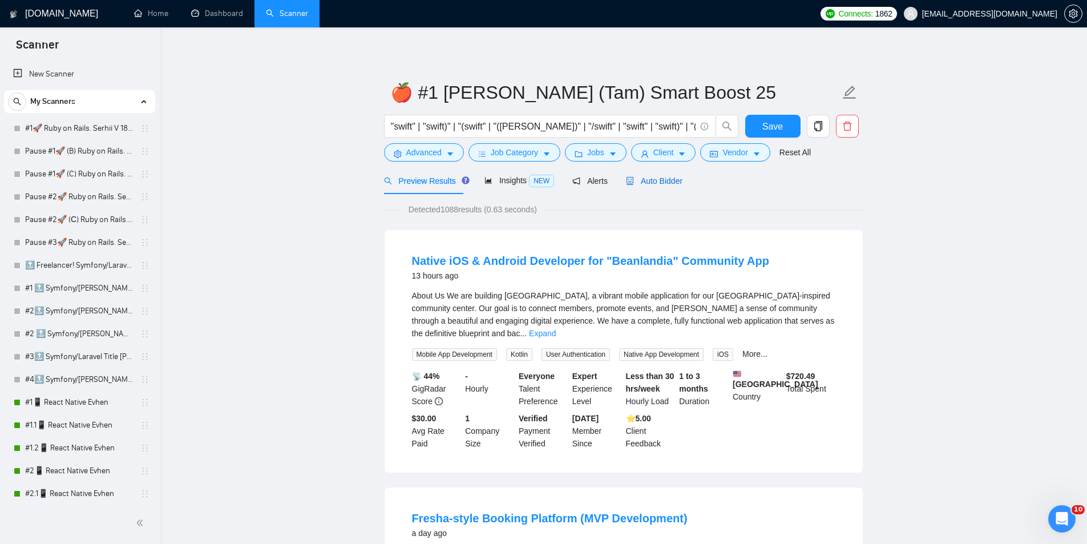
click at [649, 181] on span "Auto Bidder" at bounding box center [654, 180] width 56 height 9
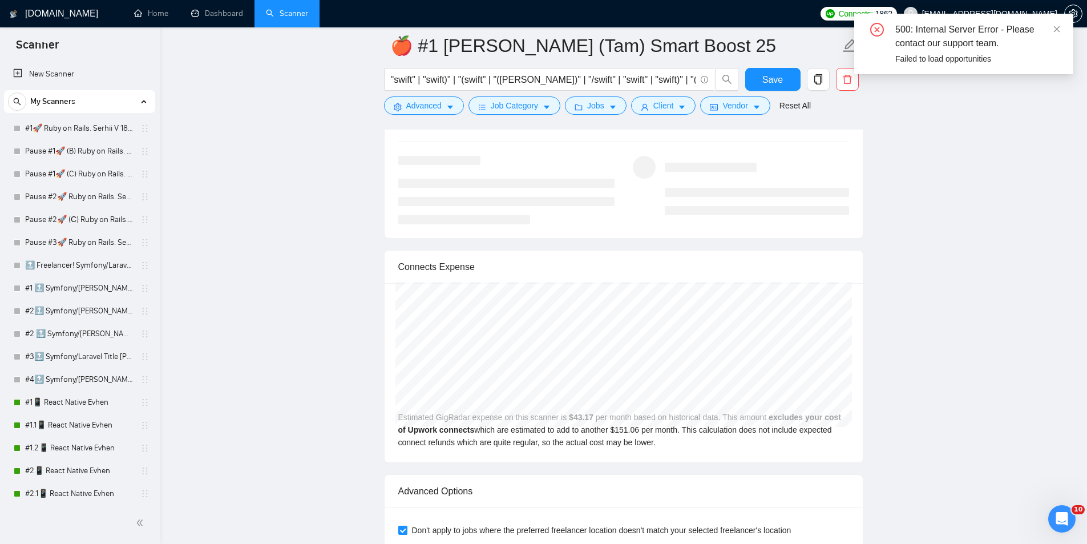
scroll to position [2339, 0]
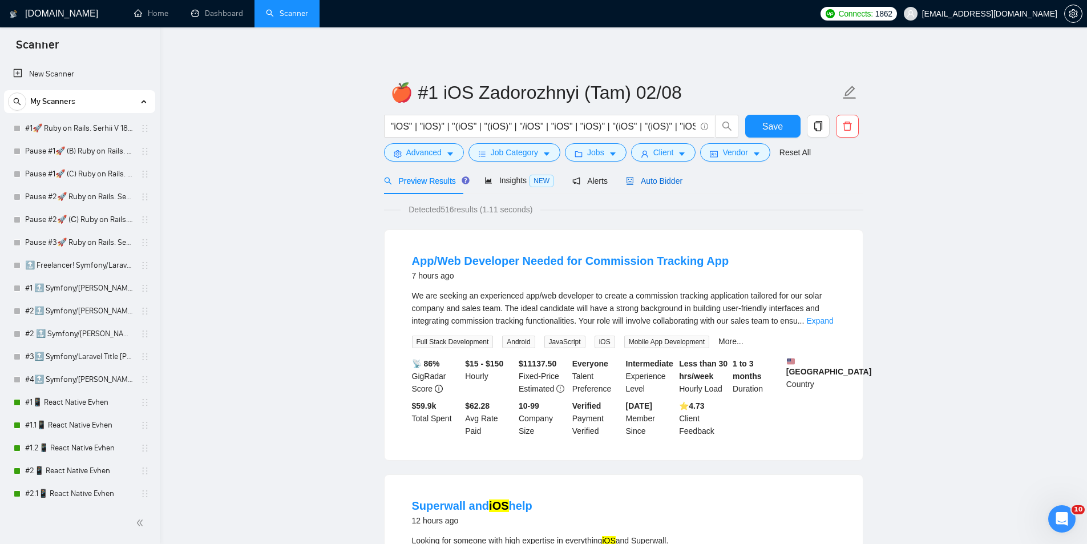
click at [652, 177] on span "Auto Bidder" at bounding box center [654, 180] width 56 height 9
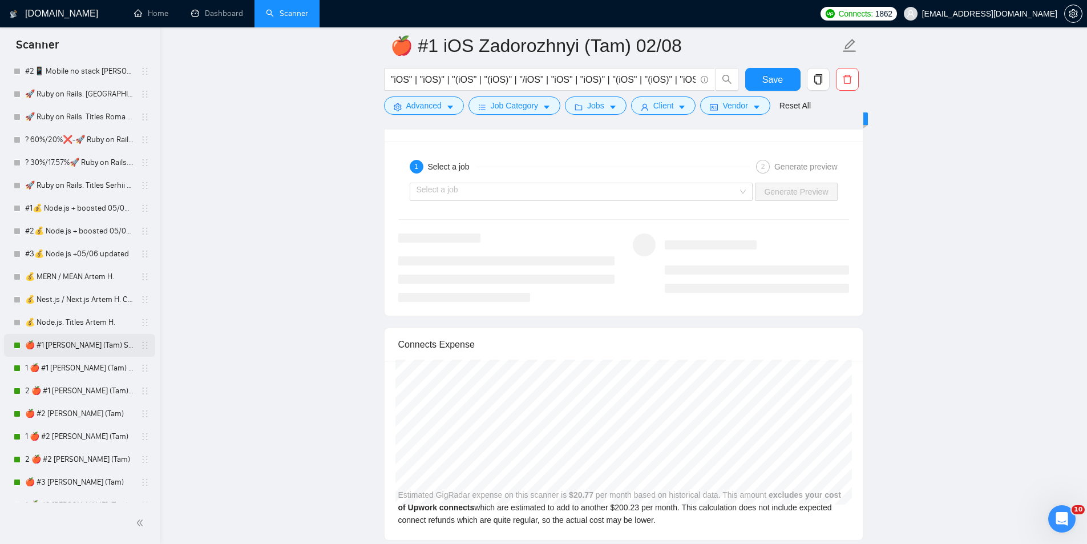
scroll to position [970, 0]
click at [69, 276] on link "2 🍎 #1 [PERSON_NAME] (Tam) Smart Boost 25" at bounding box center [79, 276] width 108 height 23
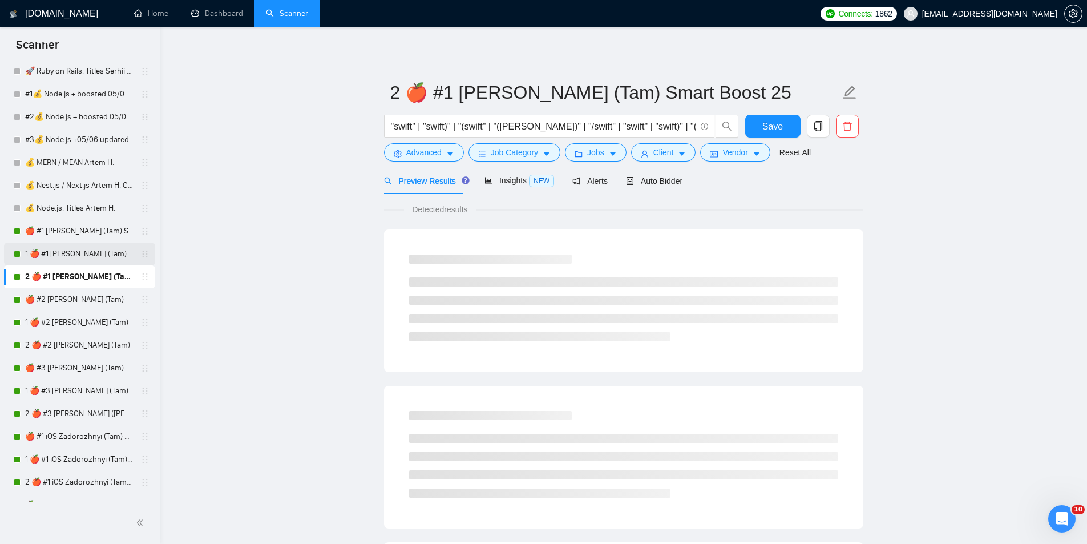
click at [67, 255] on link "1 🍎 #1 [PERSON_NAME] (Tam) Smart Boost 25" at bounding box center [79, 253] width 108 height 23
click at [81, 231] on link "🍎 #1 [PERSON_NAME] (Tam) Smart Boost 25" at bounding box center [79, 231] width 108 height 23
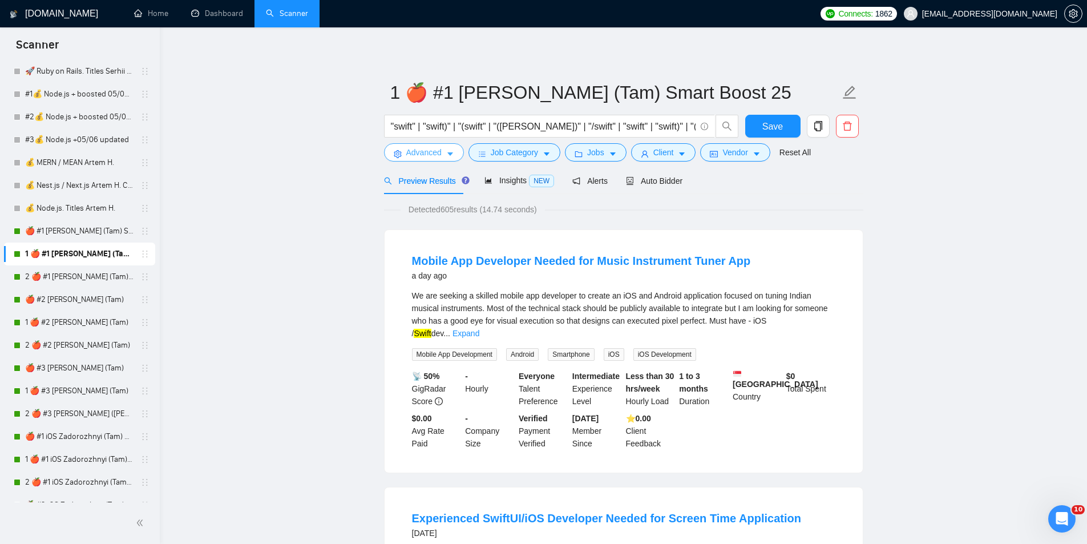
click at [440, 157] on span "Advanced" at bounding box center [423, 152] width 35 height 13
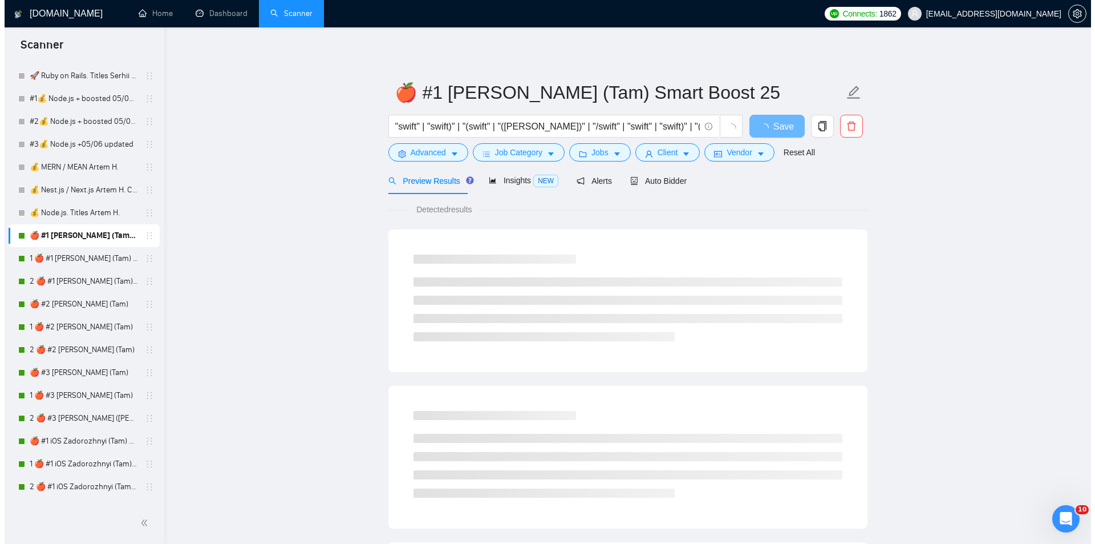
scroll to position [1027, 0]
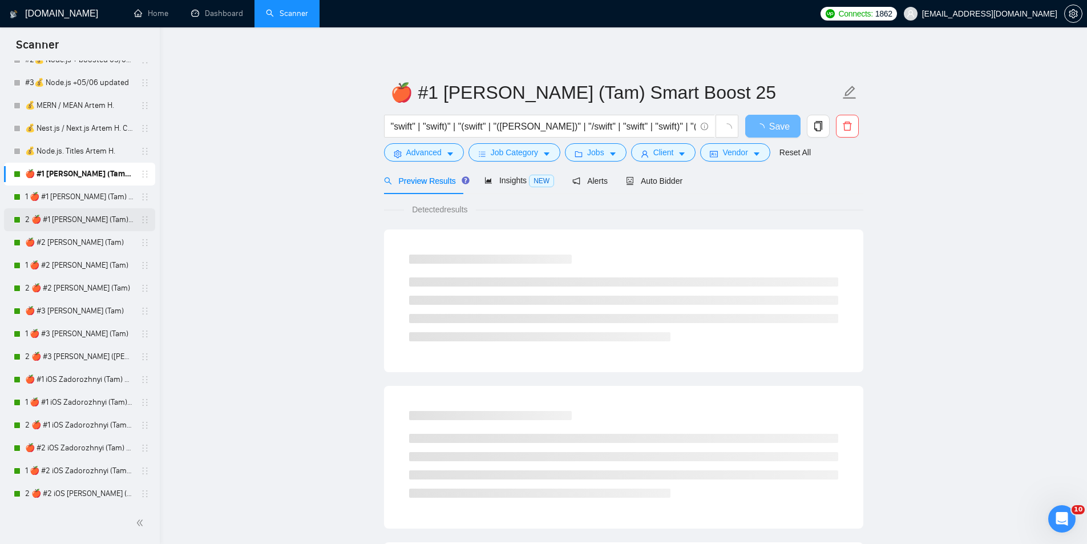
click at [76, 220] on link "2 🍎 #1 [PERSON_NAME] (Tam) Smart Boost 25" at bounding box center [79, 219] width 108 height 23
click at [423, 156] on span "Advanced" at bounding box center [423, 152] width 35 height 13
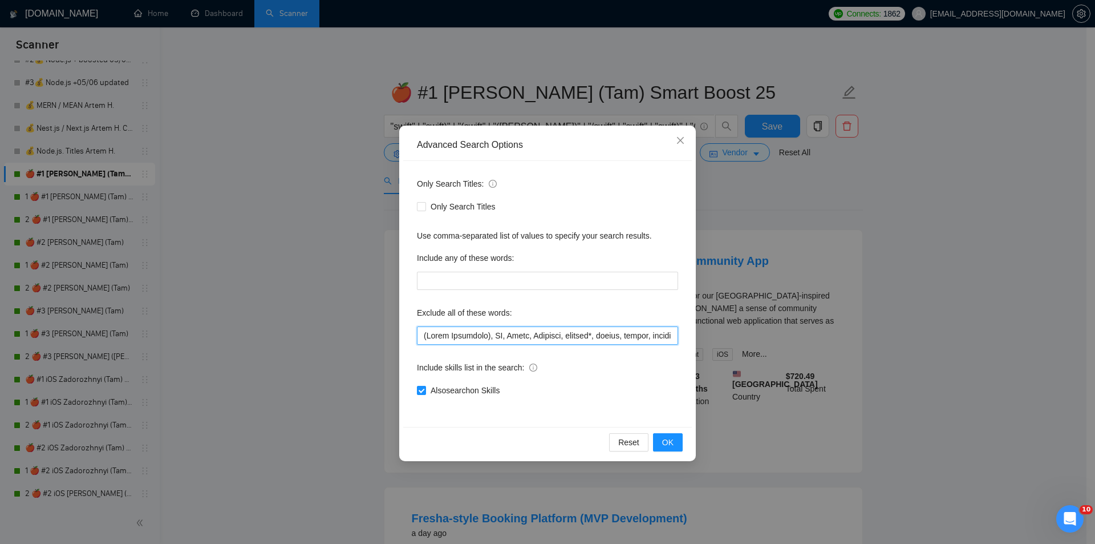
click at [502, 338] on input "text" at bounding box center [547, 335] width 261 height 18
click at [355, 192] on div "Advanced Search Options Only Search Titles: Only Search Titles Use comma-separa…" at bounding box center [547, 272] width 1095 height 544
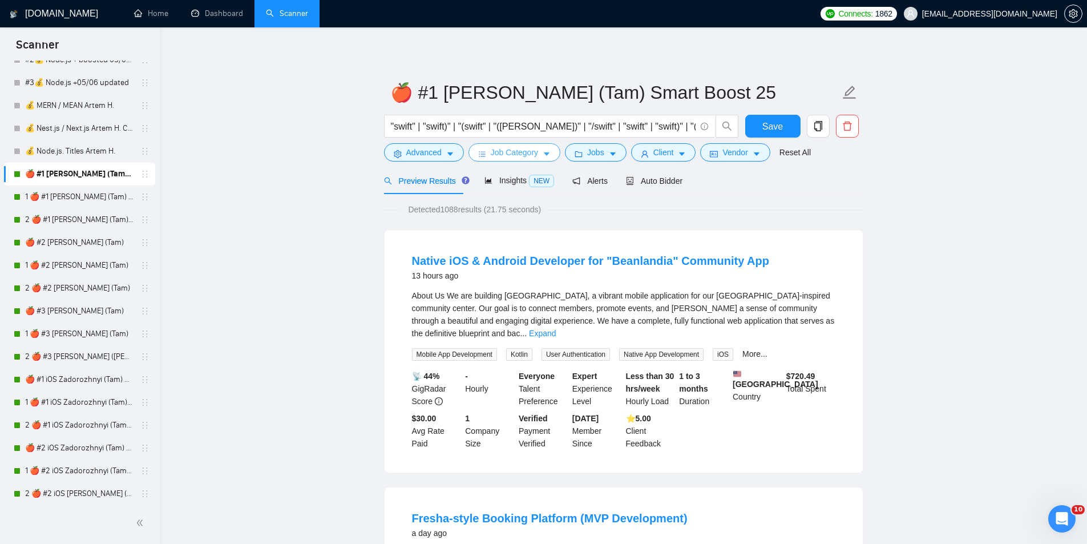
click at [509, 155] on span "Job Category" at bounding box center [514, 152] width 47 height 13
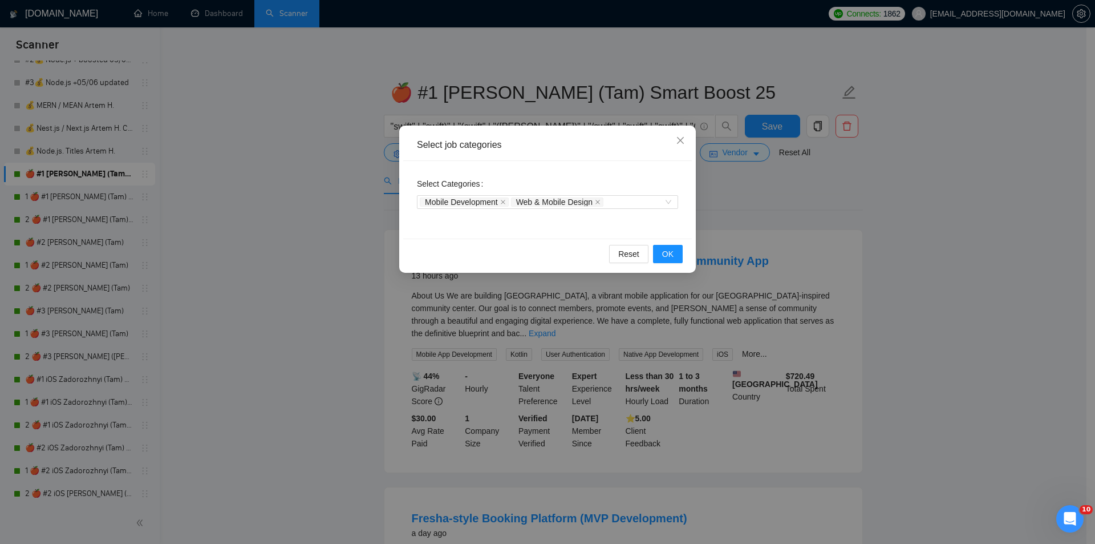
click at [339, 226] on div "Select job categories Select Categories Mobile Development Web & Mobile Design …" at bounding box center [547, 272] width 1095 height 544
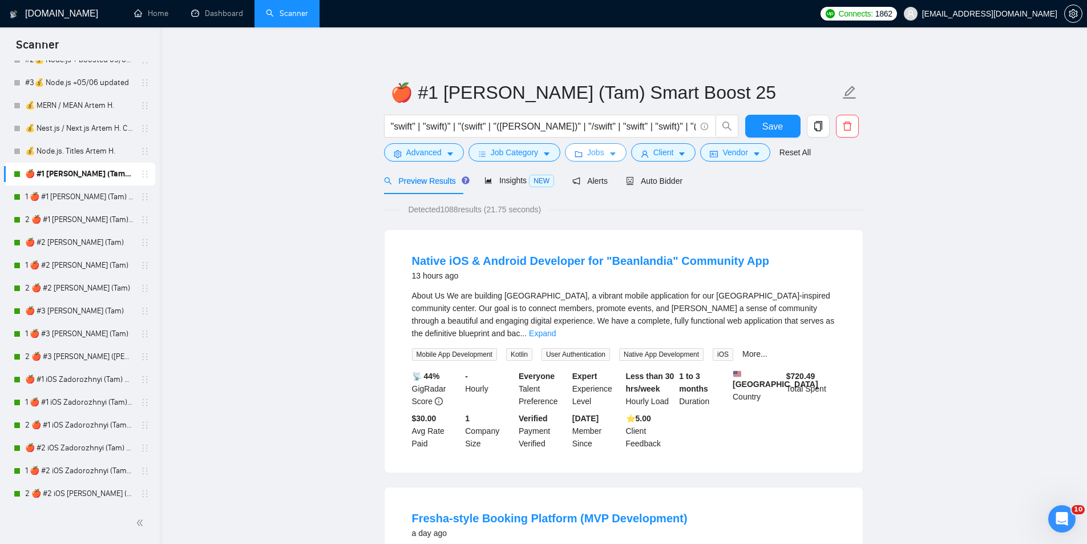
click at [600, 147] on span "Jobs" at bounding box center [595, 152] width 17 height 13
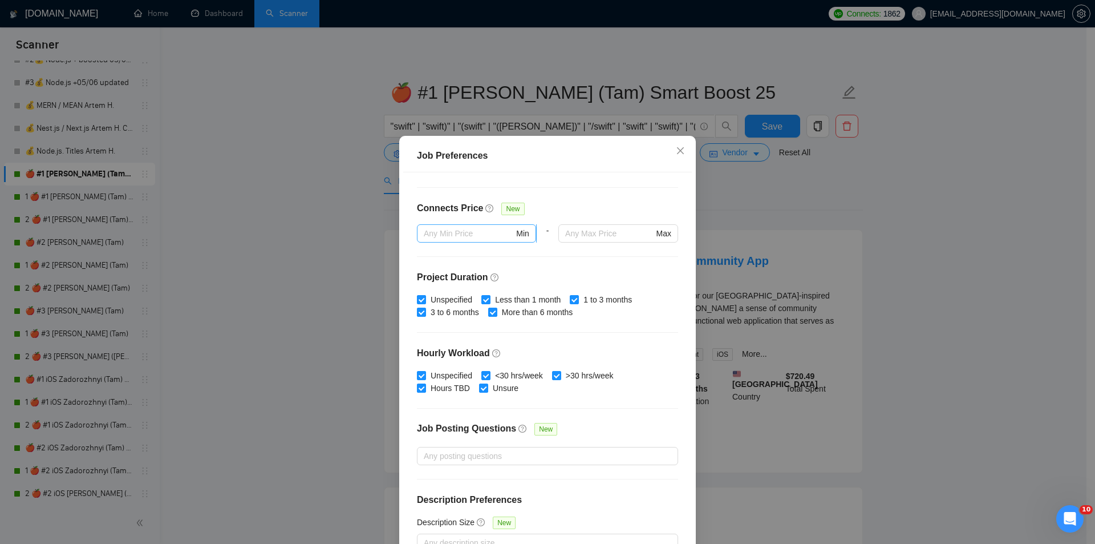
scroll to position [262, 0]
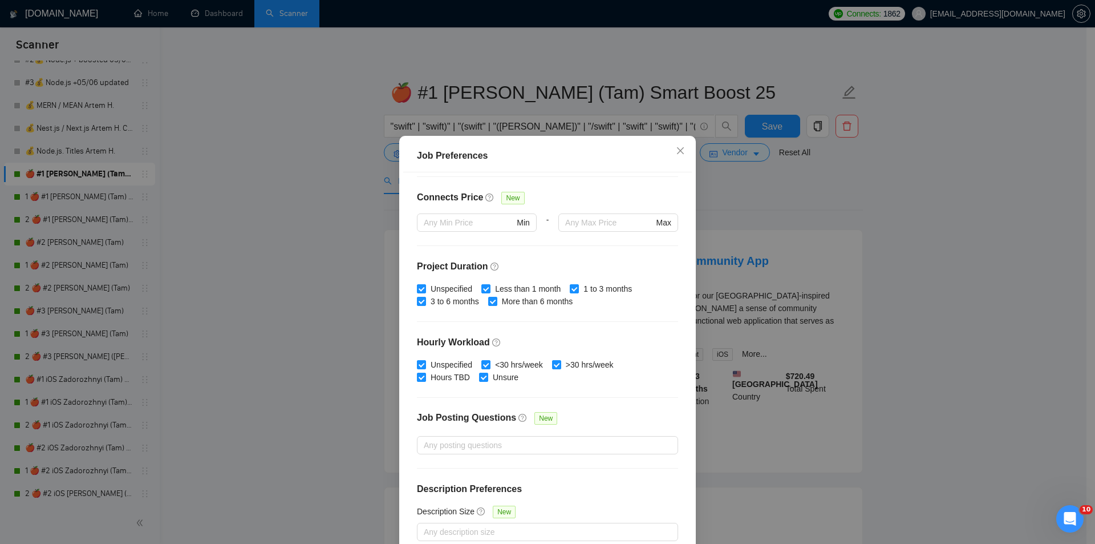
click at [797, 219] on div "Job Preferences Budget Project Type All Fixed Price Hourly Rate Fixed Price Bud…" at bounding box center [547, 272] width 1095 height 544
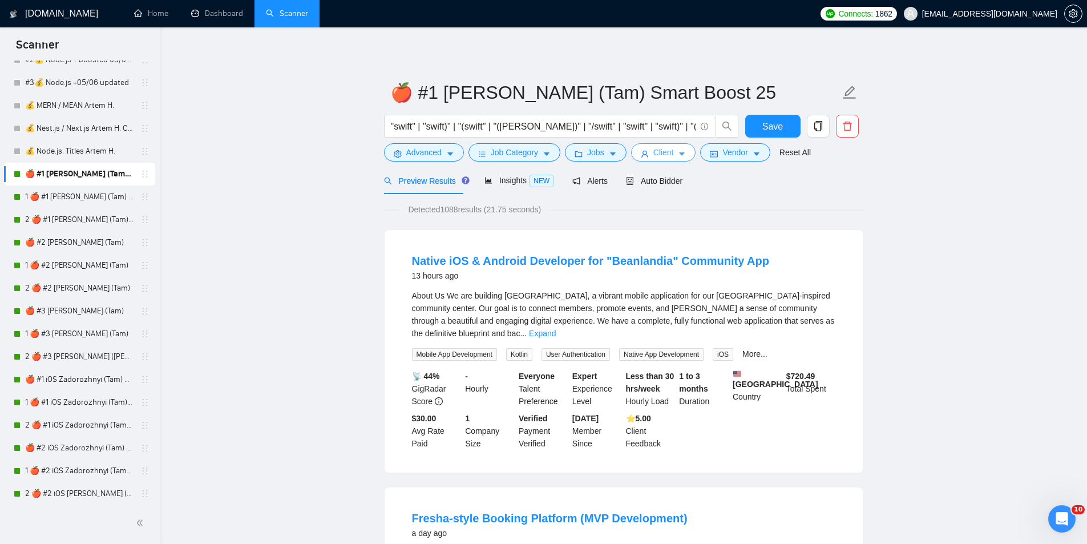
click at [643, 152] on icon "user" at bounding box center [644, 154] width 7 height 7
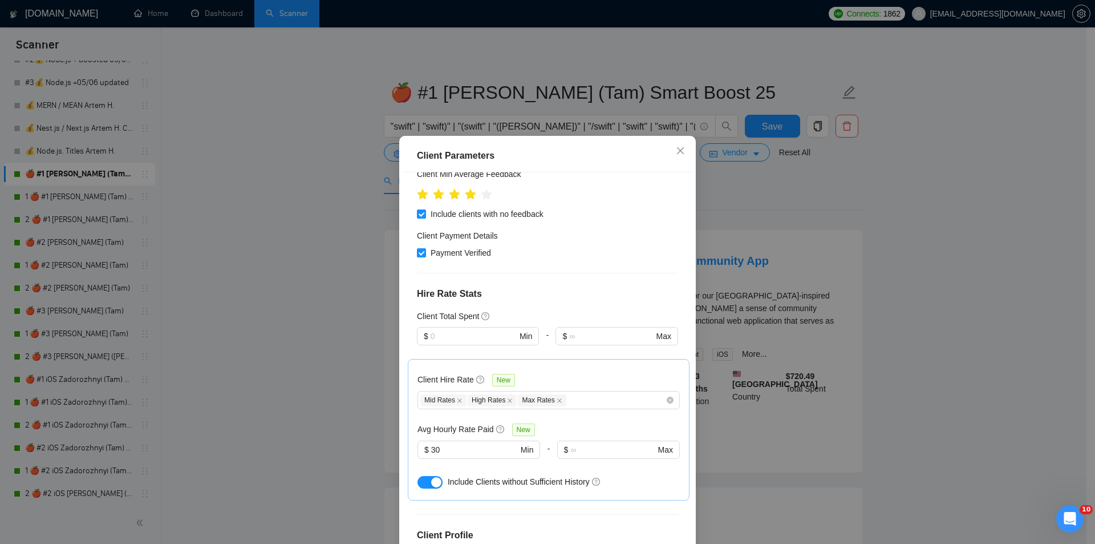
scroll to position [342, 0]
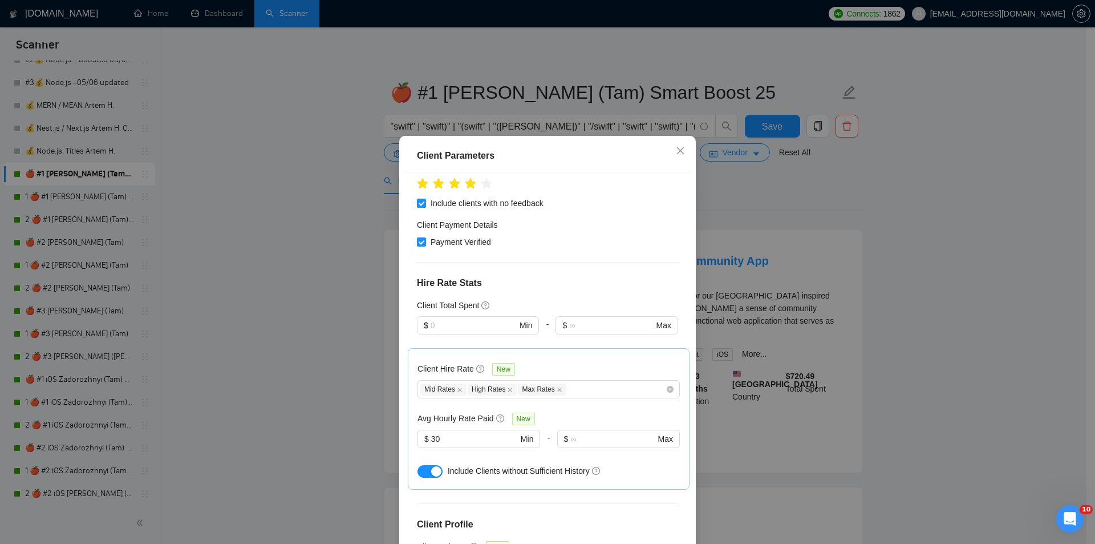
click at [790, 211] on div "Client Parameters Client Location Include Client Countries Select Exclude Clien…" at bounding box center [547, 272] width 1095 height 544
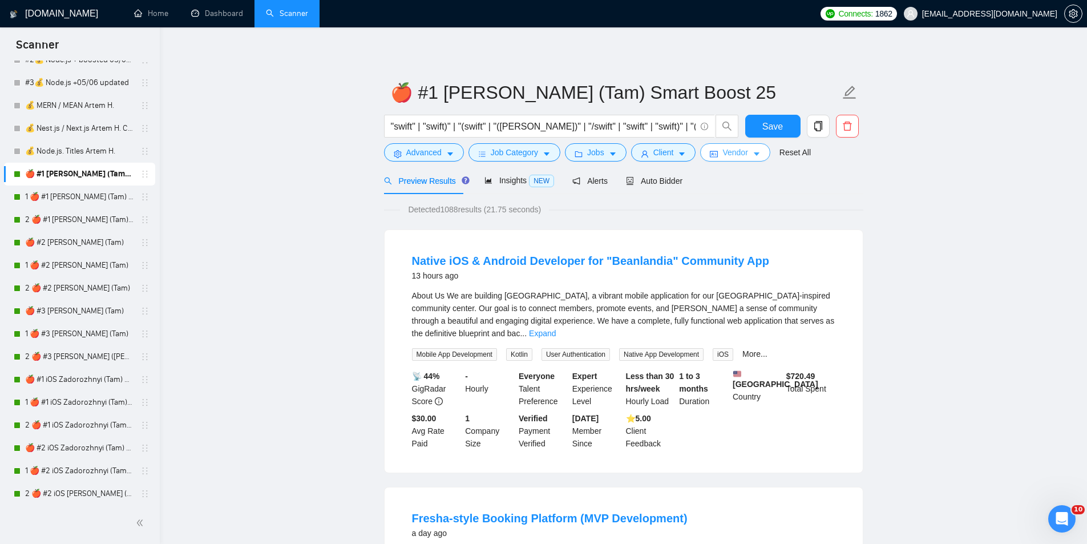
click at [745, 152] on button "Vendor" at bounding box center [735, 152] width 70 height 18
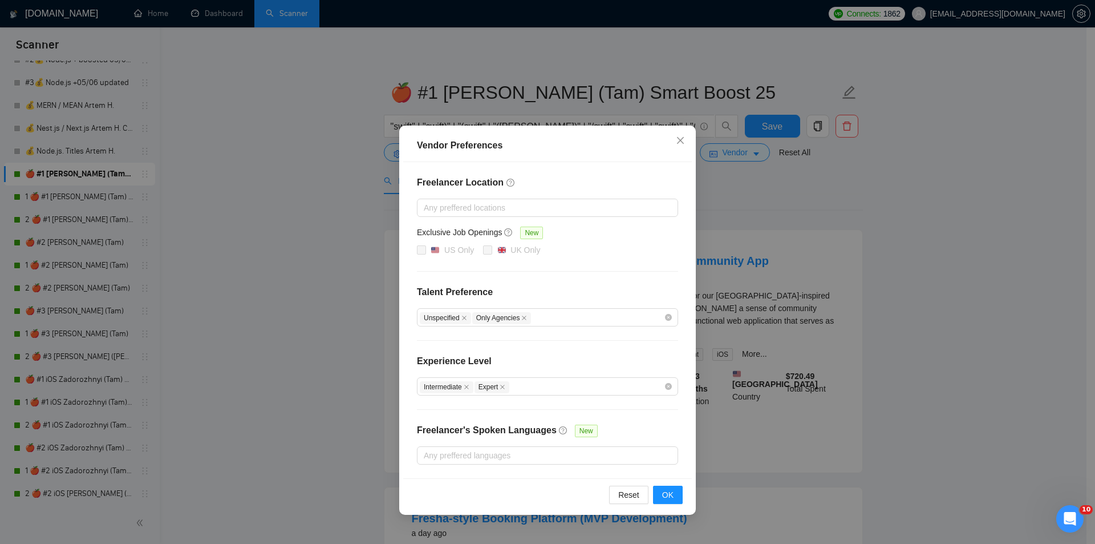
click at [790, 330] on div "Vendor Preferences Freelancer Location Any preffered locations Exclusive Job Op…" at bounding box center [547, 272] width 1095 height 544
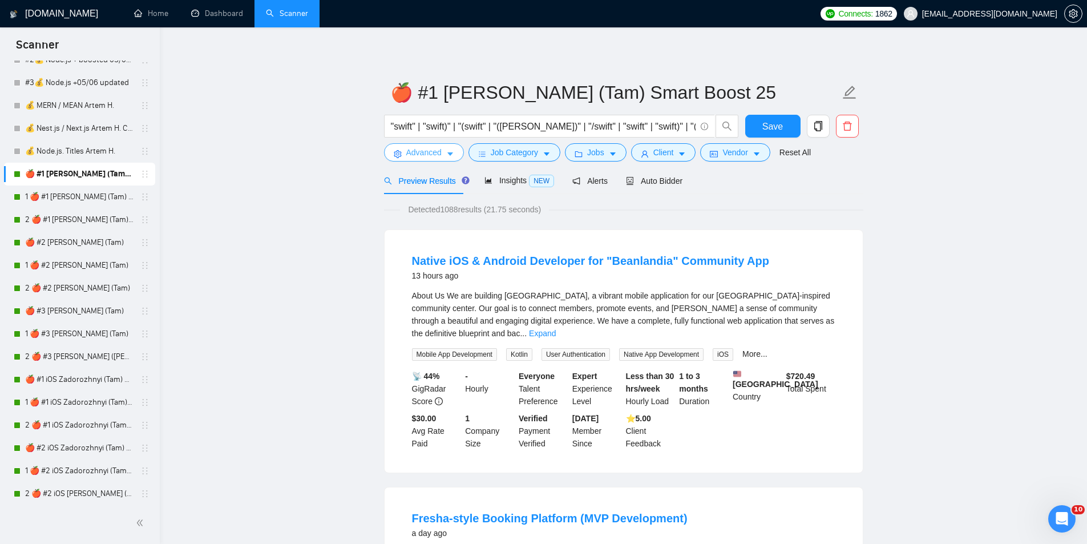
click at [422, 156] on span "Advanced" at bounding box center [423, 152] width 35 height 13
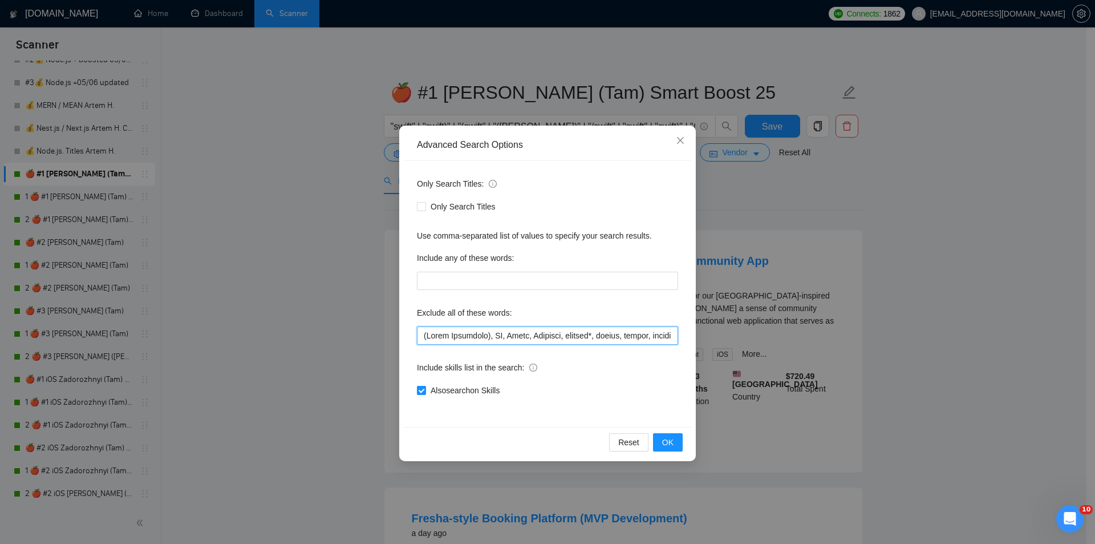
click at [463, 335] on input "text" at bounding box center [547, 335] width 261 height 18
drag, startPoint x: 485, startPoint y: 334, endPoint x: 408, endPoint y: 336, distance: 77.6
click at [408, 336] on div "Only Search Titles: Only Search Titles Use comma-separated list of values to sp…" at bounding box center [547, 294] width 289 height 266
click at [556, 334] on input "text" at bounding box center [547, 335] width 261 height 18
paste input "text"
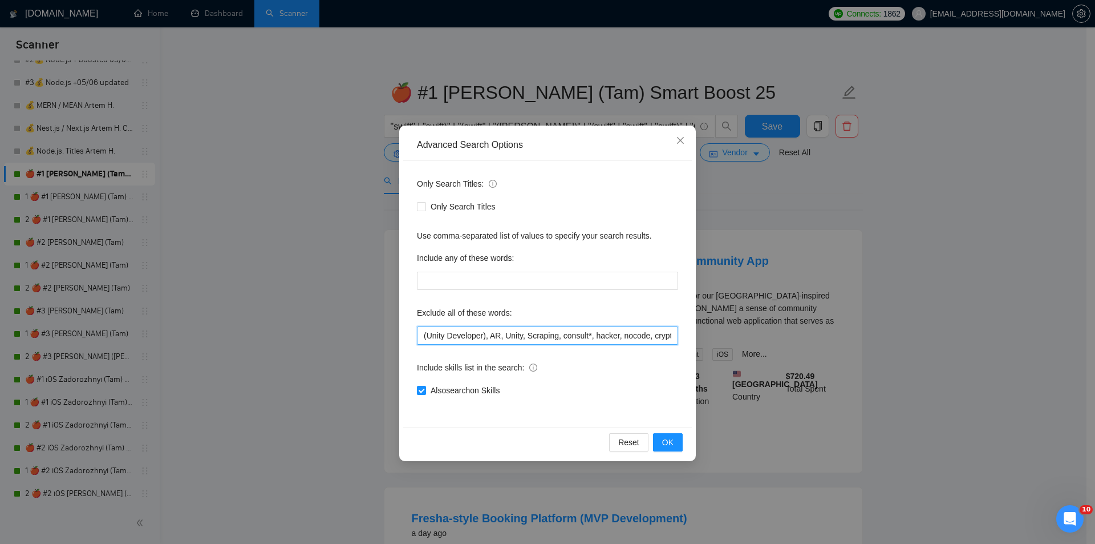
scroll to position [0, 1127]
type input "(Unity Developer), AR, Unity, Scraping, consult*, hacker, nocode, crypto, game,…"
click at [672, 439] on span "OK" at bounding box center [667, 442] width 11 height 13
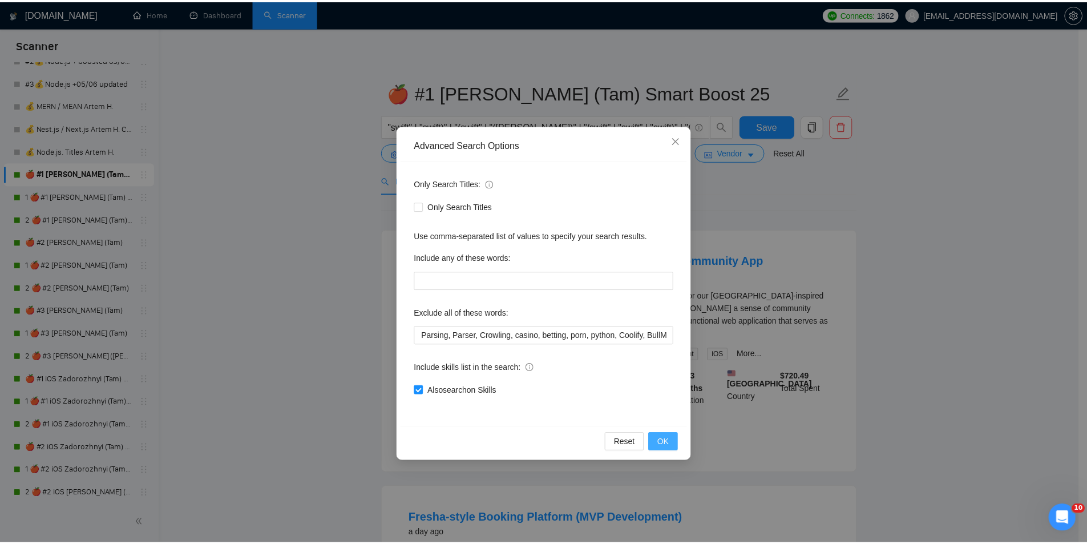
scroll to position [0, 0]
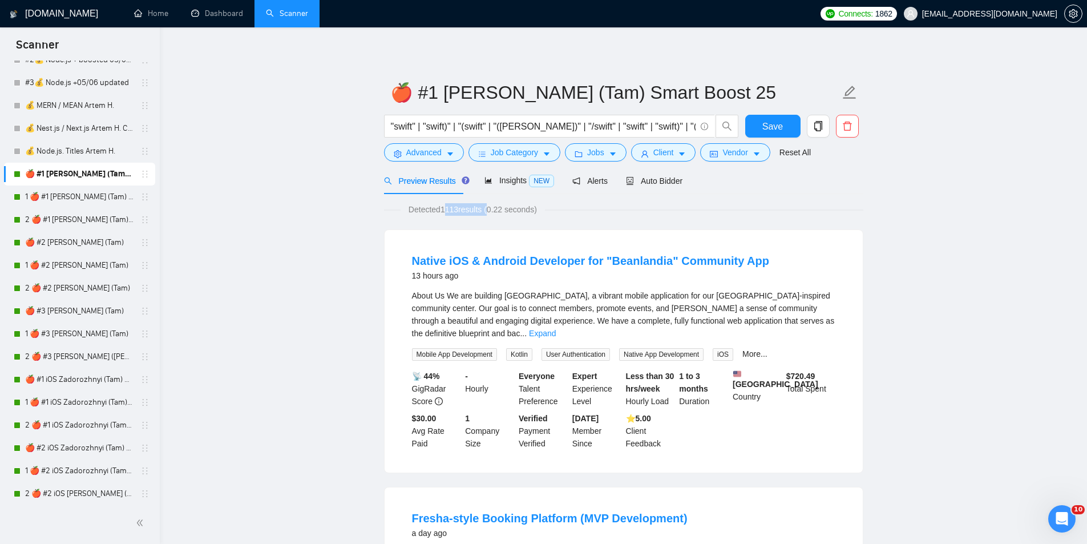
drag, startPoint x: 444, startPoint y: 208, endPoint x: 495, endPoint y: 208, distance: 50.2
click at [496, 208] on span "Detected 1113 results (0.22 seconds)" at bounding box center [472, 209] width 144 height 13
click at [386, 230] on div "Native iOS & Android Developer for "Beanlandia" Community App 13 hours ago Abou…" at bounding box center [624, 351] width 478 height 242
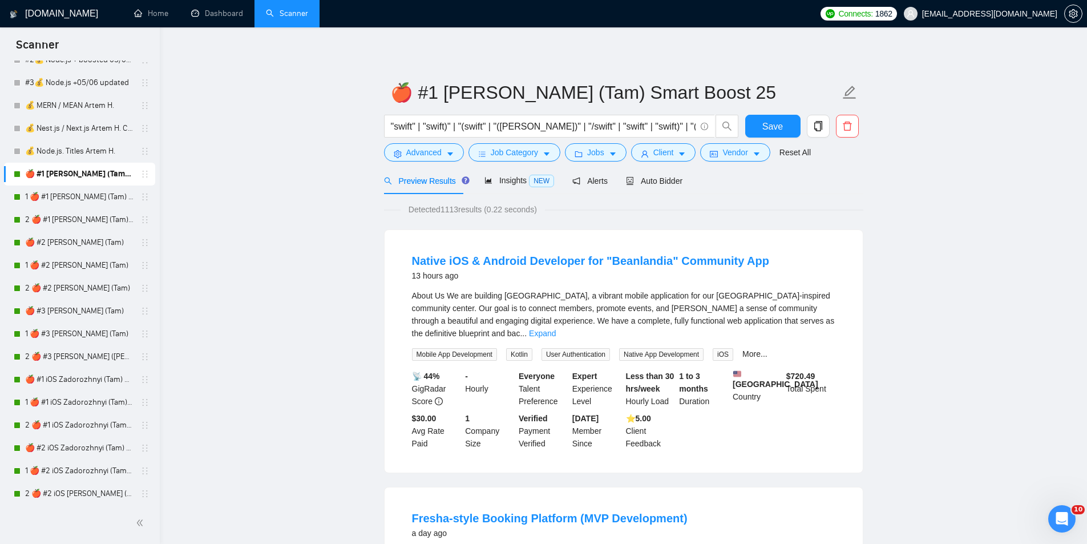
click at [659, 184] on span "Auto Bidder" at bounding box center [654, 180] width 56 height 9
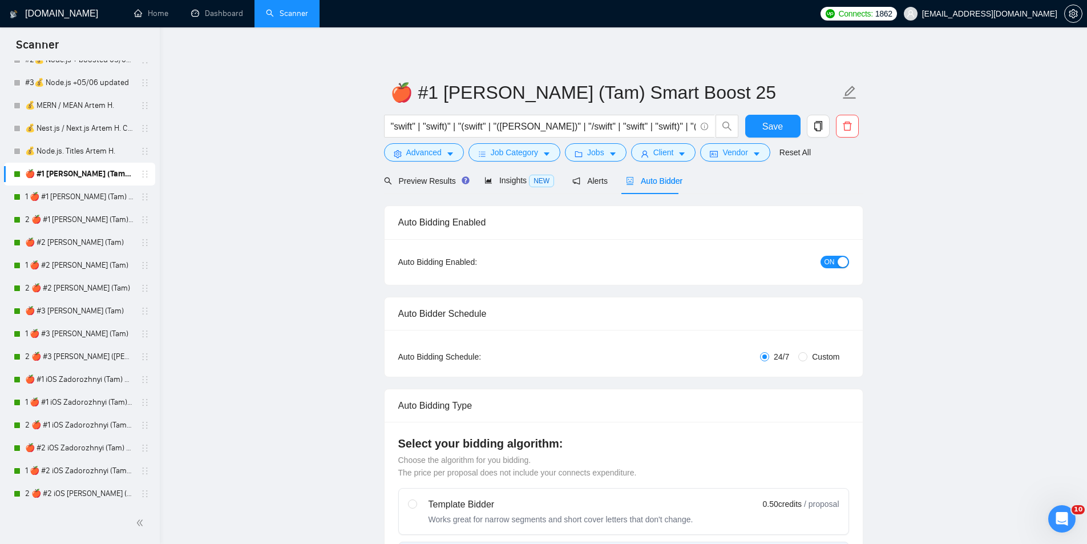
click at [72, 219] on link "2 🍎 #1 [PERSON_NAME] (Tam) Smart Boost 25" at bounding box center [79, 219] width 108 height 23
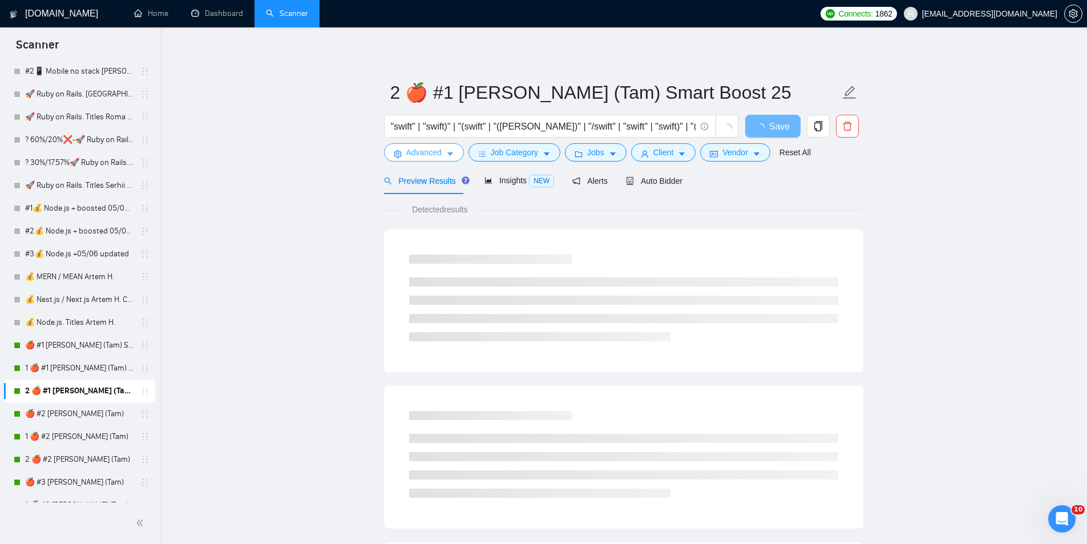
click at [436, 152] on span "Advanced" at bounding box center [423, 152] width 35 height 13
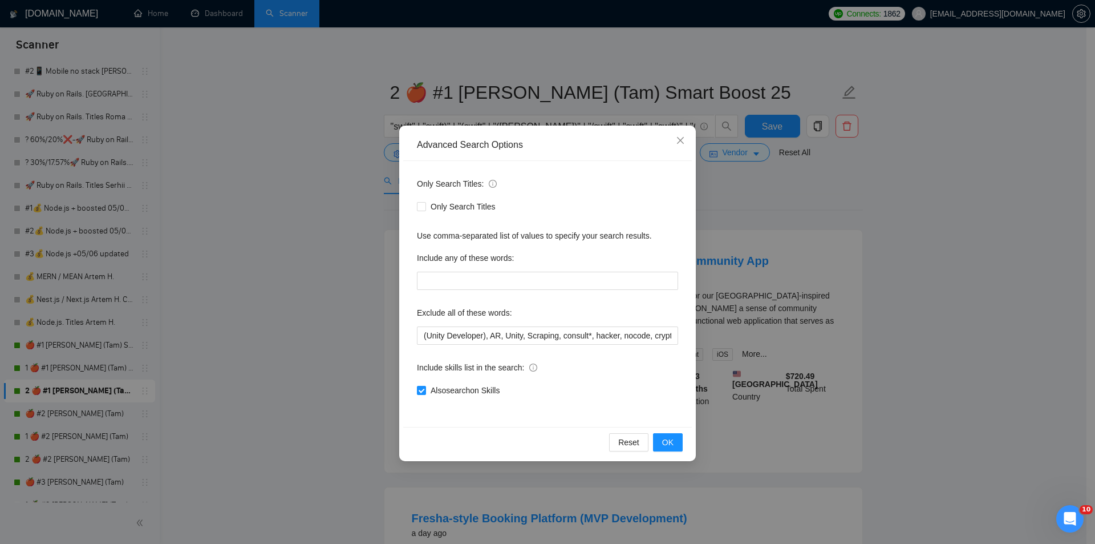
click at [319, 246] on div "Advanced Search Options Only Search Titles: Only Search Titles Use comma-separa…" at bounding box center [547, 272] width 1095 height 544
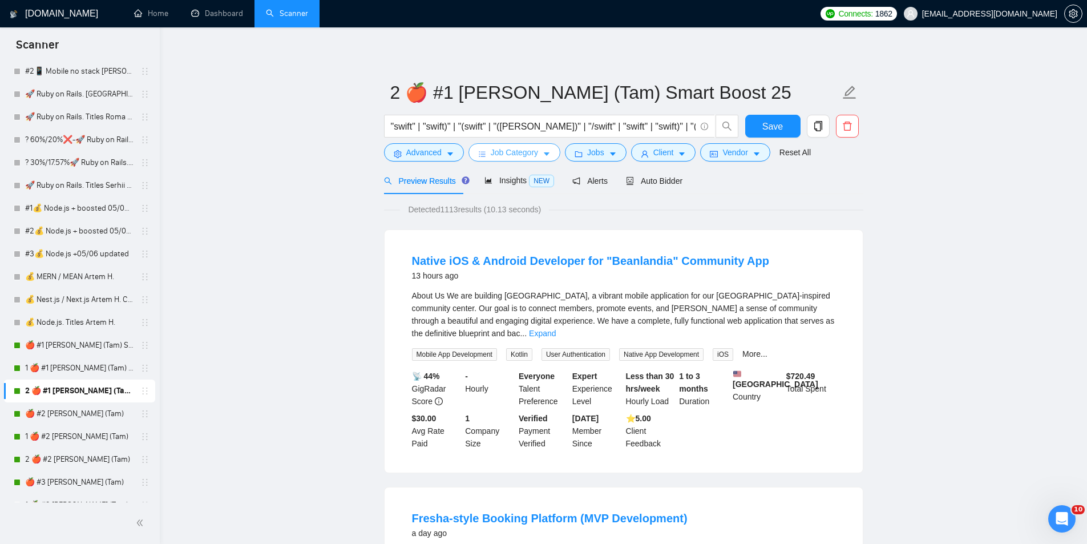
click at [523, 151] on span "Job Category" at bounding box center [514, 152] width 47 height 13
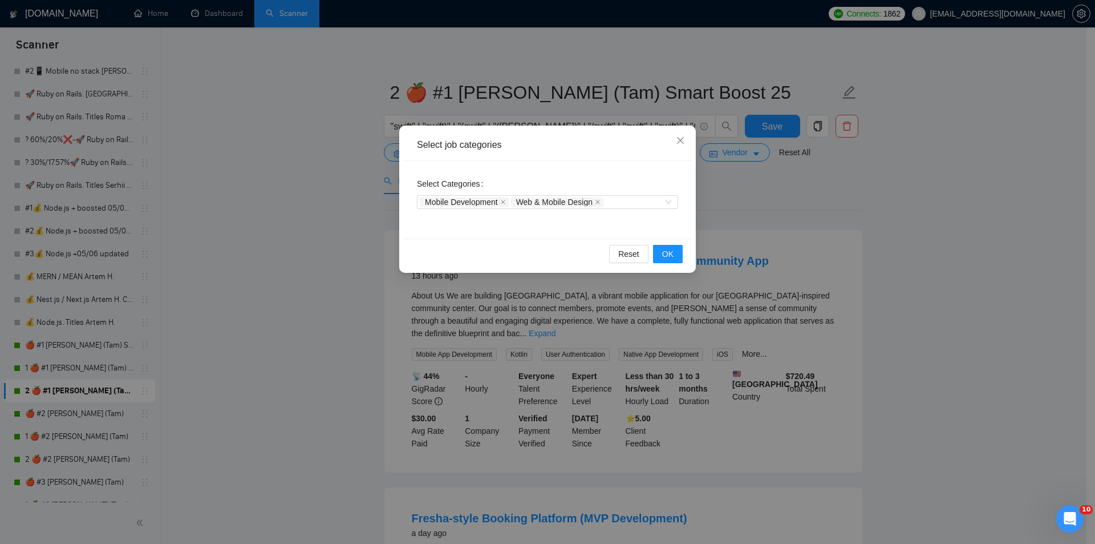
click at [741, 219] on div "Select job categories Select Categories Mobile Development Web & Mobile Design …" at bounding box center [547, 272] width 1095 height 544
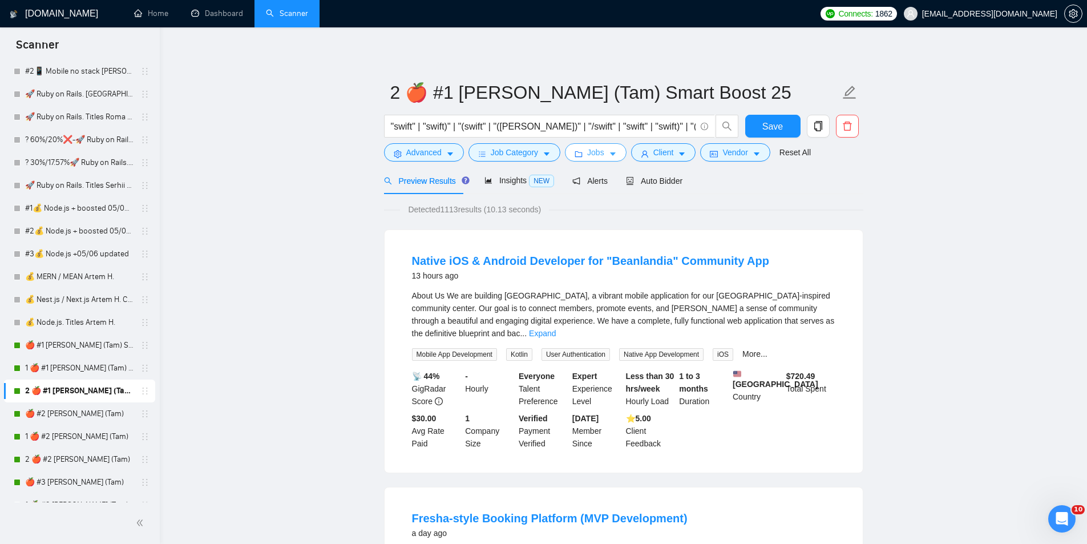
click at [588, 145] on button "Jobs" at bounding box center [596, 152] width 62 height 18
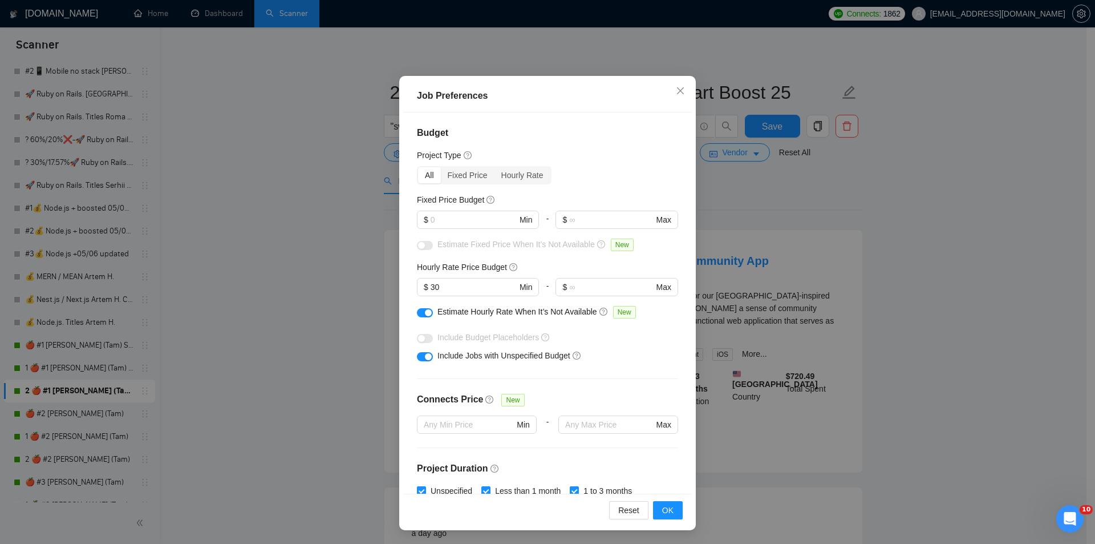
click at [774, 204] on div "Job Preferences Budget Project Type All Fixed Price Hourly Rate Fixed Price Bud…" at bounding box center [547, 272] width 1095 height 544
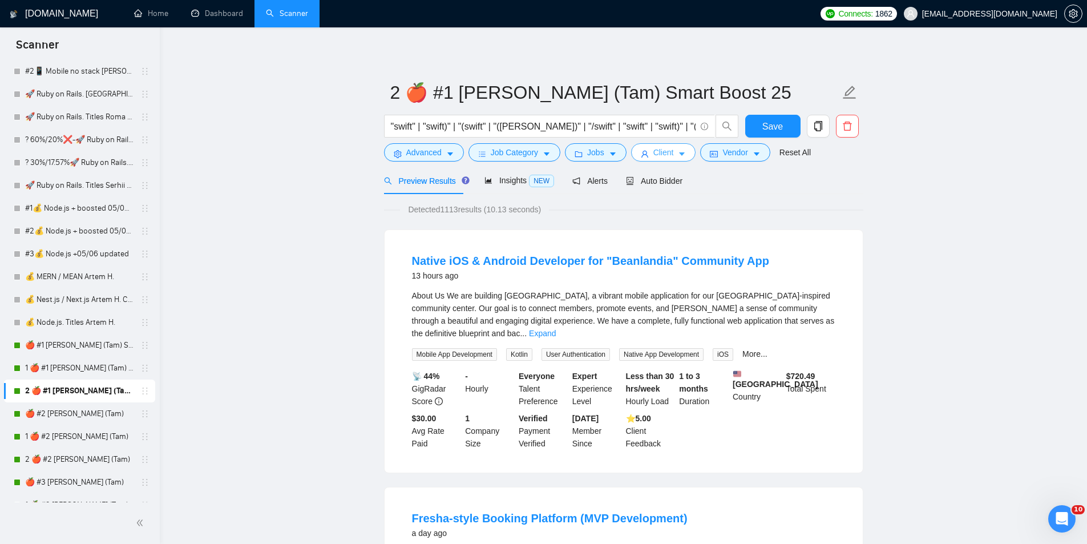
click at [653, 151] on span "Client" at bounding box center [663, 152] width 21 height 13
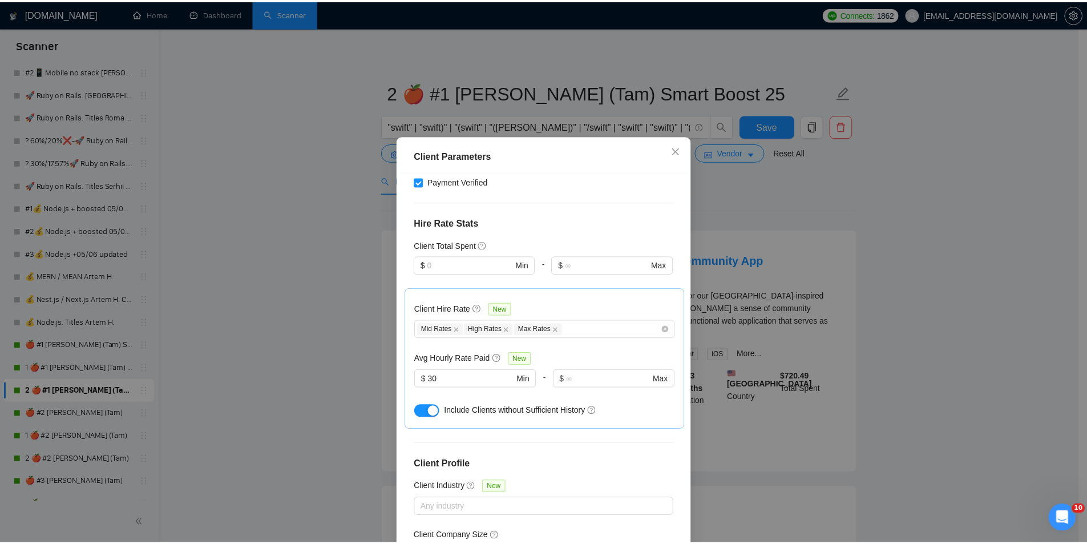
scroll to position [403, 0]
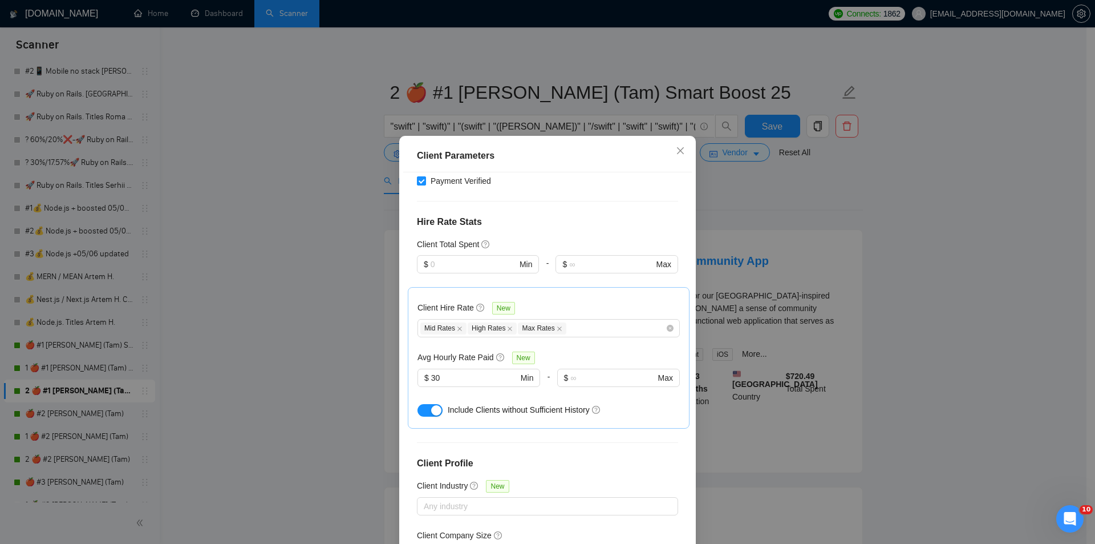
click at [812, 269] on div "Client Parameters Client Location Include Client Countries Select Exclude Clien…" at bounding box center [547, 272] width 1095 height 544
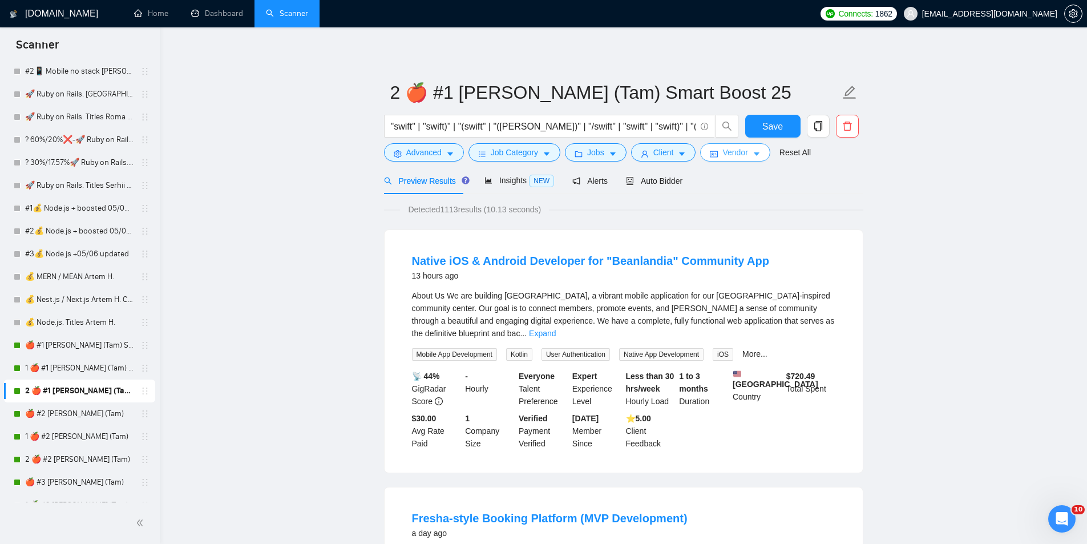
click at [735, 154] on span "Vendor" at bounding box center [734, 152] width 25 height 13
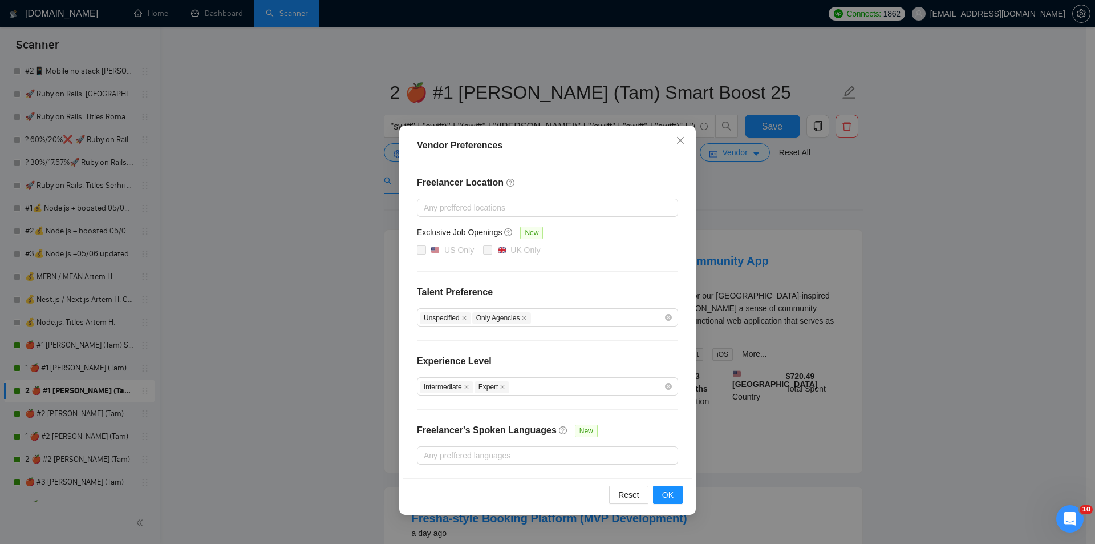
click at [831, 229] on div "Vendor Preferences Freelancer Location Any preffered locations Exclusive Job Op…" at bounding box center [547, 272] width 1095 height 544
